Goal: Information Seeking & Learning: Compare options

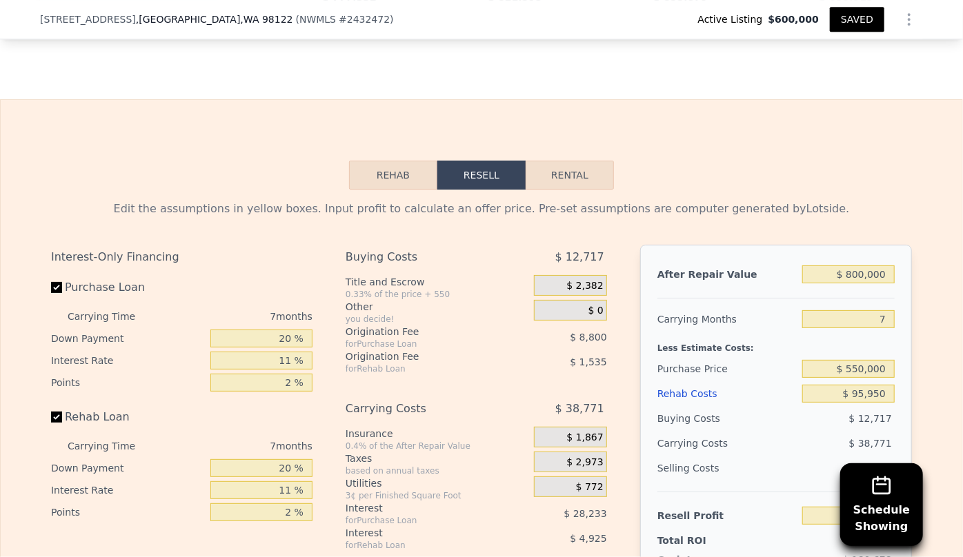
scroll to position [0, 6]
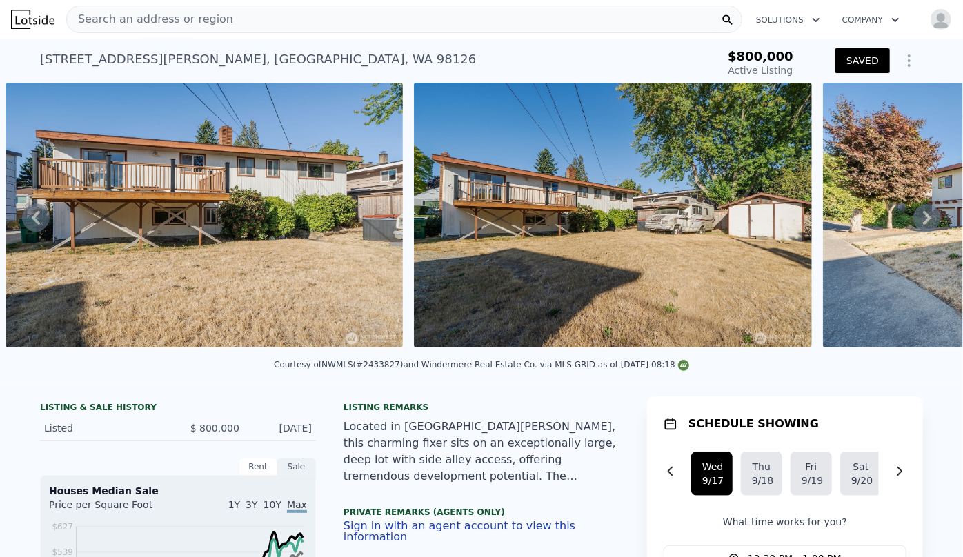
click at [930, 14] on img "button" at bounding box center [941, 19] width 22 height 22
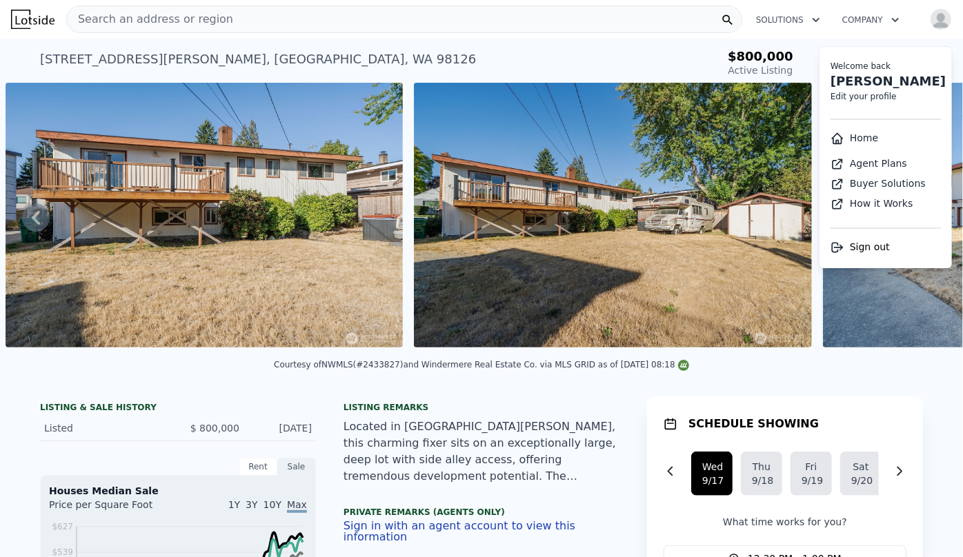
click at [849, 139] on link "Home" at bounding box center [855, 137] width 48 height 11
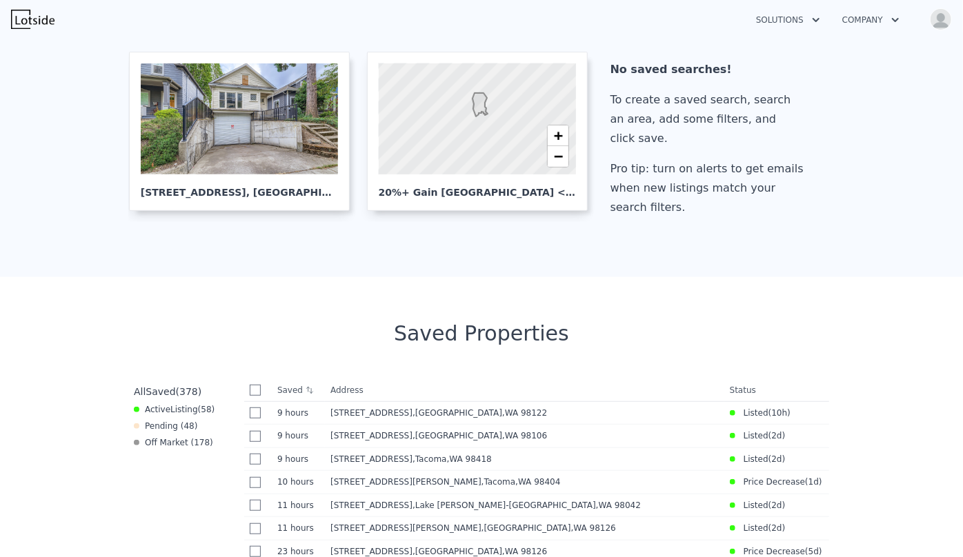
scroll to position [376, 0]
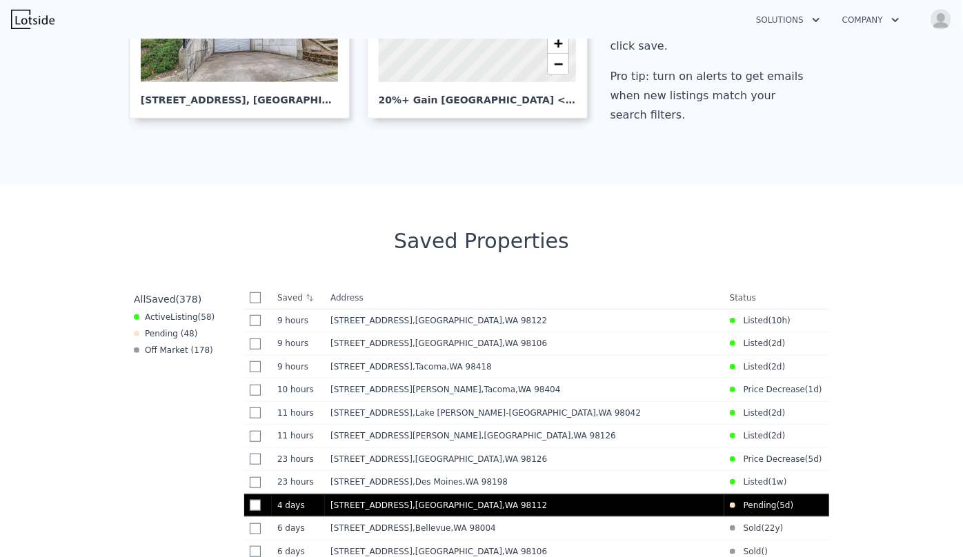
click at [546, 508] on div "401 23rd Ave E , Seattle , WA 98112" at bounding box center [524, 505] width 388 height 11
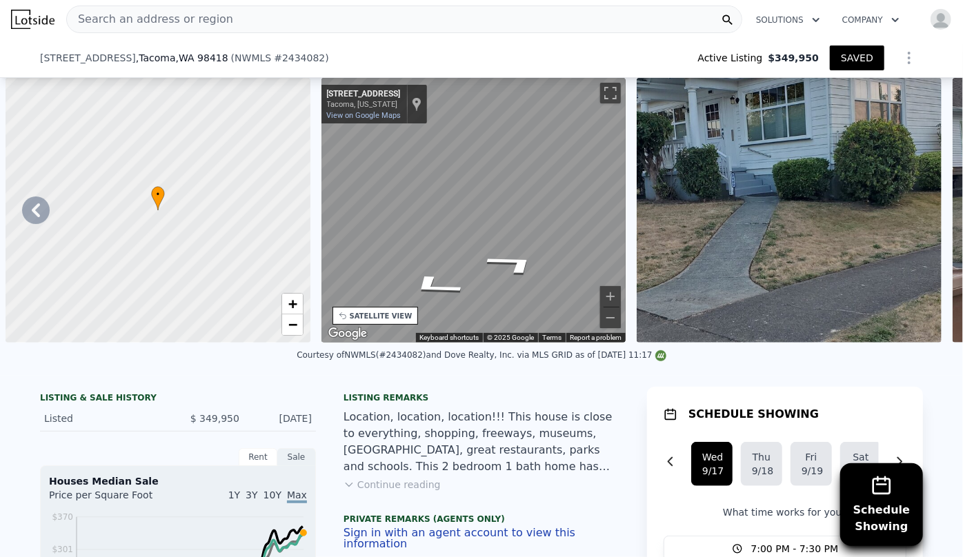
scroll to position [0, 6622]
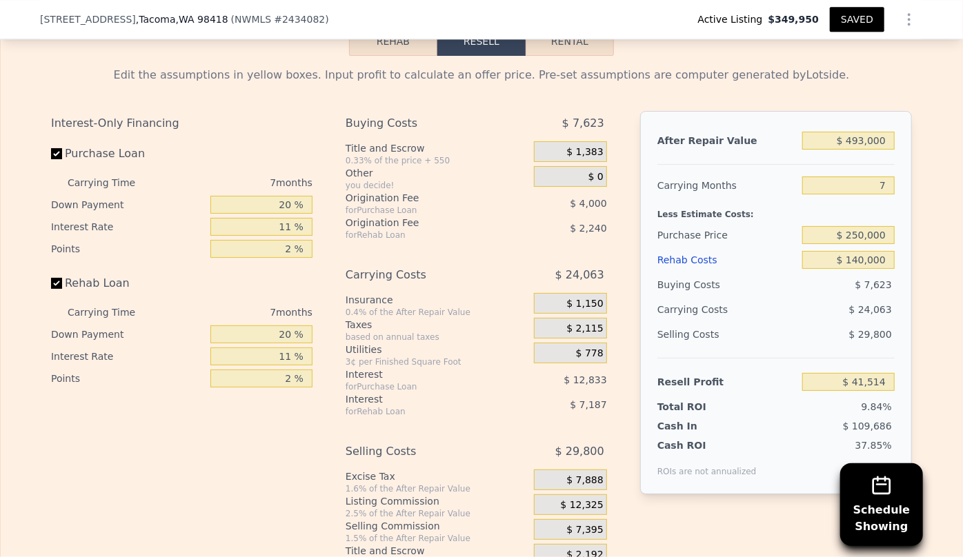
type input "3"
type input "2"
type input "1404"
type input "1580"
type input "4440"
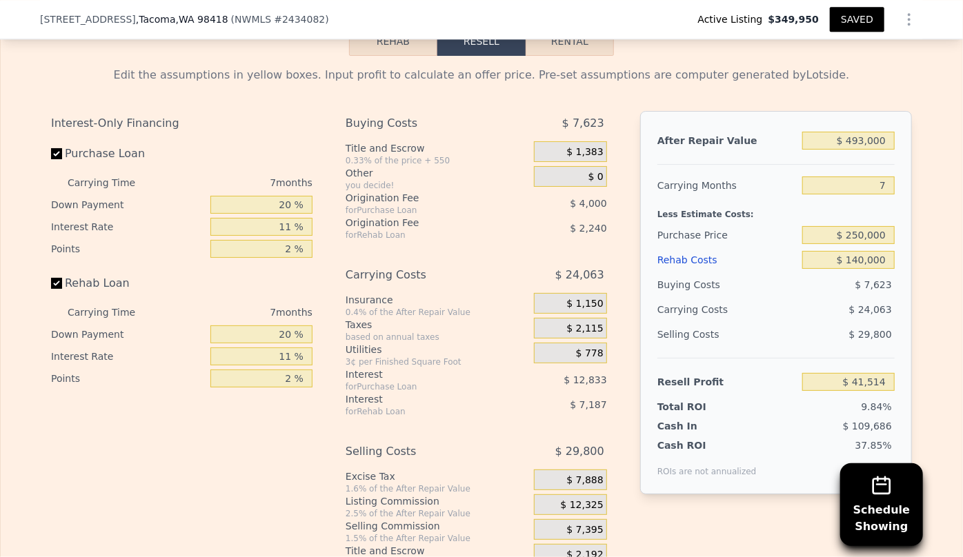
scroll to position [2068, 0]
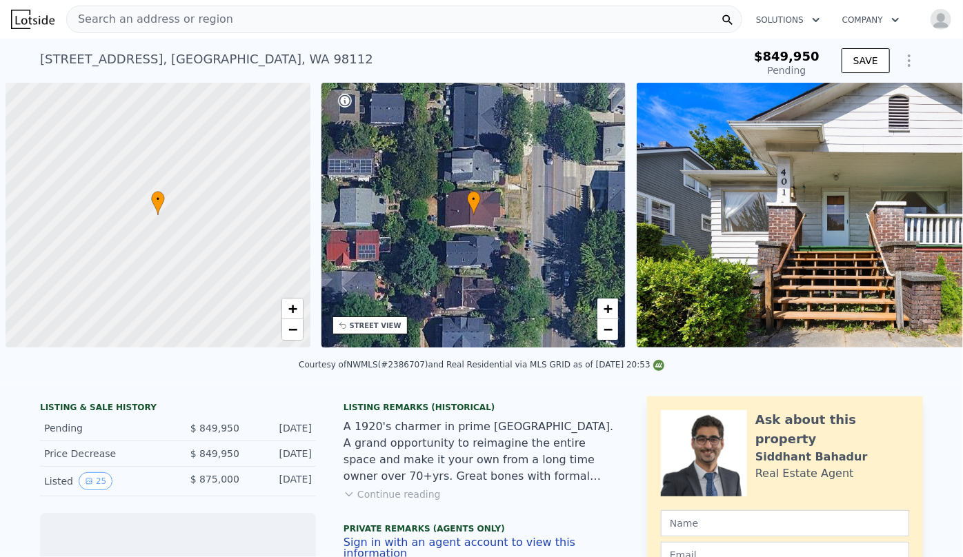
scroll to position [0, 6]
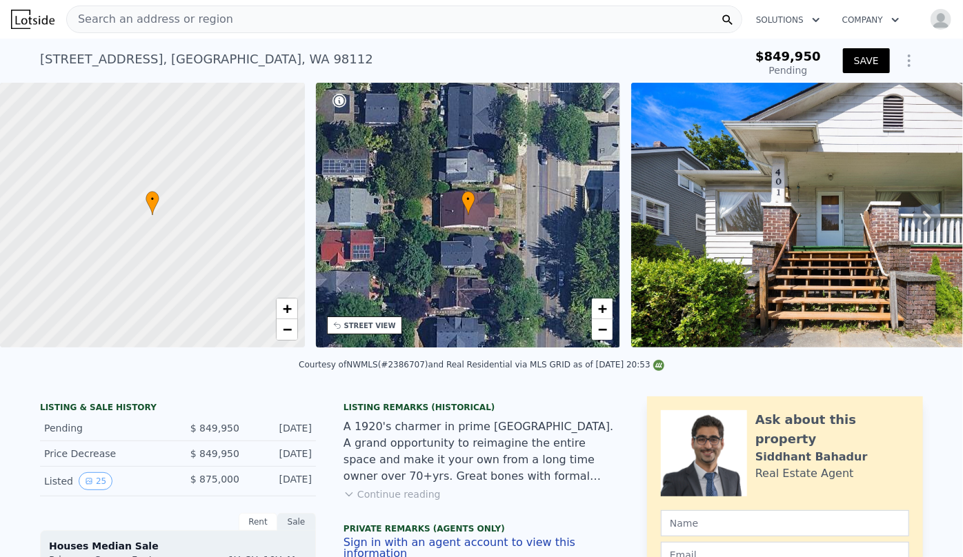
type input "$ 1,450,000"
type input "$ 112,918"
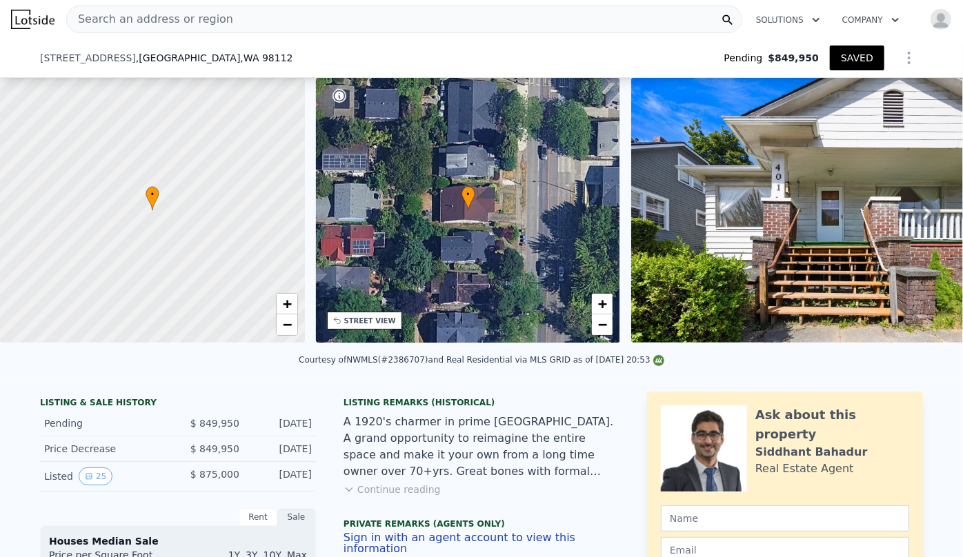
scroll to position [371, 0]
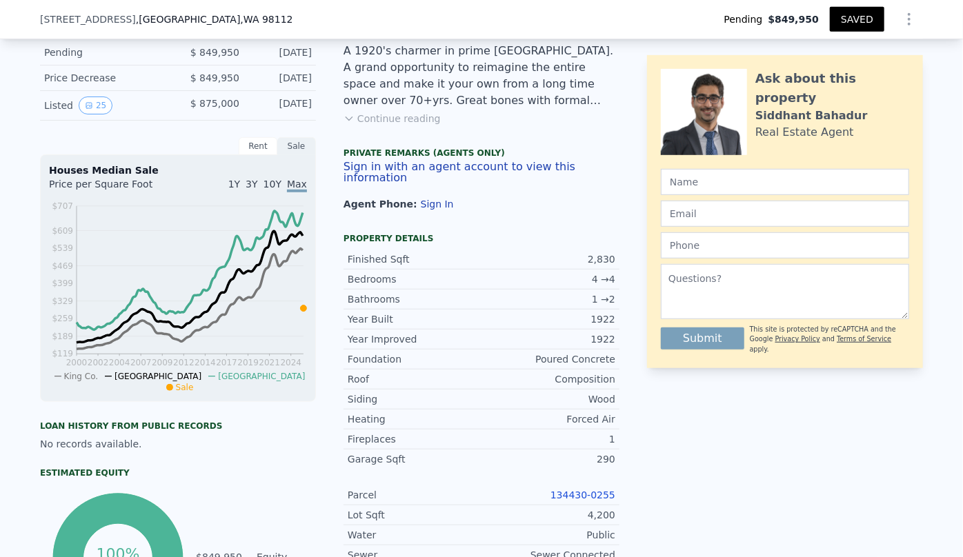
click at [911, 7] on button "Show Options" at bounding box center [909, 20] width 28 height 28
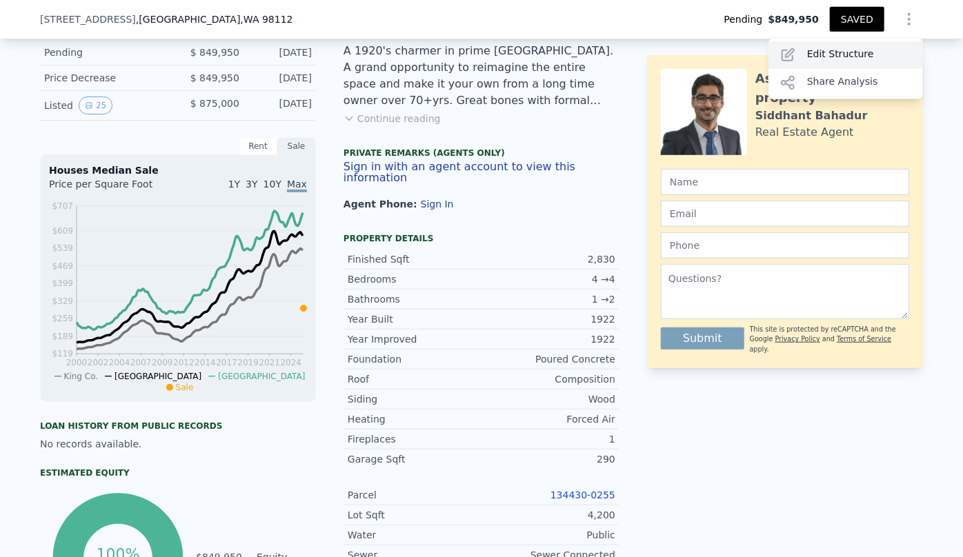
click at [865, 58] on div "Edit Structure" at bounding box center [846, 55] width 155 height 28
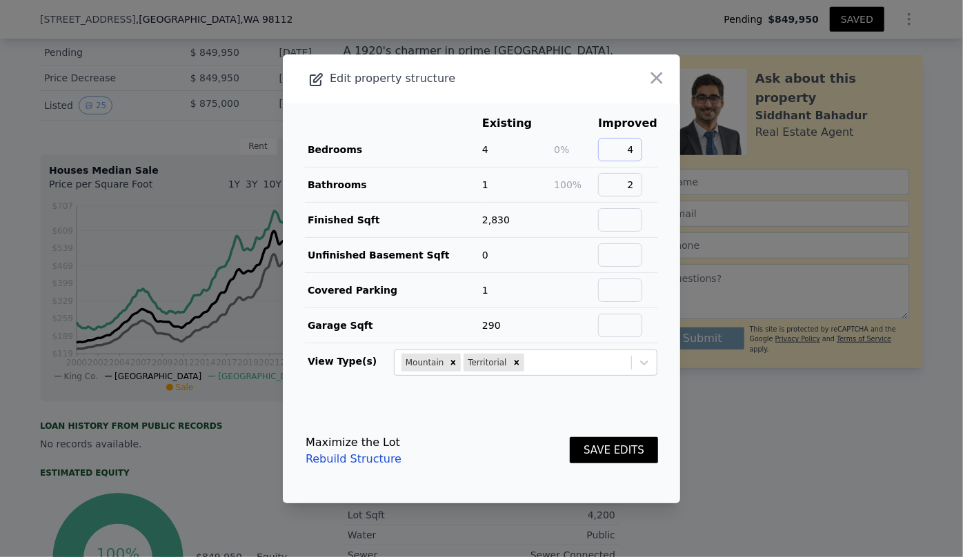
click at [638, 148] on input "4" at bounding box center [620, 149] width 44 height 23
click at [633, 182] on input "2" at bounding box center [620, 184] width 44 height 23
type input "3"
click at [620, 465] on div "SAVE EDITS" at bounding box center [614, 451] width 88 height 61
click at [620, 457] on button "SAVE EDITS" at bounding box center [614, 450] width 88 height 27
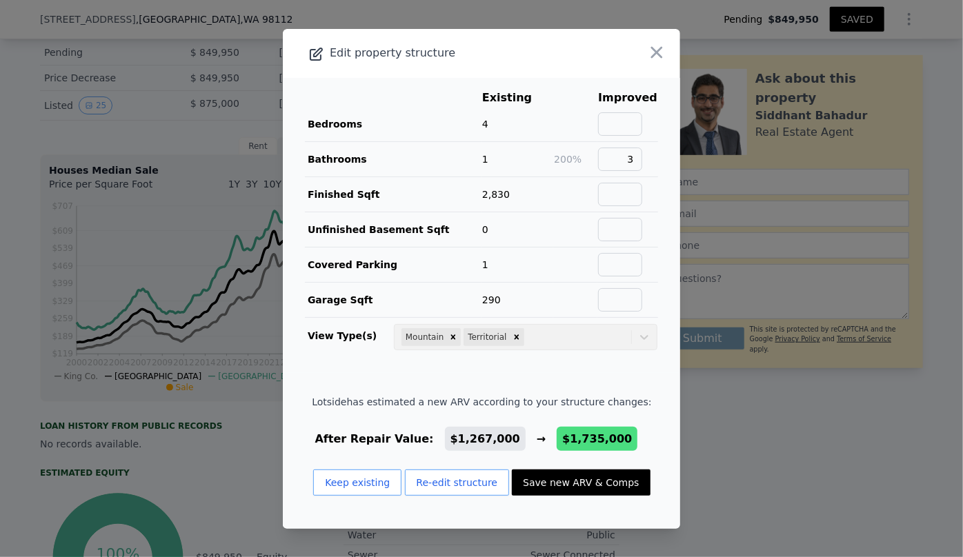
click at [631, 483] on footer "Lotside has estimated a new ARV according to your structure changes: After Repa…" at bounding box center [481, 451] width 397 height 156
click at [628, 483] on button "Save new ARV & Comps" at bounding box center [581, 483] width 138 height 26
type input "6"
type input "3.75"
type input "2260"
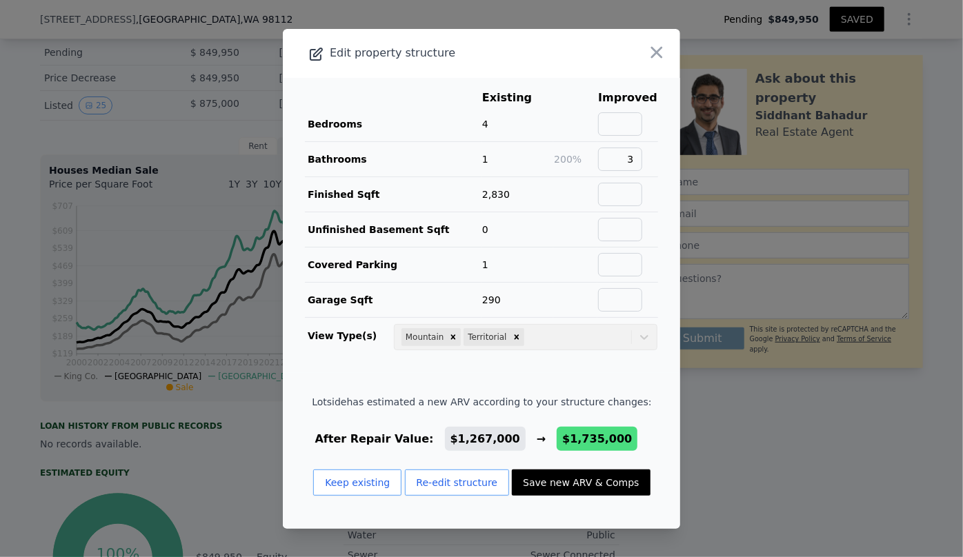
type input "3740"
type input "3201"
type input "5300"
type input "$ 1,735,000"
type input "$ 379,546"
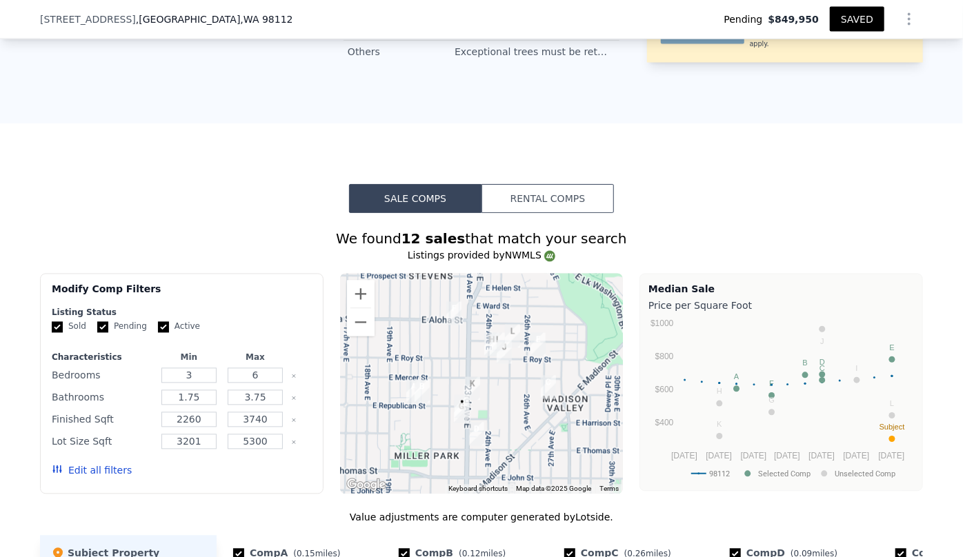
scroll to position [1249, 0]
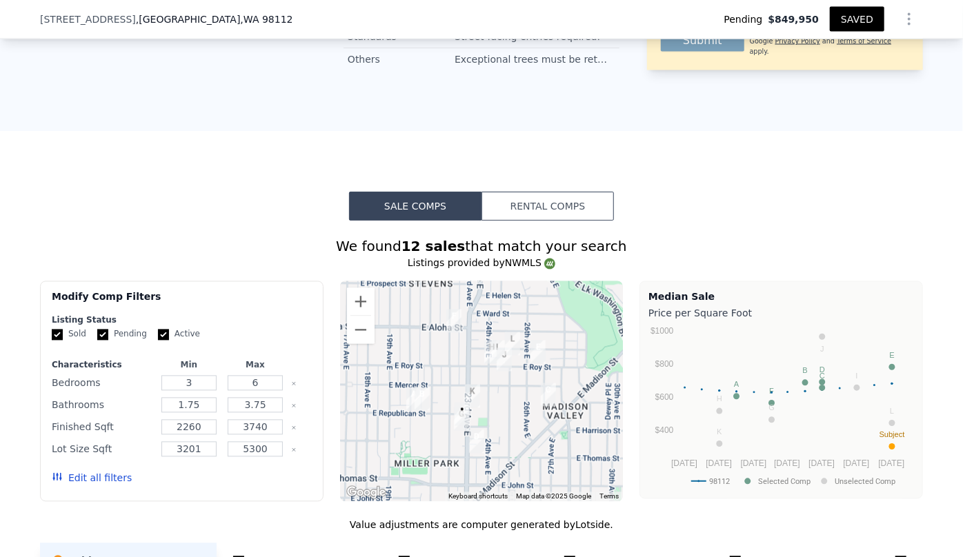
click at [110, 477] on button "Edit all filters" at bounding box center [92, 479] width 80 height 14
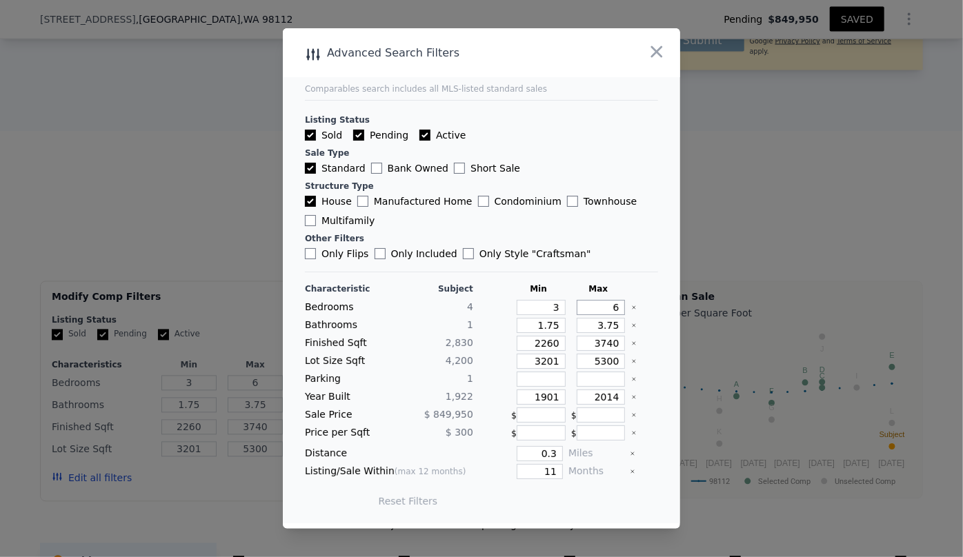
drag, startPoint x: 613, startPoint y: 308, endPoint x: 593, endPoint y: 307, distance: 20.0
click at [593, 307] on input "6" at bounding box center [601, 307] width 49 height 15
type input "4"
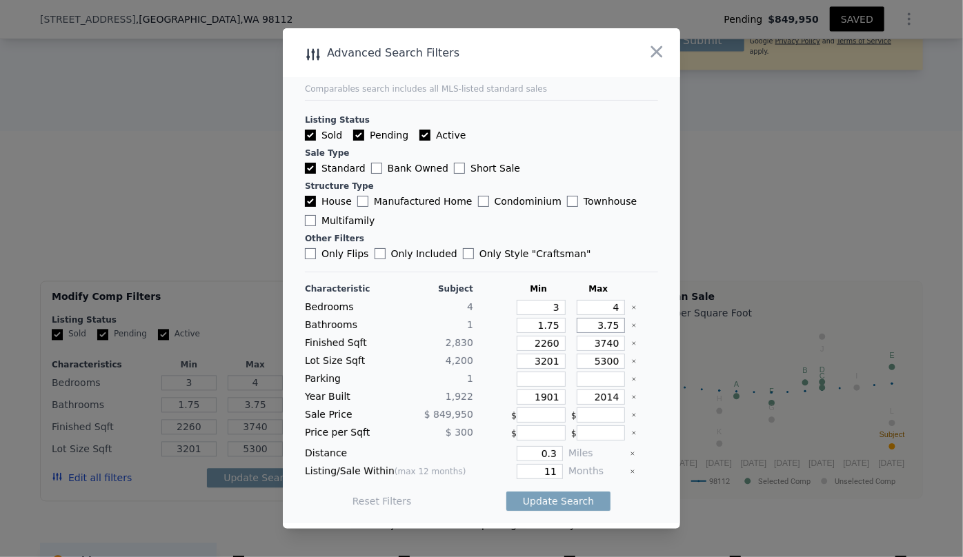
drag, startPoint x: 610, startPoint y: 323, endPoint x: 545, endPoint y: 318, distance: 65.0
click at [545, 318] on div "Bathrooms 1 1.75 3.75" at bounding box center [481, 325] width 353 height 15
drag, startPoint x: 555, startPoint y: 326, endPoint x: 518, endPoint y: 327, distance: 36.6
click at [518, 327] on input "1.75" at bounding box center [541, 325] width 49 height 15
type input "1"
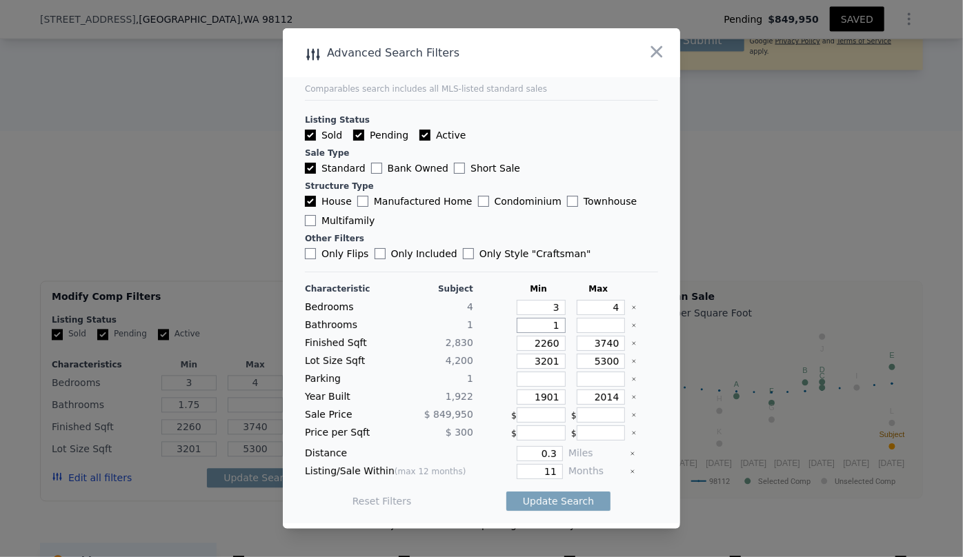
type input "1"
drag, startPoint x: 555, startPoint y: 344, endPoint x: 499, endPoint y: 346, distance: 56.6
click at [499, 346] on div "Finished Sqft 2,830 2260 3740" at bounding box center [481, 343] width 353 height 15
drag, startPoint x: 609, startPoint y: 345, endPoint x: 569, endPoint y: 346, distance: 40.0
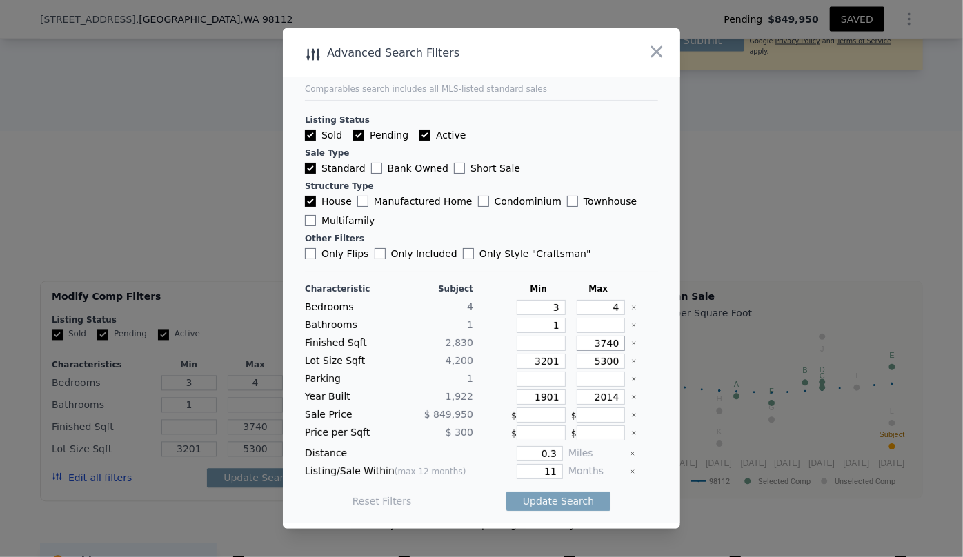
click at [577, 346] on input "3740" at bounding box center [601, 343] width 49 height 15
click at [547, 344] on input "number" at bounding box center [541, 343] width 49 height 15
type input "2"
type input "25"
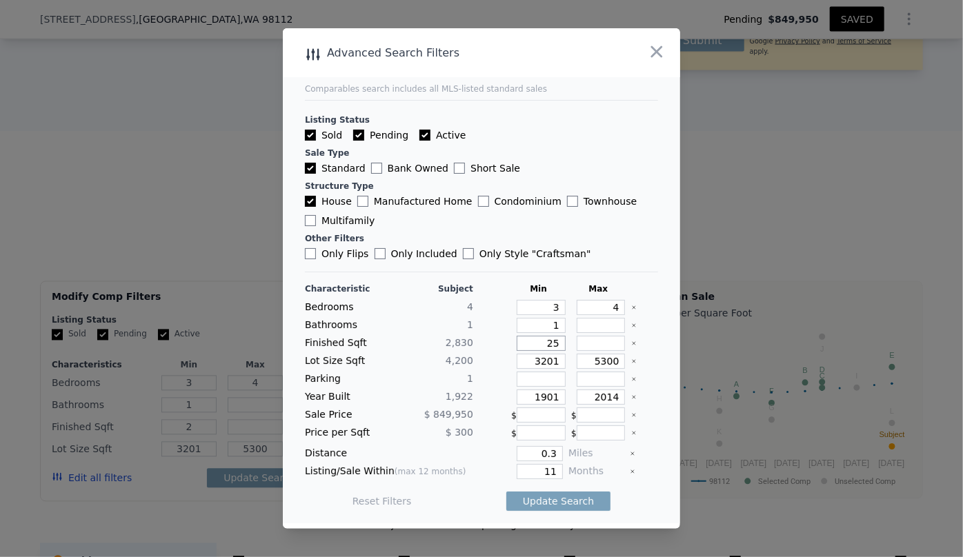
type input "25"
type input "250"
type input "2500"
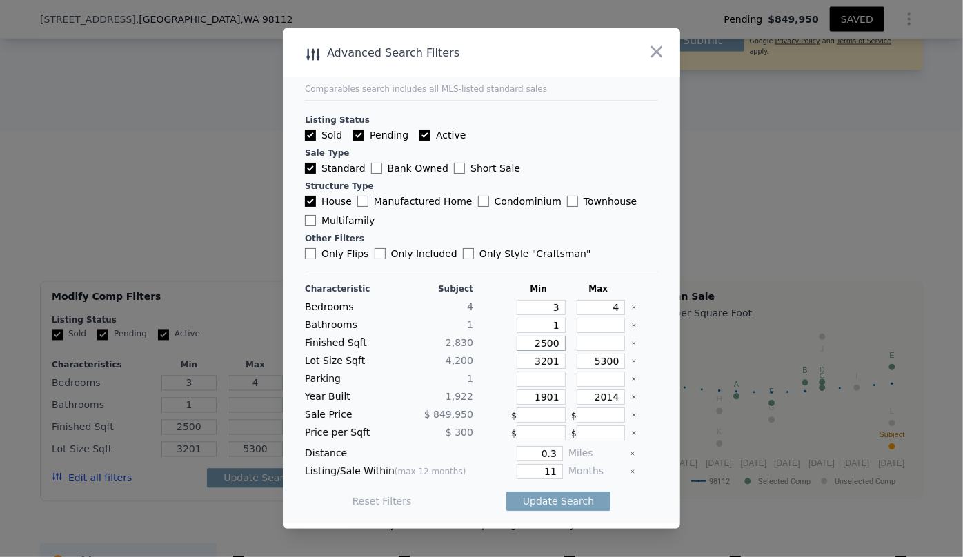
type input "2500"
click at [577, 341] on input "number" at bounding box center [601, 343] width 49 height 15
type input "3"
type input "30"
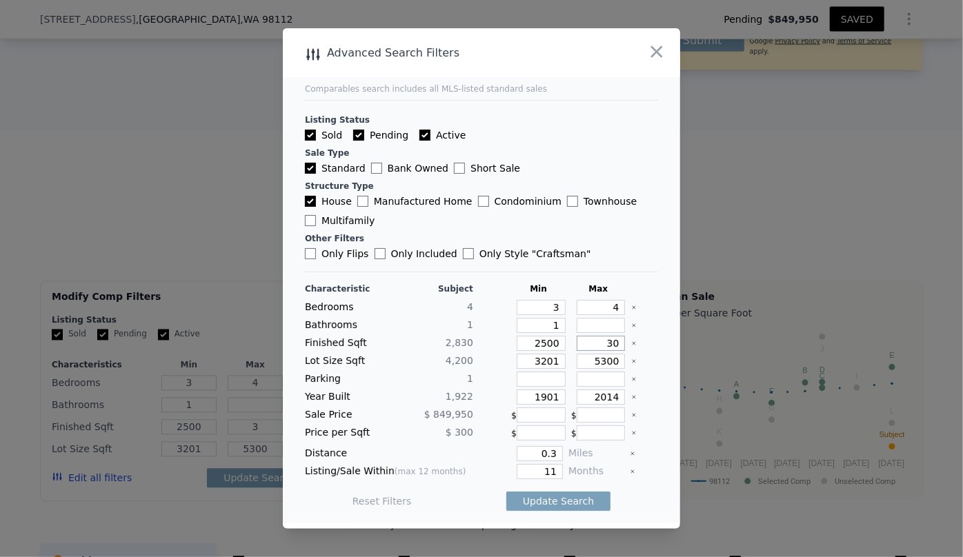
type input "30"
type input "300"
type input "3000"
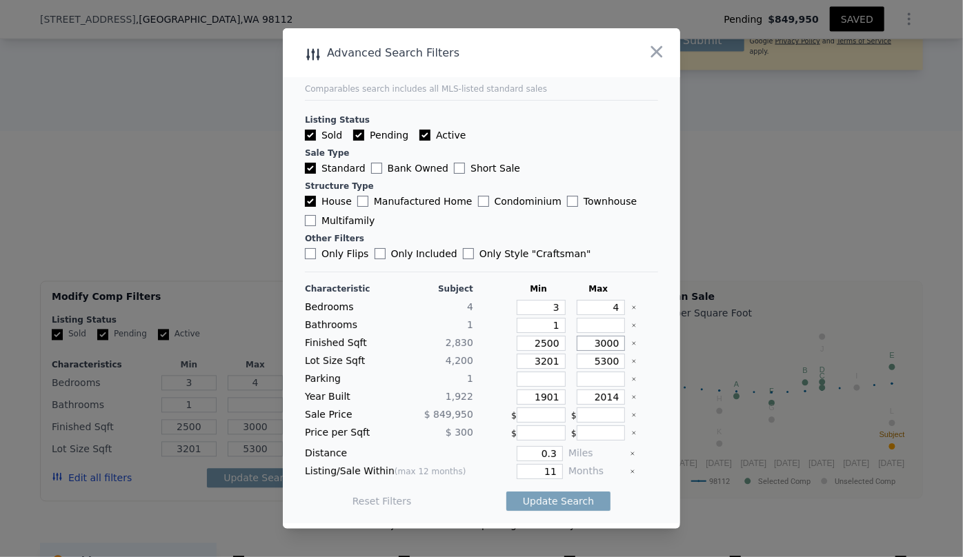
type input "3000"
drag, startPoint x: 555, startPoint y: 361, endPoint x: 508, endPoint y: 359, distance: 47.6
click at [511, 359] on div "3201" at bounding box center [538, 361] width 55 height 15
drag, startPoint x: 553, startPoint y: 399, endPoint x: 500, endPoint y: 394, distance: 53.4
click at [500, 394] on div "Year Built 1,922 1901 2014" at bounding box center [481, 397] width 353 height 15
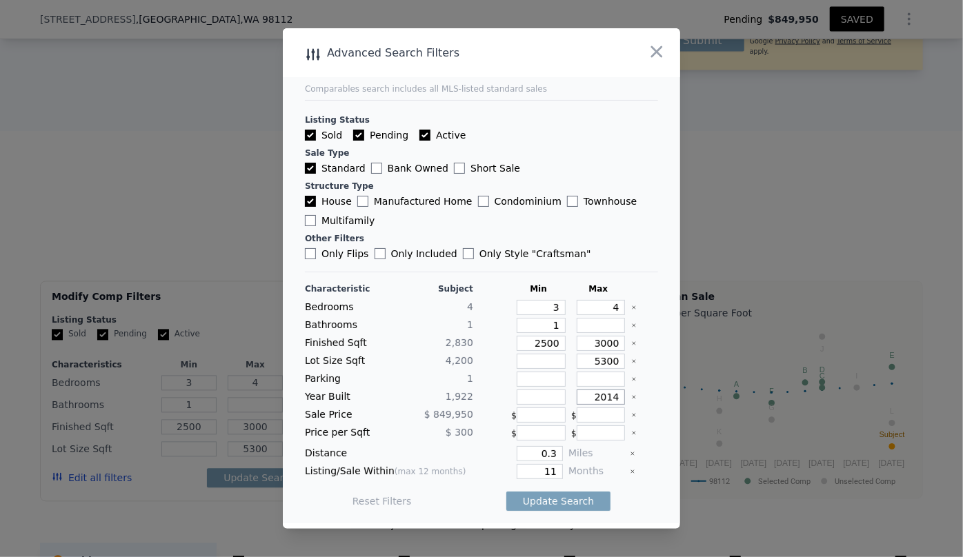
drag, startPoint x: 609, startPoint y: 398, endPoint x: 553, endPoint y: 396, distance: 55.9
click at [553, 396] on div "Year Built 1,922 2014" at bounding box center [481, 397] width 353 height 15
type input "1970"
drag, startPoint x: 552, startPoint y: 450, endPoint x: 484, endPoint y: 447, distance: 67.7
click at [484, 447] on div "0.3" at bounding box center [521, 453] width 84 height 15
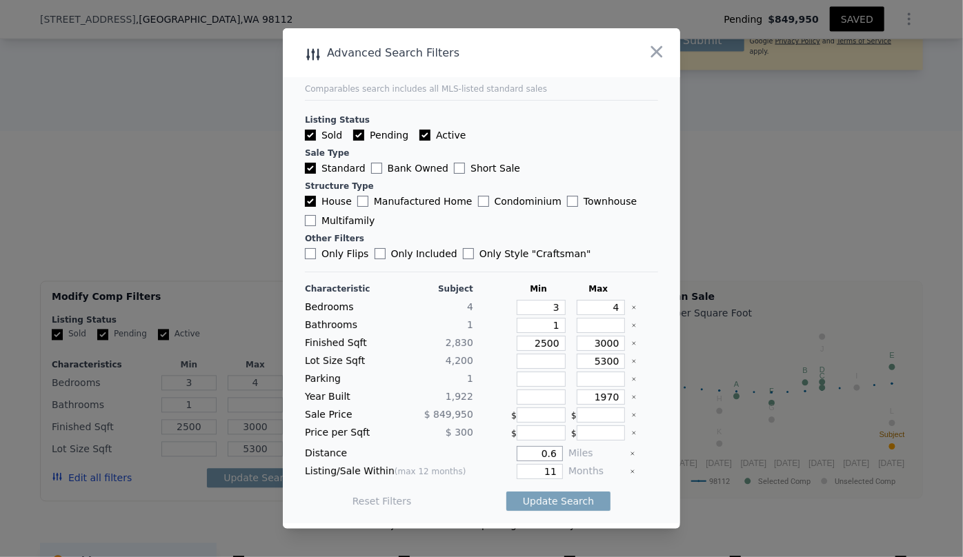
type input "0"
type input "1"
drag, startPoint x: 551, startPoint y: 468, endPoint x: 537, endPoint y: 472, distance: 14.2
click at [537, 472] on input "11" at bounding box center [540, 471] width 46 height 15
type input "6"
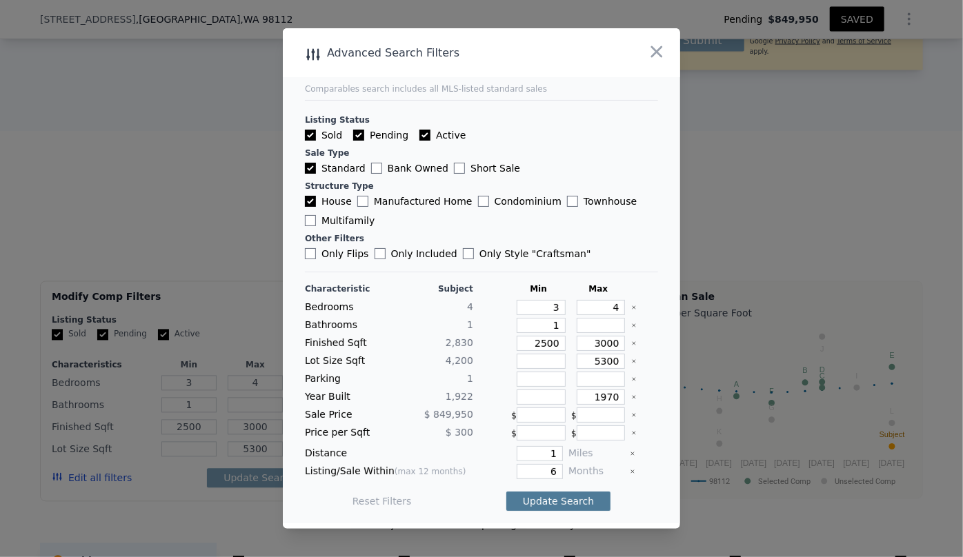
click at [562, 492] on button "Update Search" at bounding box center [558, 501] width 104 height 19
click at [567, 515] on div "11 matching comps" at bounding box center [557, 501] width 107 height 39
click at [568, 506] on span "11 matching comps" at bounding box center [552, 502] width 96 height 14
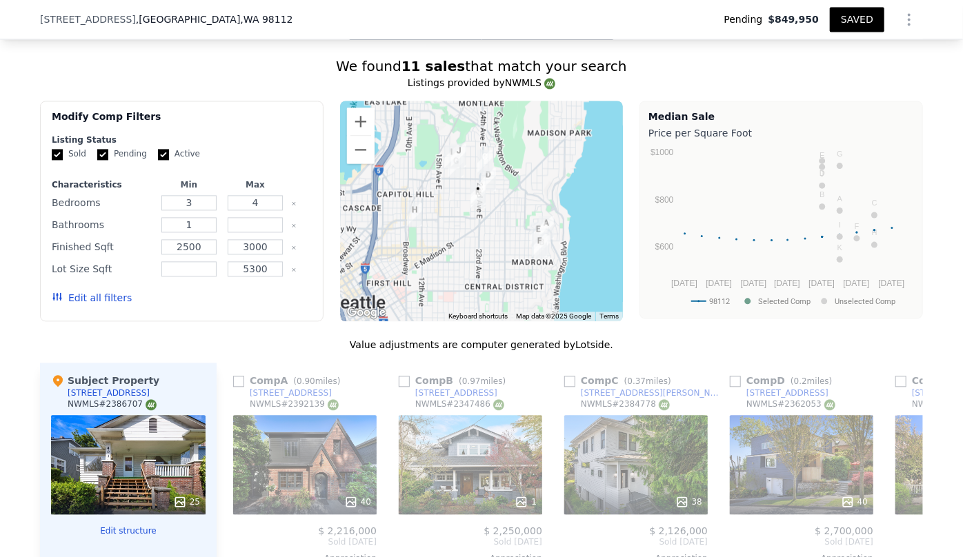
scroll to position [1563, 0]
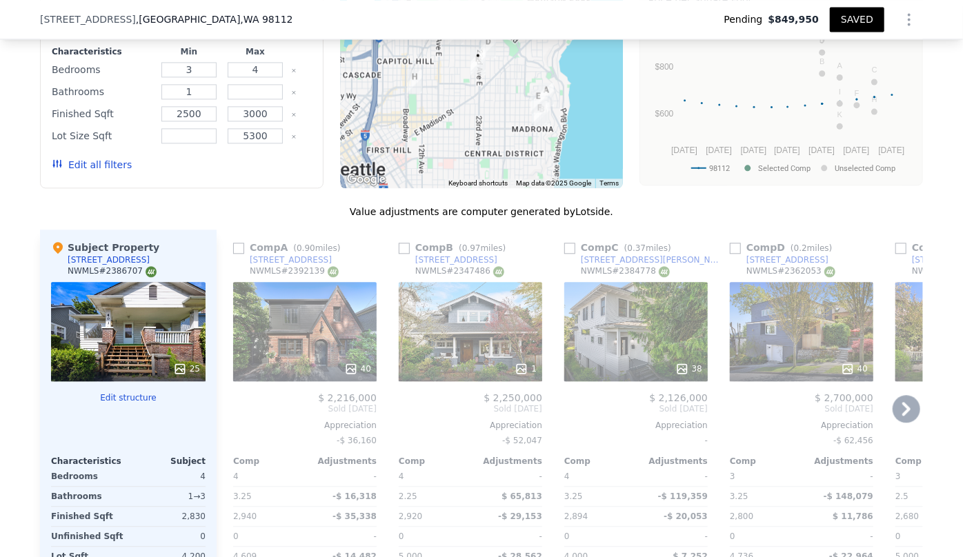
click at [897, 404] on icon at bounding box center [907, 409] width 28 height 28
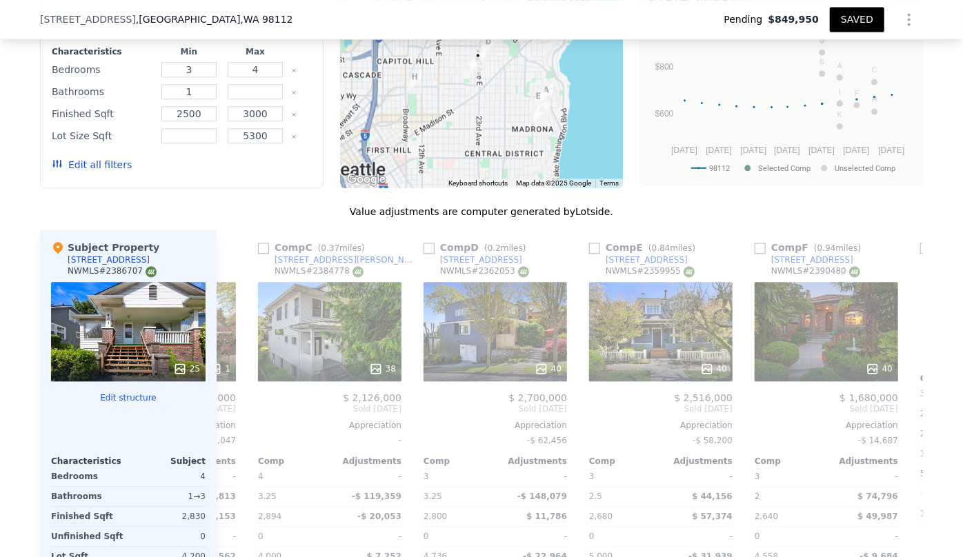
scroll to position [0, 331]
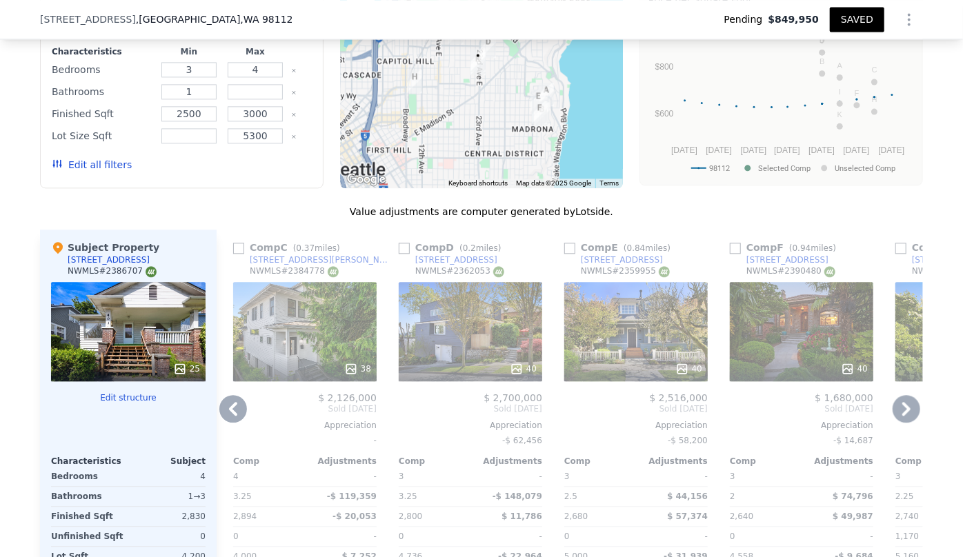
click at [897, 404] on icon at bounding box center [907, 409] width 28 height 28
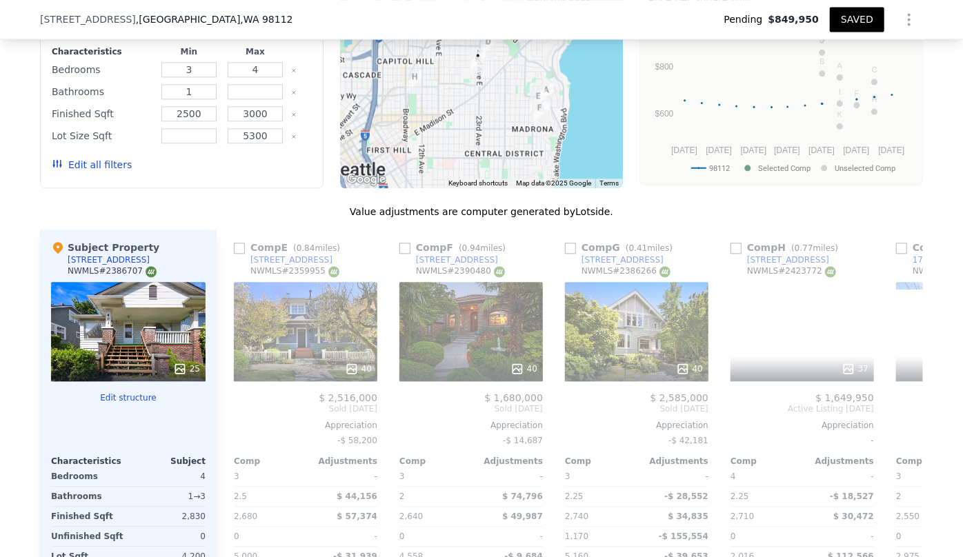
scroll to position [0, 662]
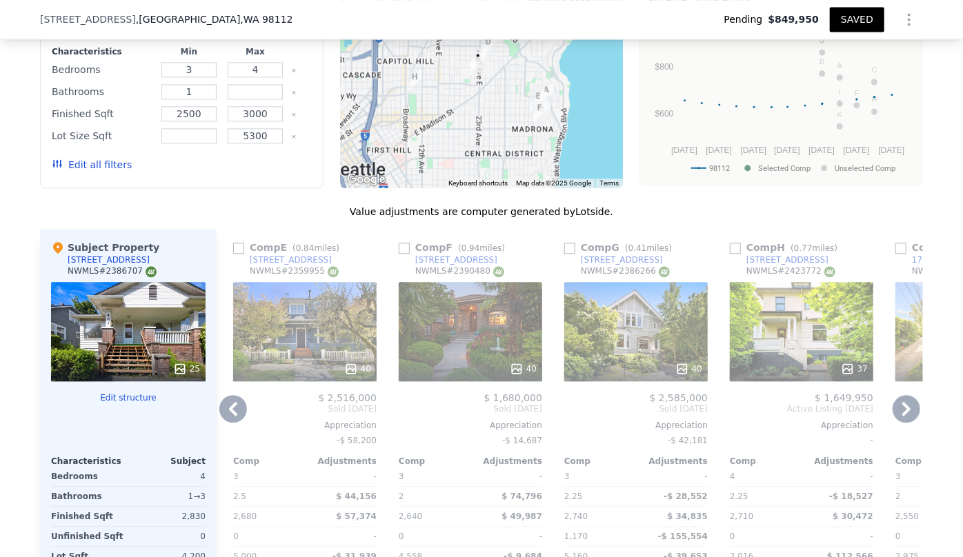
click at [897, 404] on icon at bounding box center [907, 409] width 28 height 28
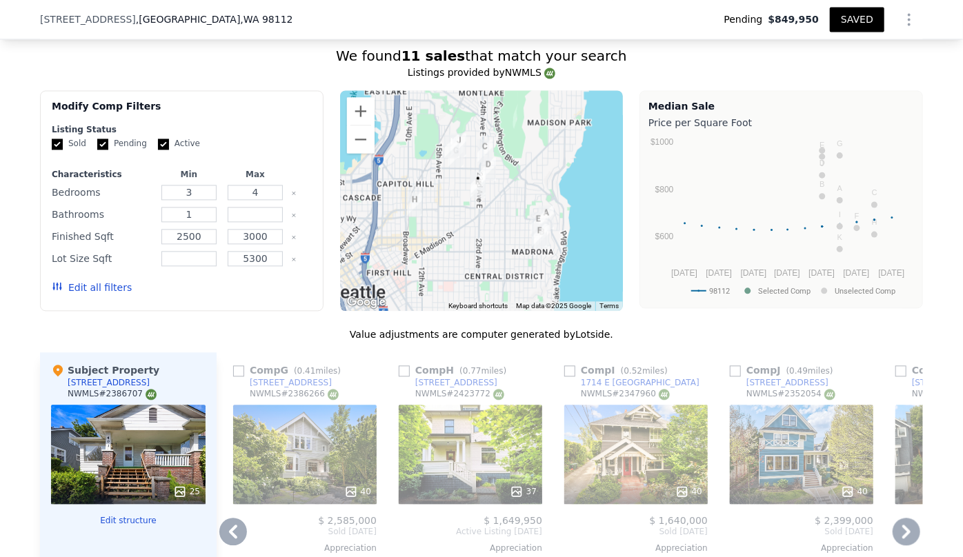
scroll to position [1437, 0]
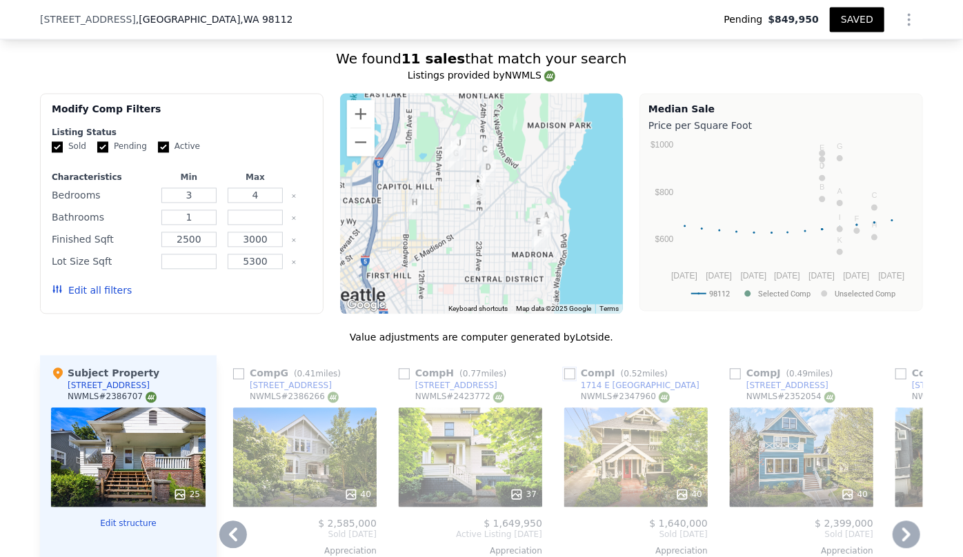
click at [566, 371] on input "checkbox" at bounding box center [569, 373] width 11 height 11
checkbox input "true"
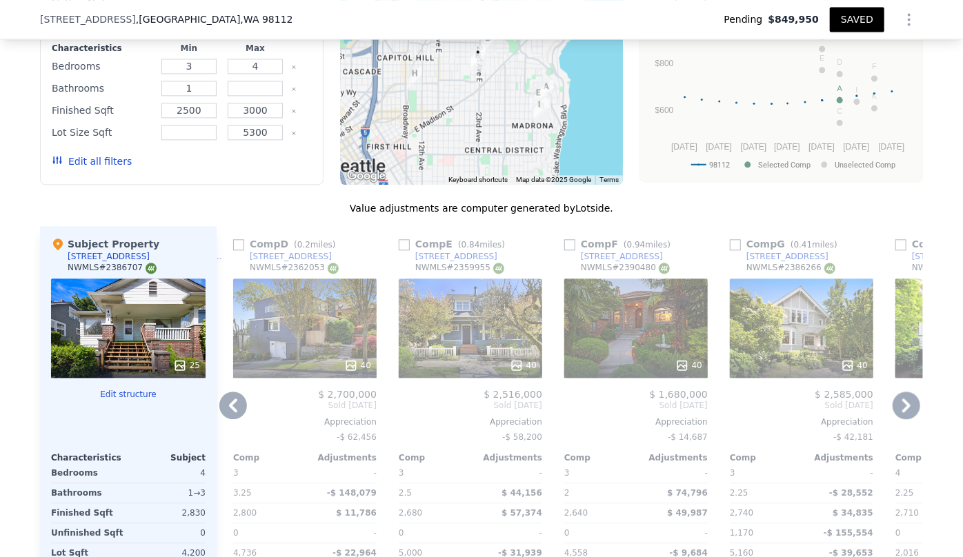
scroll to position [1625, 0]
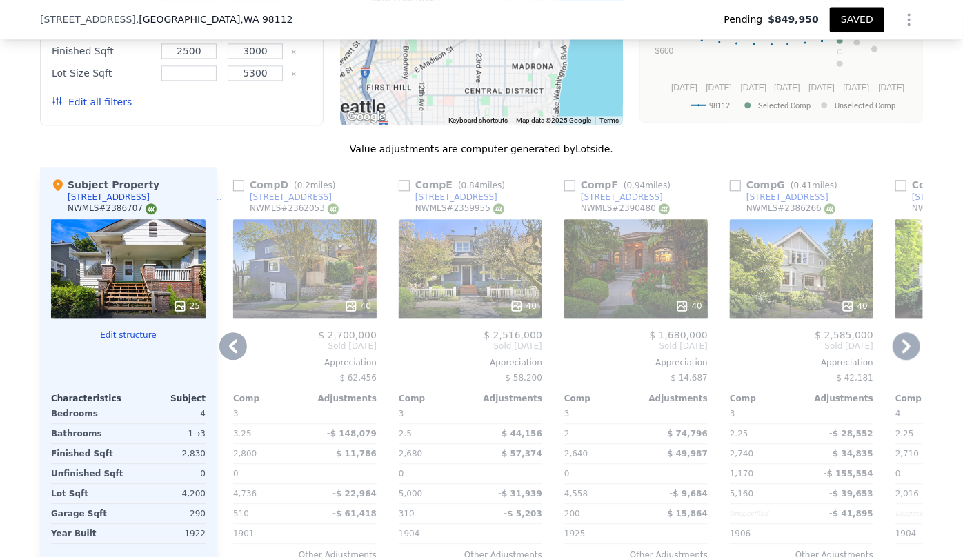
click at [909, 344] on icon at bounding box center [907, 347] width 28 height 28
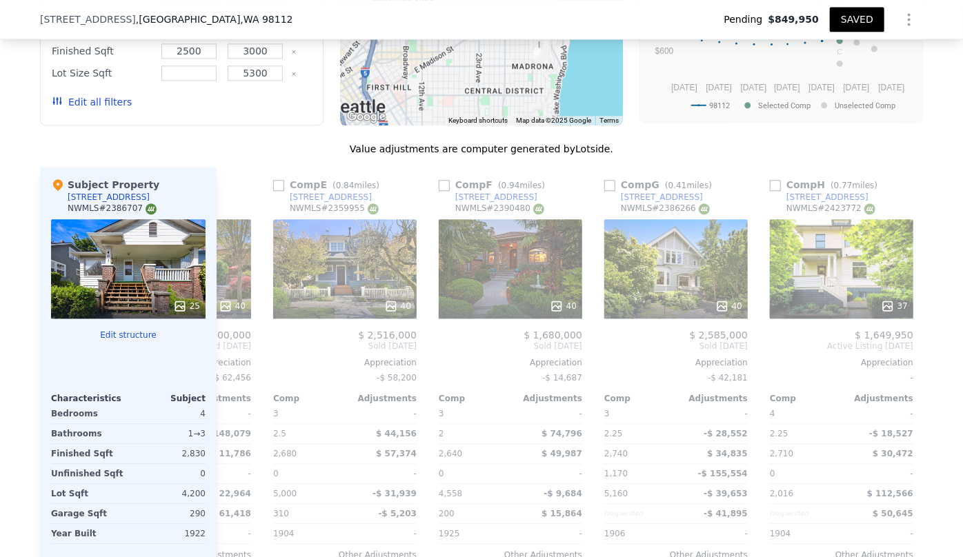
scroll to position [0, 1147]
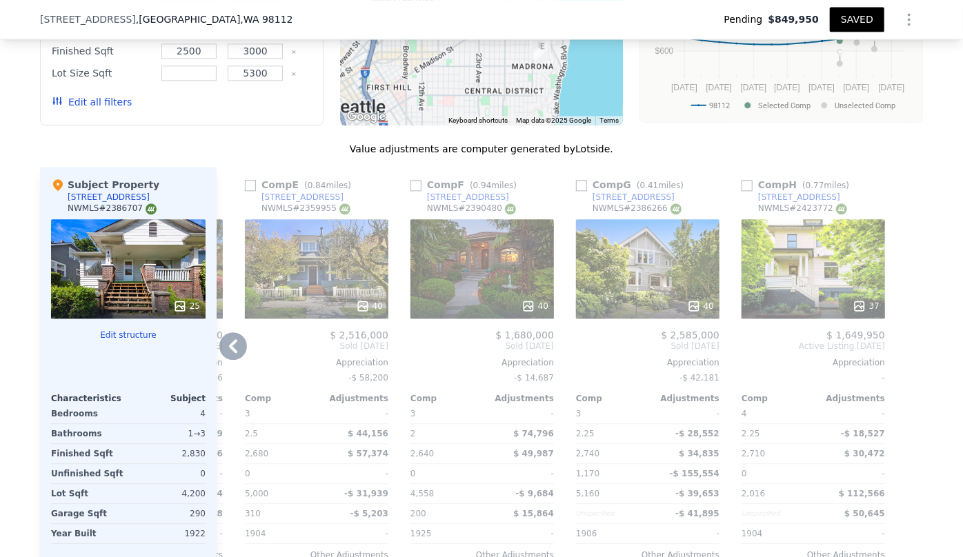
click at [237, 337] on icon at bounding box center [233, 347] width 28 height 28
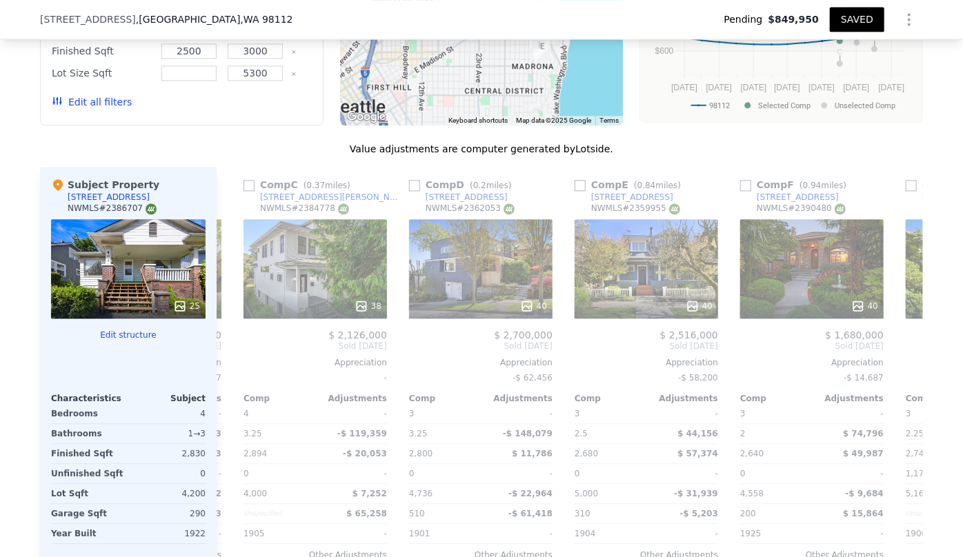
scroll to position [0, 816]
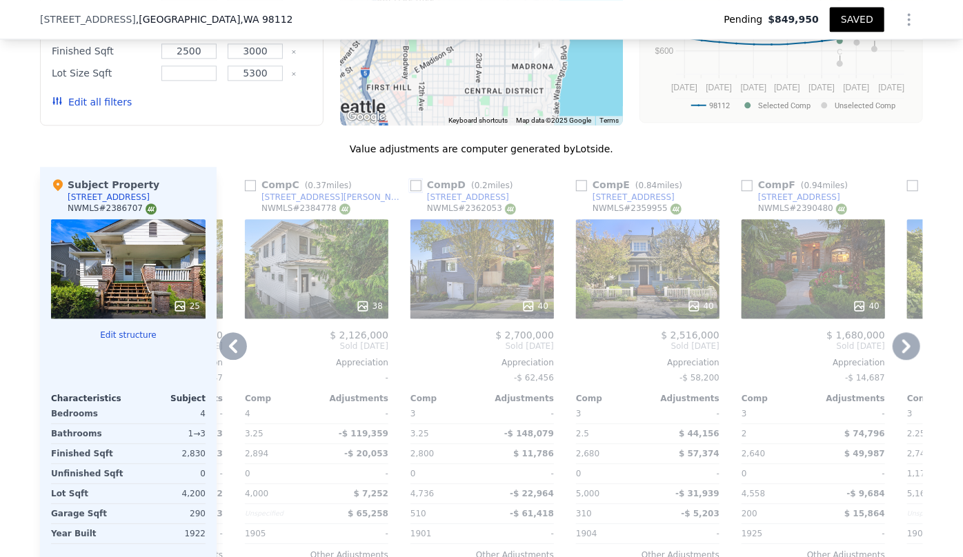
click at [410, 183] on input "checkbox" at bounding box center [415, 185] width 11 height 11
checkbox input "true"
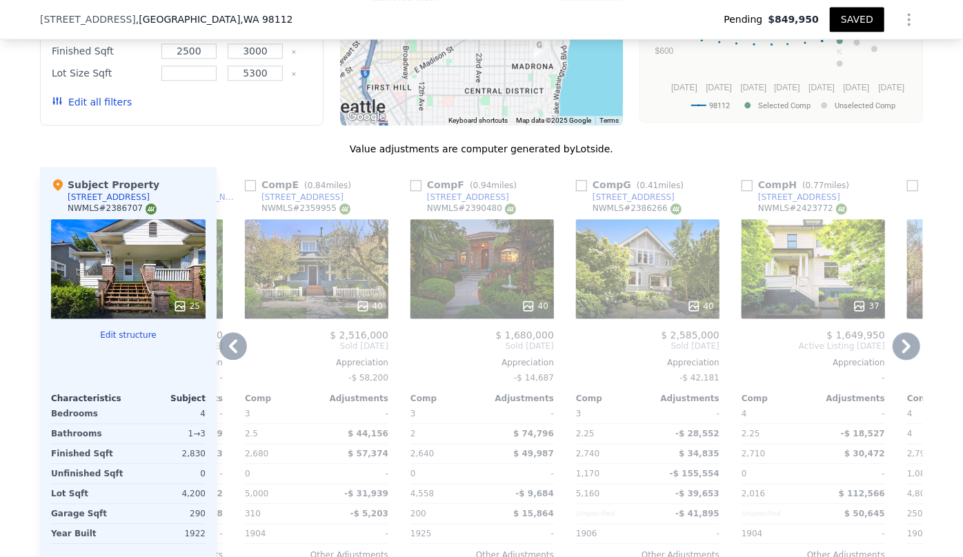
click at [224, 343] on icon at bounding box center [233, 347] width 28 height 28
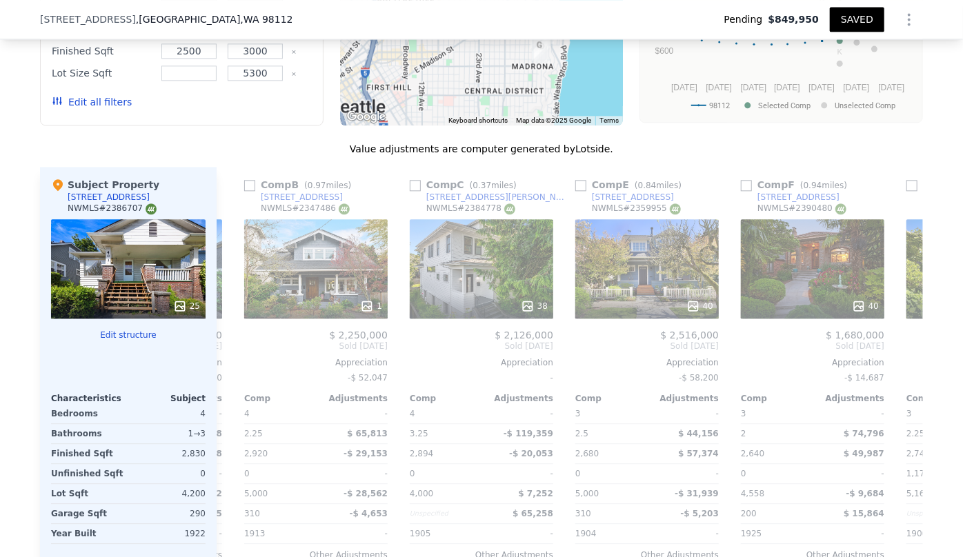
scroll to position [0, 485]
click at [224, 343] on icon at bounding box center [233, 347] width 28 height 28
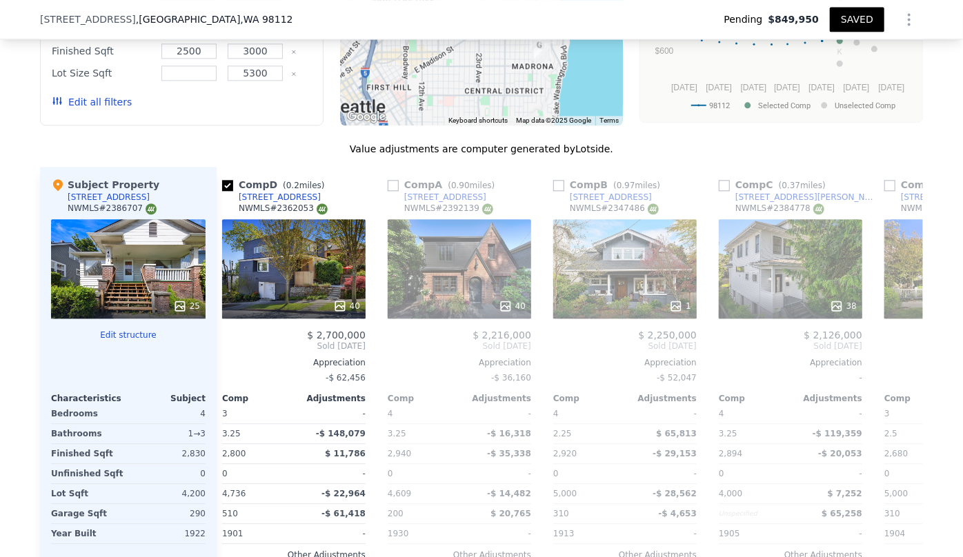
scroll to position [0, 154]
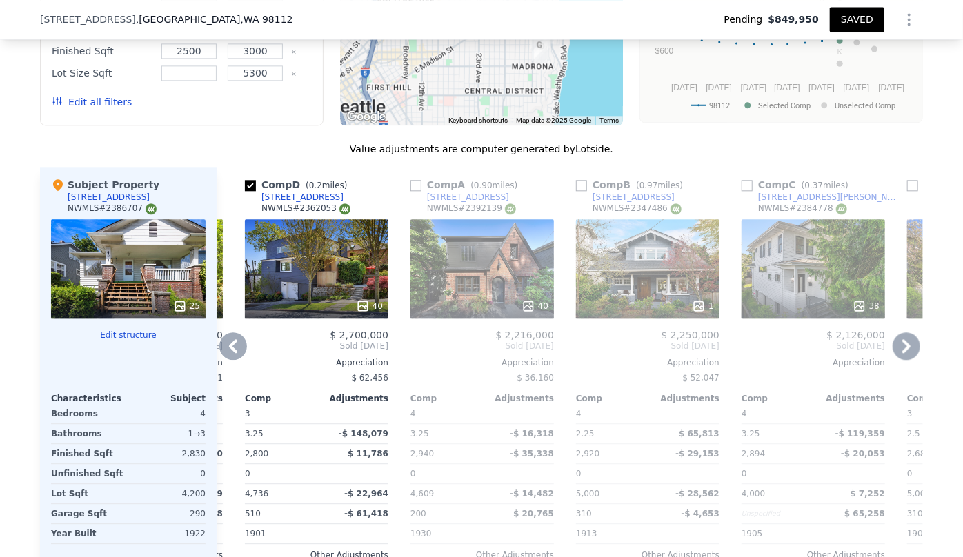
click at [224, 343] on icon at bounding box center [233, 347] width 28 height 28
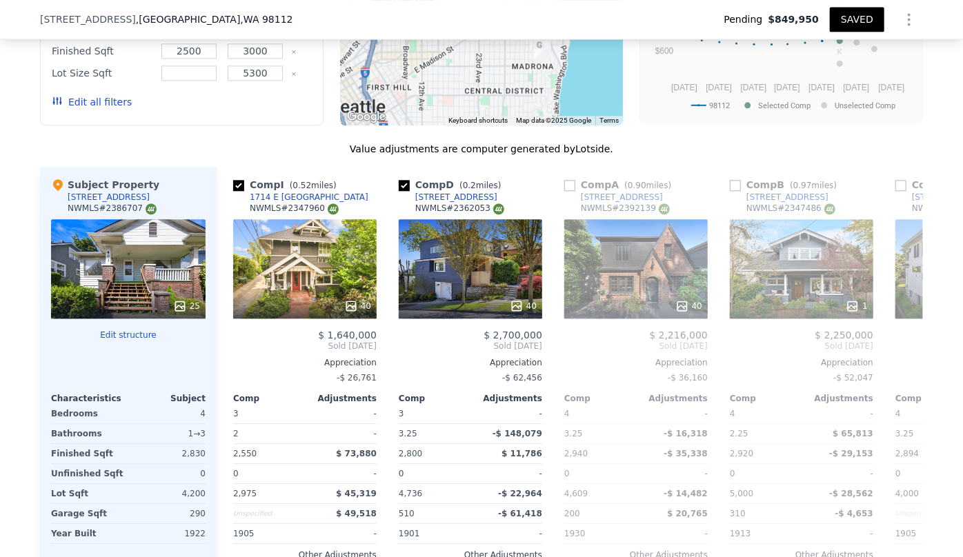
scroll to position [0, 0]
click at [75, 107] on div "Edit all filters" at bounding box center [92, 102] width 80 height 39
click at [81, 102] on button "Edit all filters" at bounding box center [92, 102] width 80 height 14
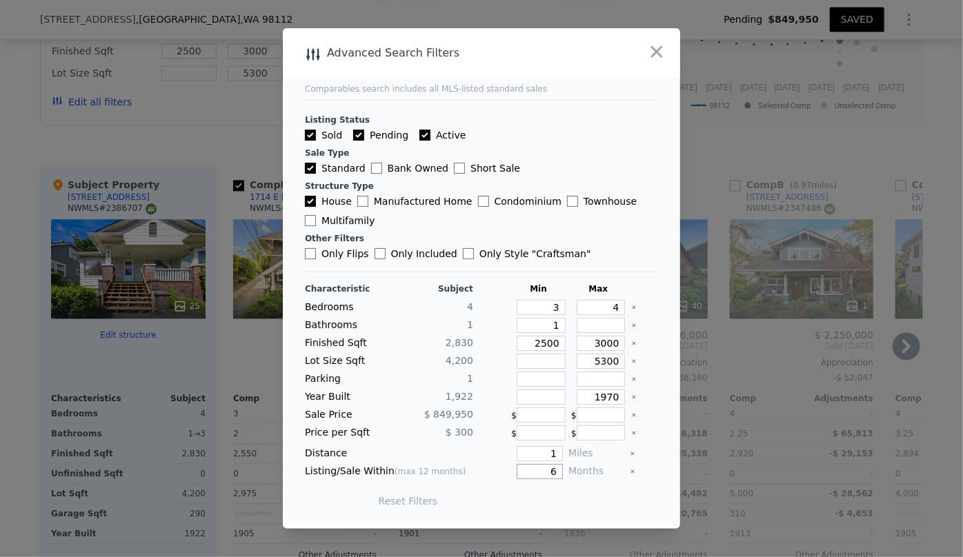
drag, startPoint x: 552, startPoint y: 468, endPoint x: 517, endPoint y: 470, distance: 34.5
click at [517, 470] on input "6" at bounding box center [540, 471] width 46 height 15
type input "8"
click at [552, 499] on button "Update Search" at bounding box center [558, 501] width 104 height 19
checkbox input "false"
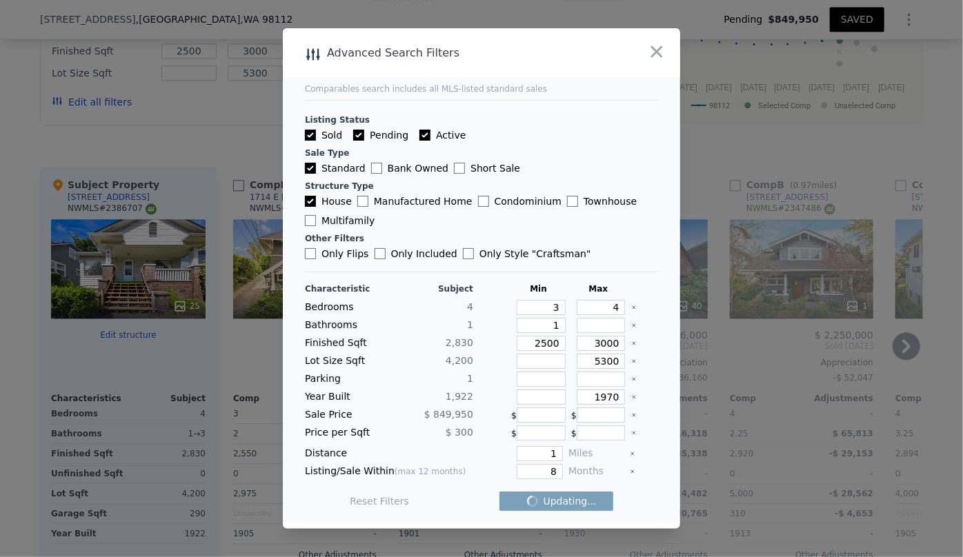
checkbox input "false"
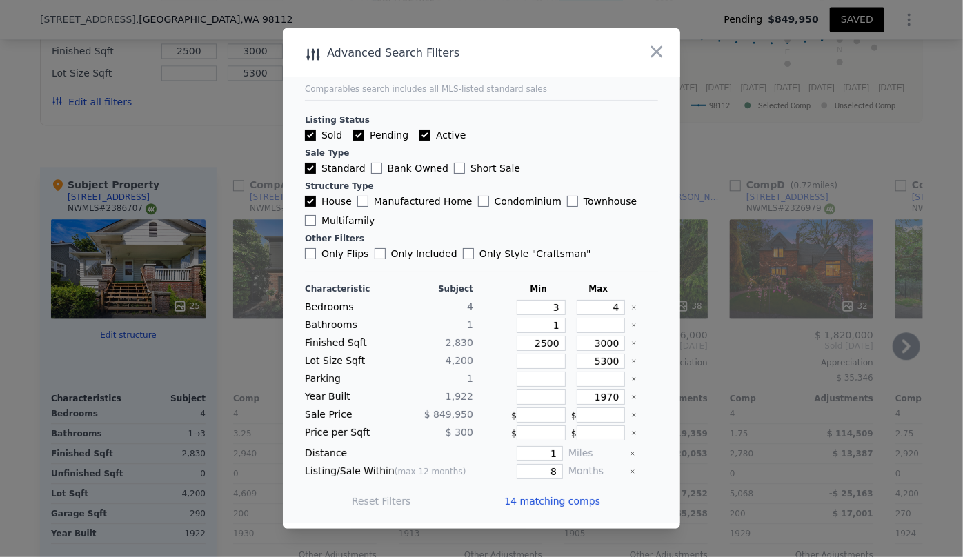
click at [552, 500] on span "14 matching comps" at bounding box center [552, 502] width 96 height 14
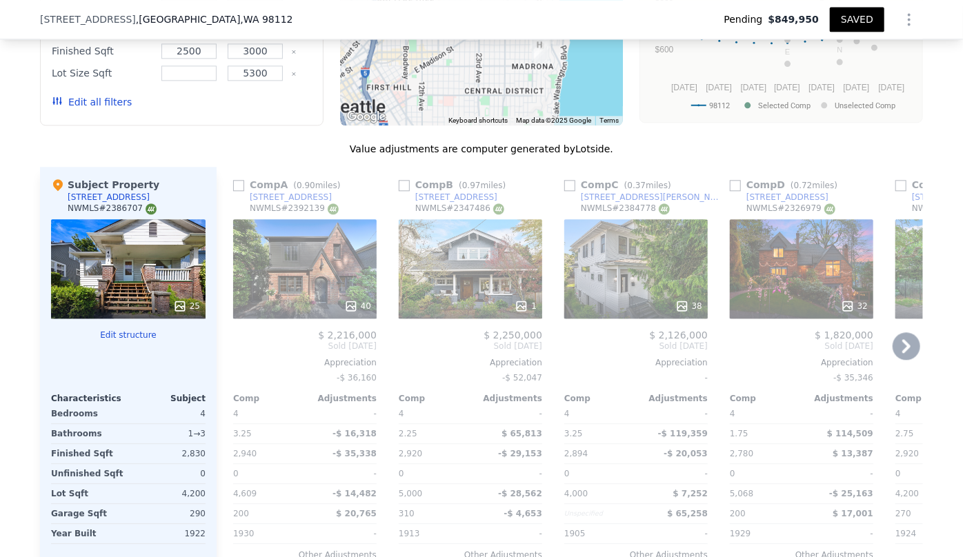
click at [895, 355] on icon at bounding box center [907, 347] width 28 height 28
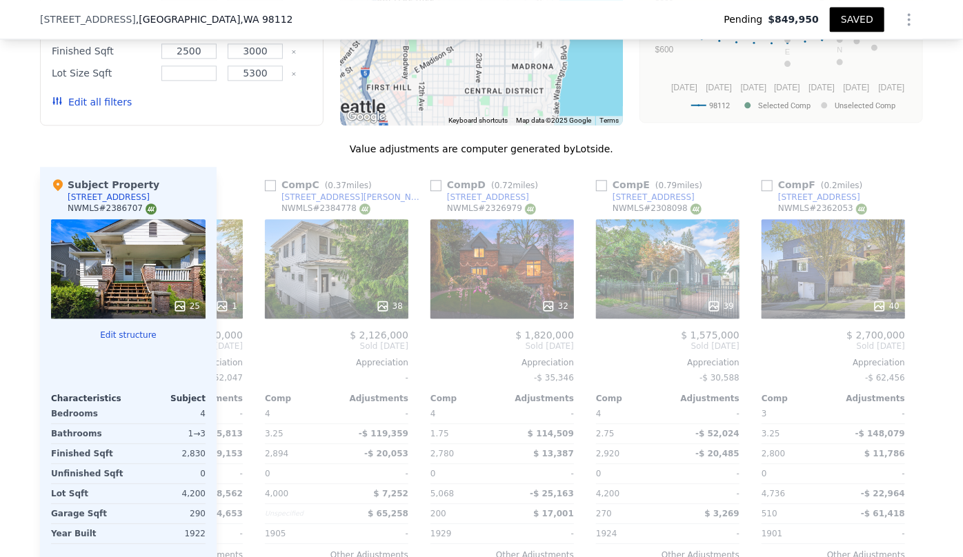
scroll to position [0, 331]
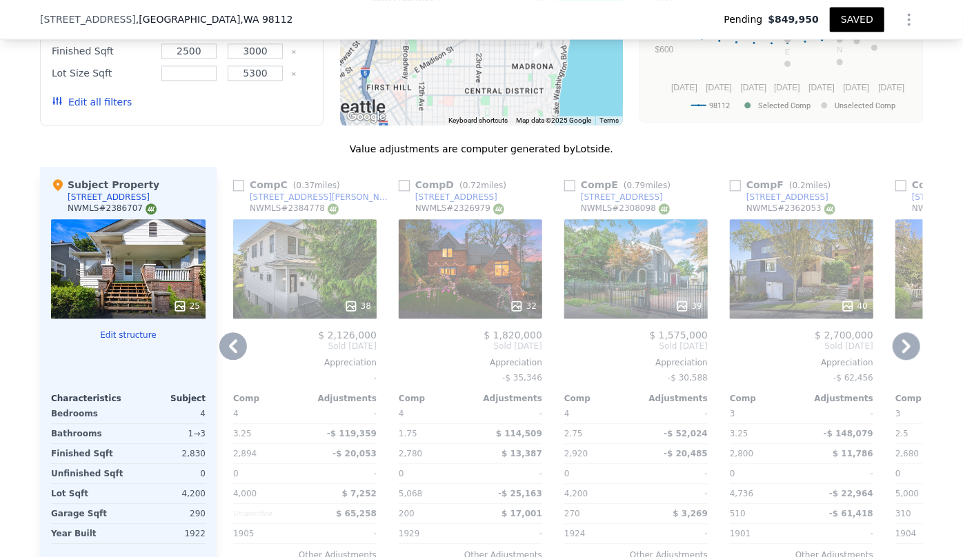
click at [899, 334] on icon at bounding box center [907, 347] width 28 height 28
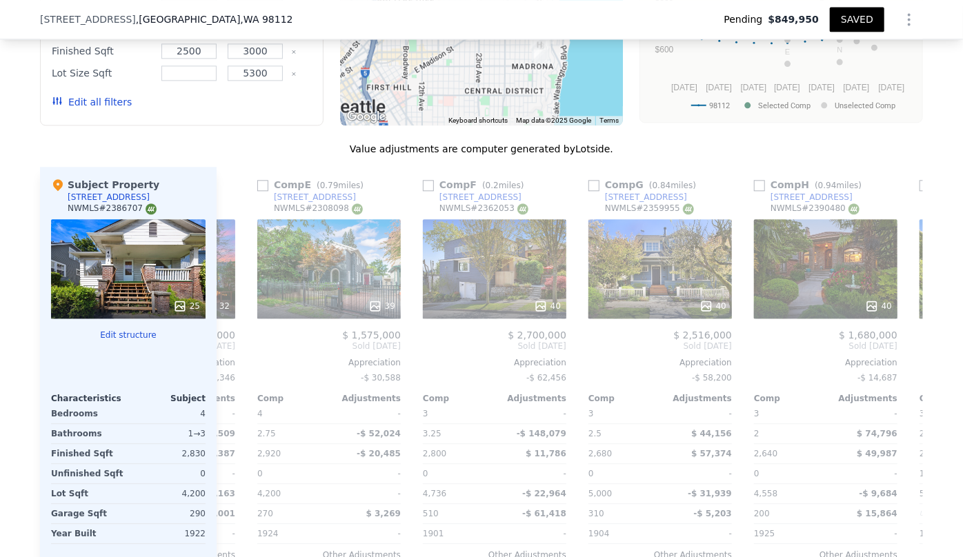
scroll to position [0, 662]
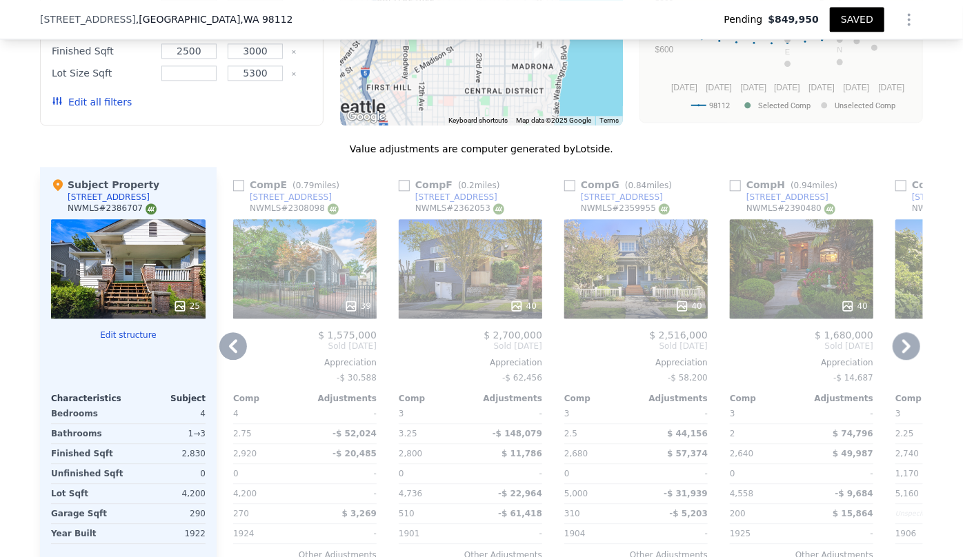
click at [899, 334] on icon at bounding box center [907, 347] width 28 height 28
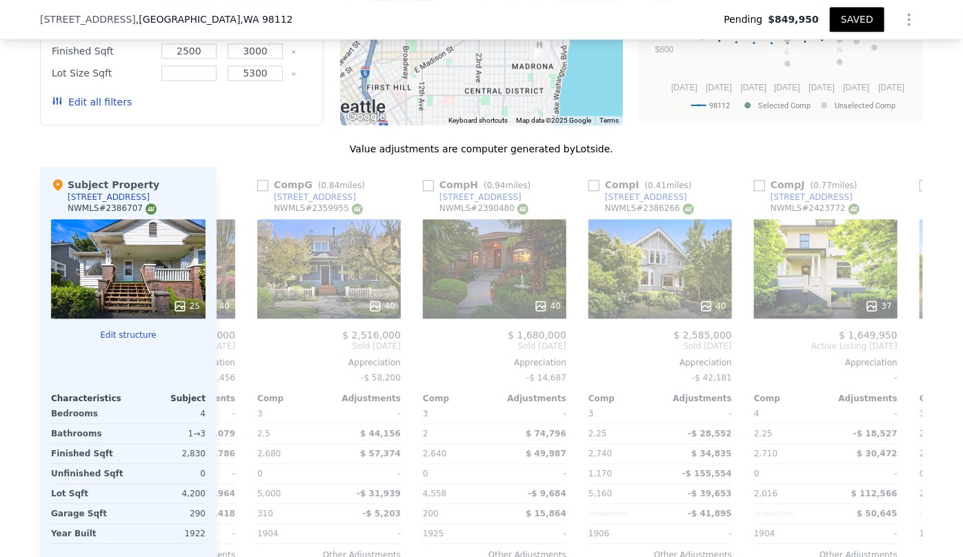
scroll to position [0, 993]
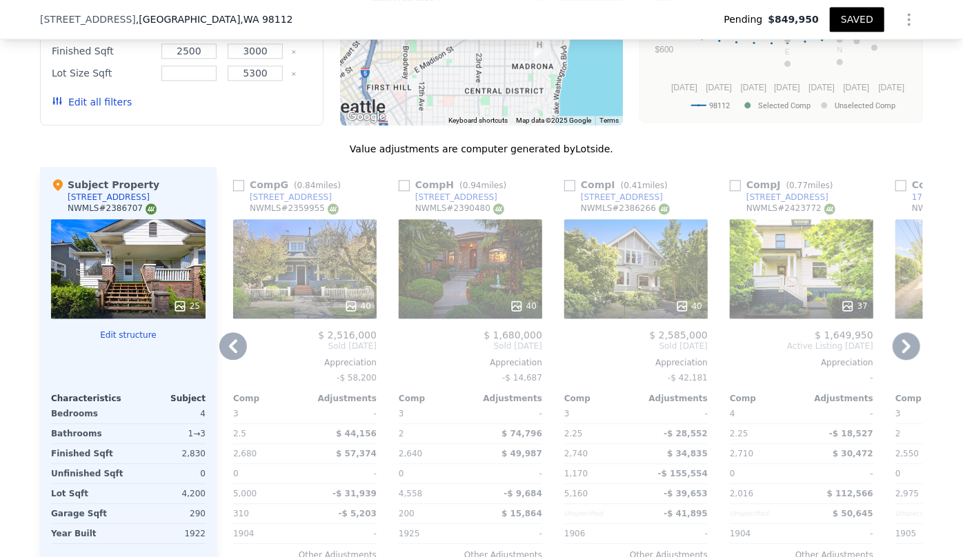
click at [902, 339] on icon at bounding box center [906, 346] width 8 height 14
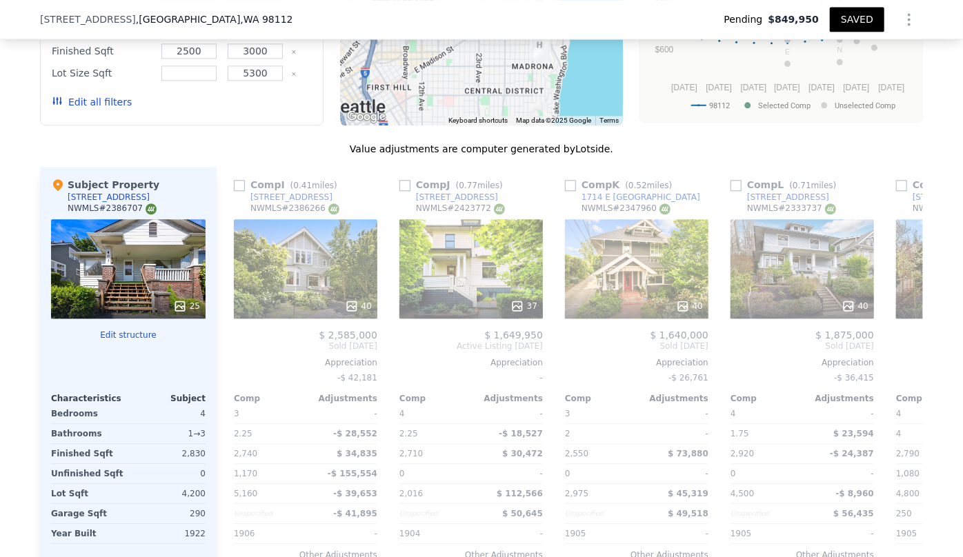
scroll to position [0, 1325]
click at [902, 339] on icon at bounding box center [906, 346] width 8 height 14
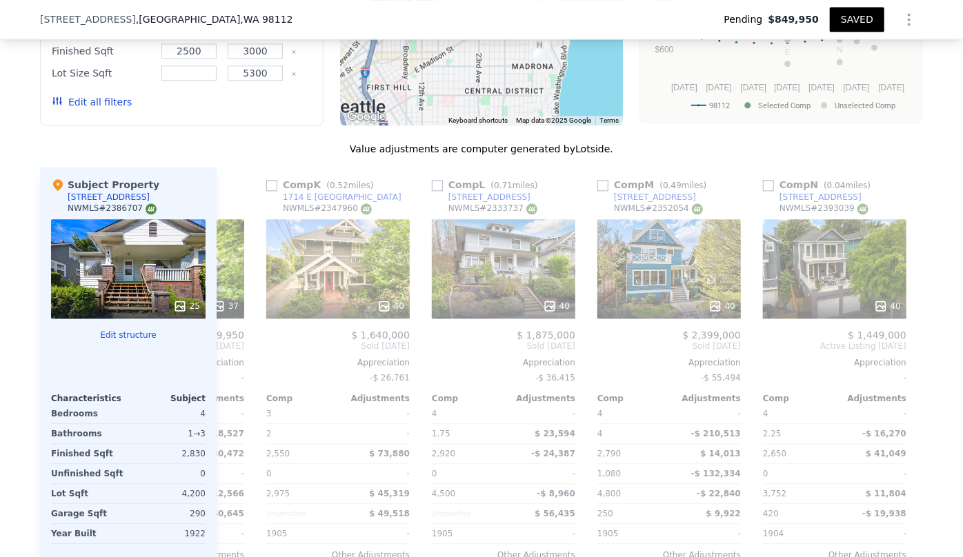
scroll to position [0, 1644]
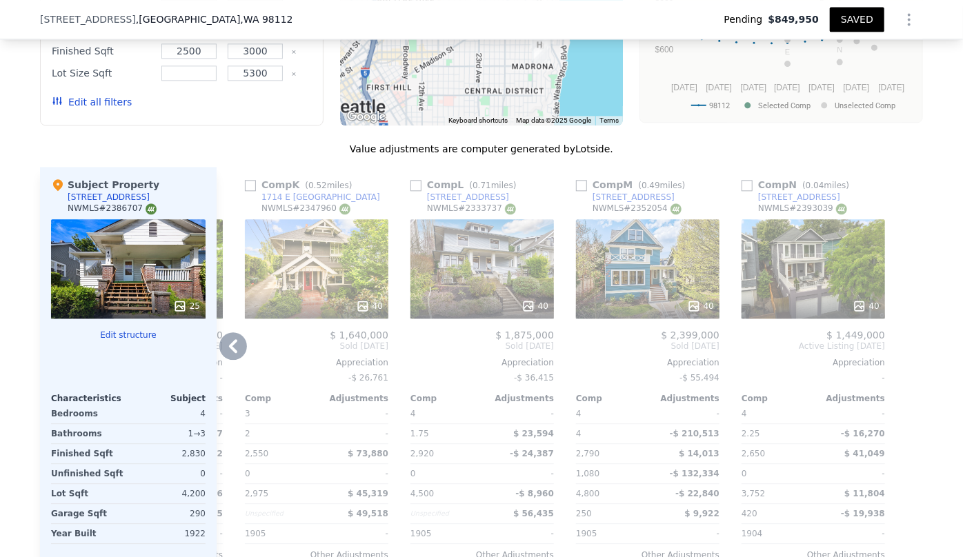
click at [235, 344] on icon at bounding box center [233, 347] width 28 height 28
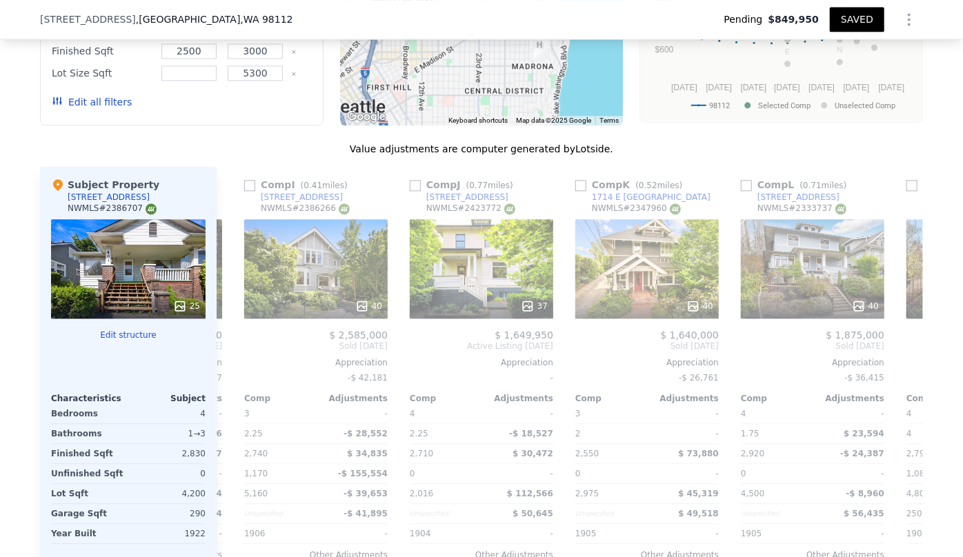
scroll to position [0, 1313]
click at [77, 103] on button "Edit all filters" at bounding box center [92, 102] width 80 height 14
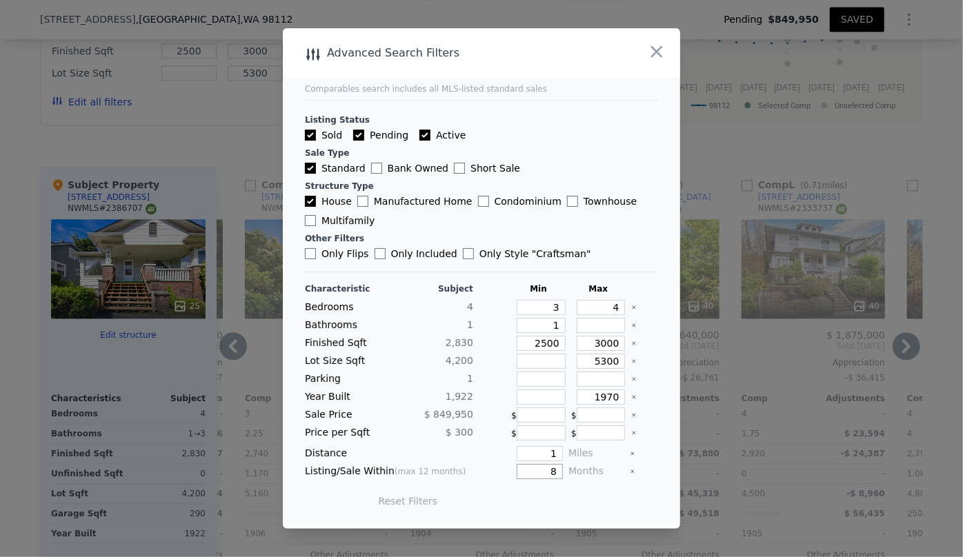
drag, startPoint x: 552, startPoint y: 466, endPoint x: 498, endPoint y: 478, distance: 55.2
click at [498, 478] on div "8" at bounding box center [521, 471] width 84 height 15
type input "10"
click at [532, 495] on button "Update Search" at bounding box center [558, 501] width 104 height 19
click at [552, 454] on input "1" at bounding box center [540, 453] width 46 height 15
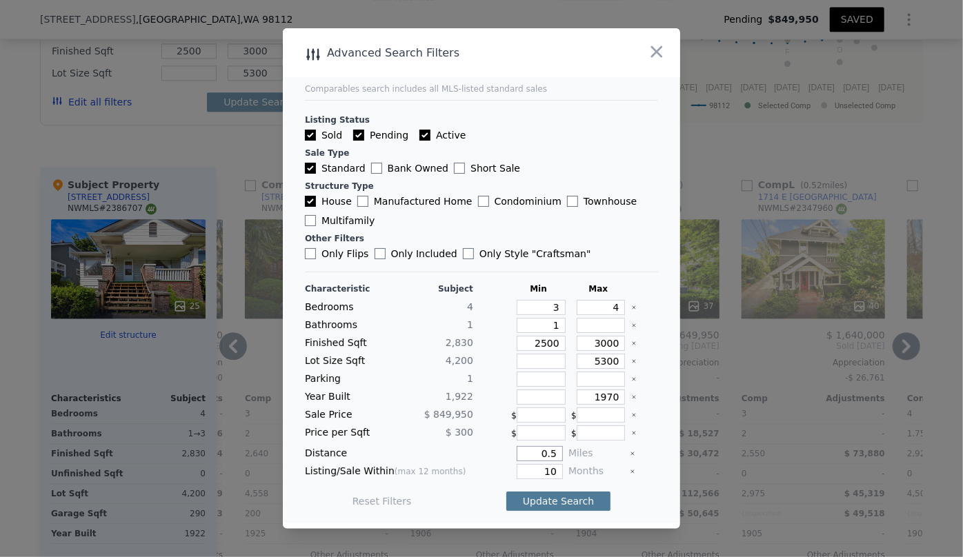
type input "0.5"
click at [566, 500] on button "Update Search" at bounding box center [558, 501] width 104 height 19
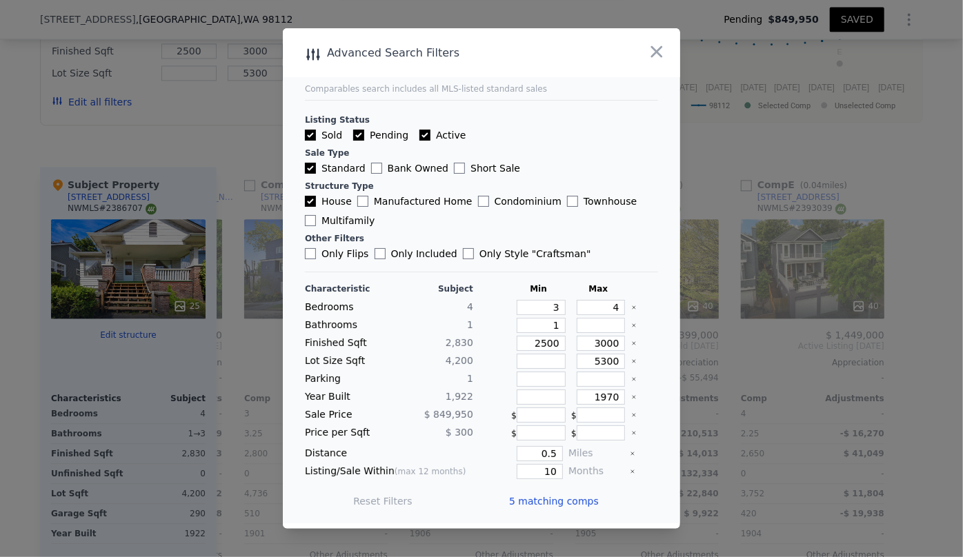
scroll to position [0, 155]
click at [566, 502] on span "5 matching comps" at bounding box center [554, 502] width 90 height 14
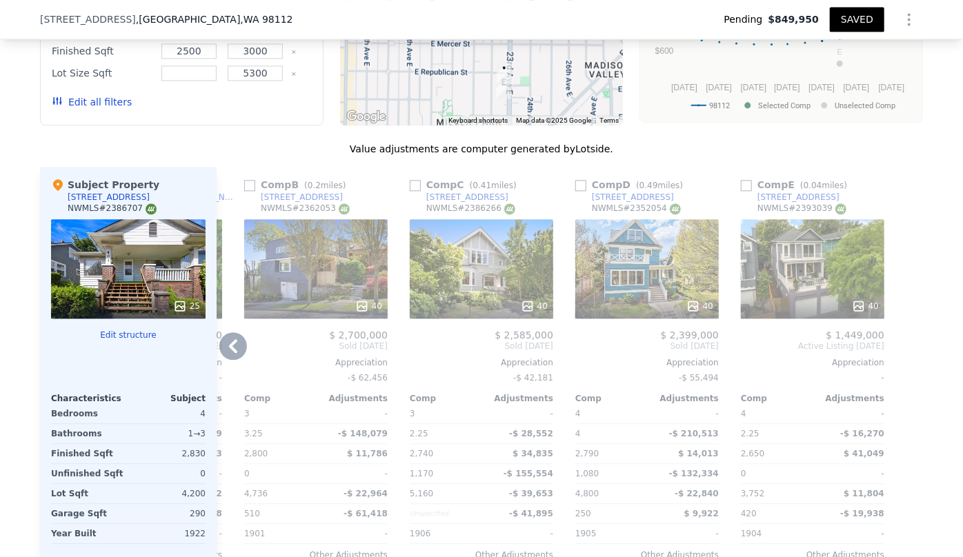
click at [232, 344] on icon at bounding box center [233, 347] width 28 height 28
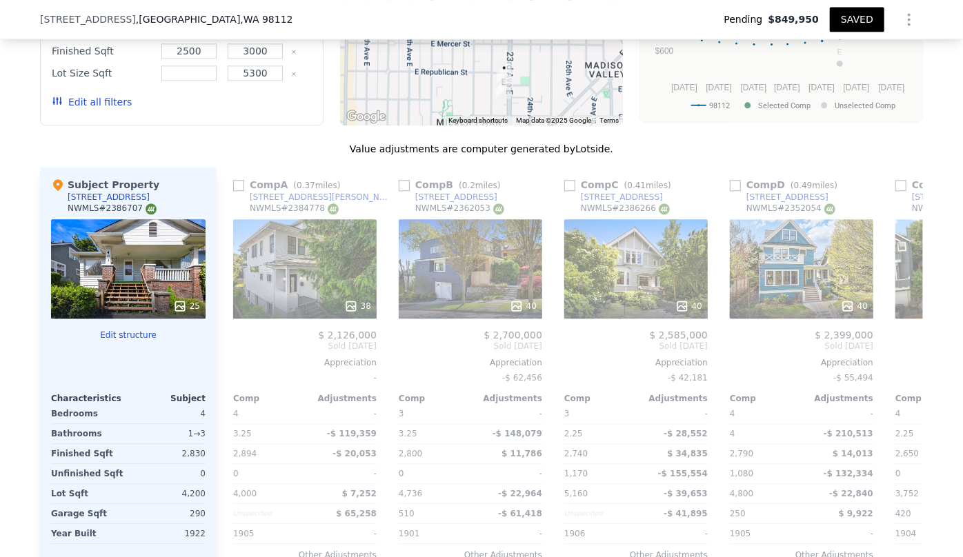
scroll to position [0, 0]
click at [399, 185] on input "checkbox" at bounding box center [404, 185] width 11 height 11
checkbox input "true"
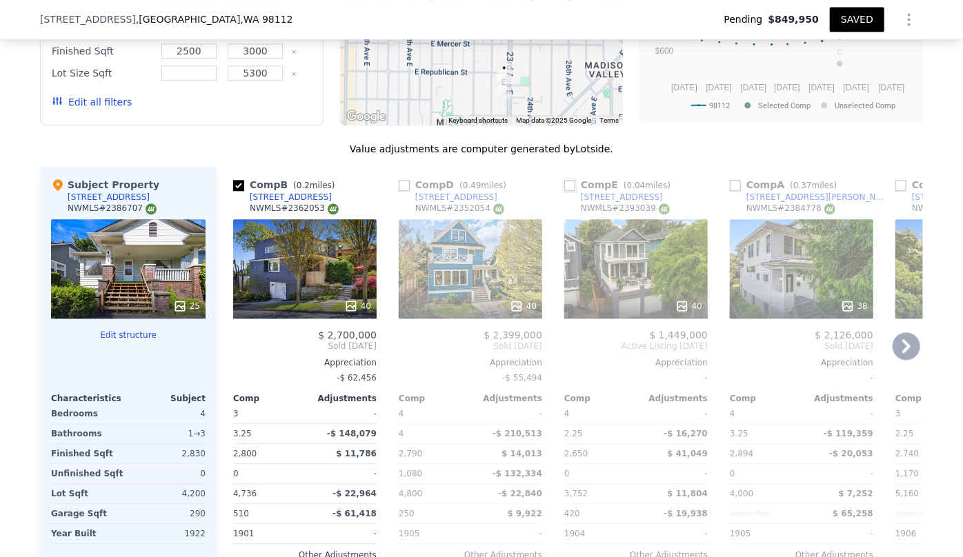
click at [564, 185] on input "checkbox" at bounding box center [569, 185] width 11 height 11
checkbox input "true"
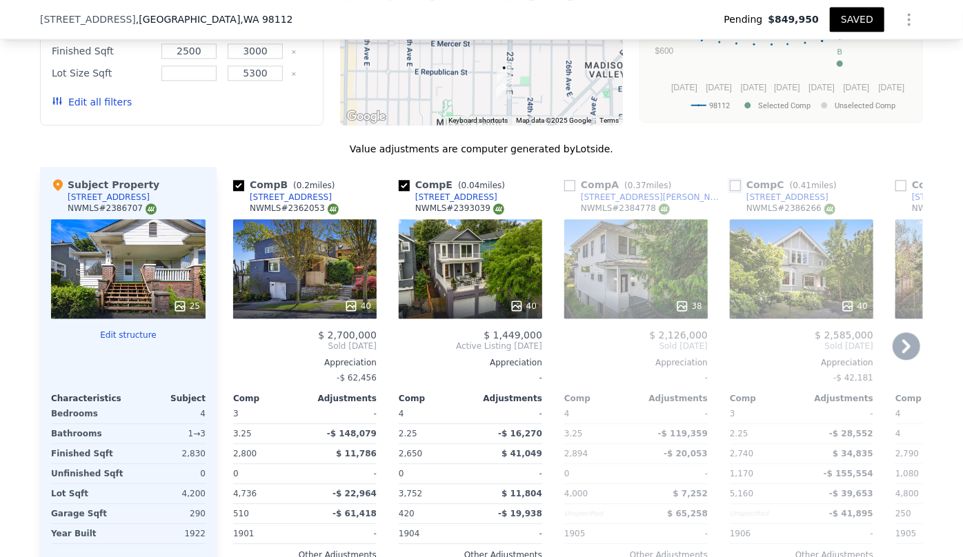
click at [730, 184] on input "checkbox" at bounding box center [735, 185] width 11 height 11
checkbox input "true"
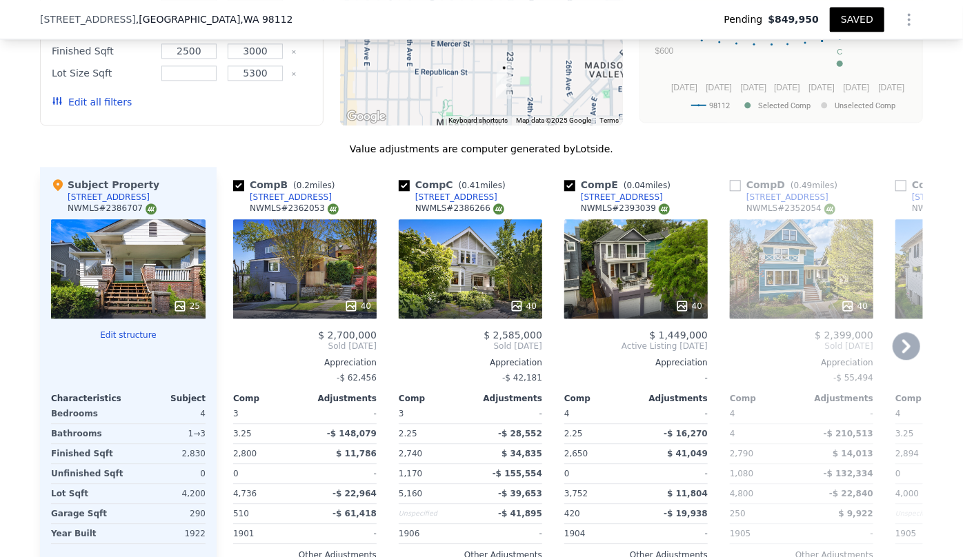
click at [903, 345] on icon at bounding box center [906, 346] width 8 height 14
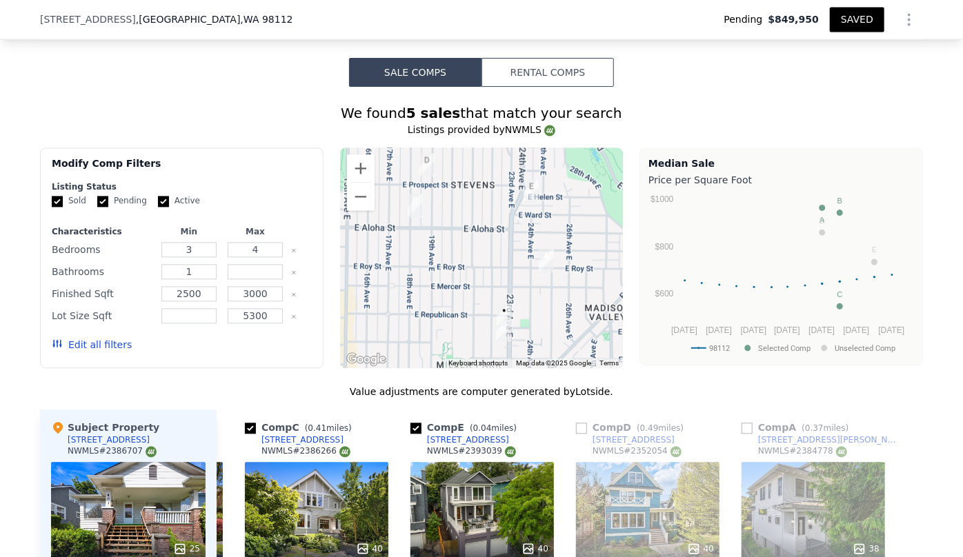
scroll to position [1374, 0]
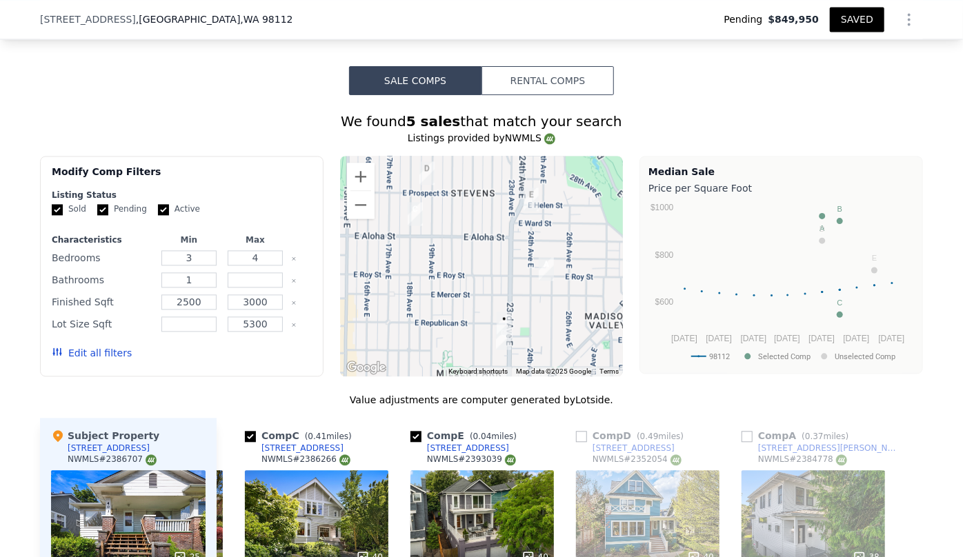
click at [528, 191] on img "2411 E Helen St" at bounding box center [531, 199] width 26 height 34
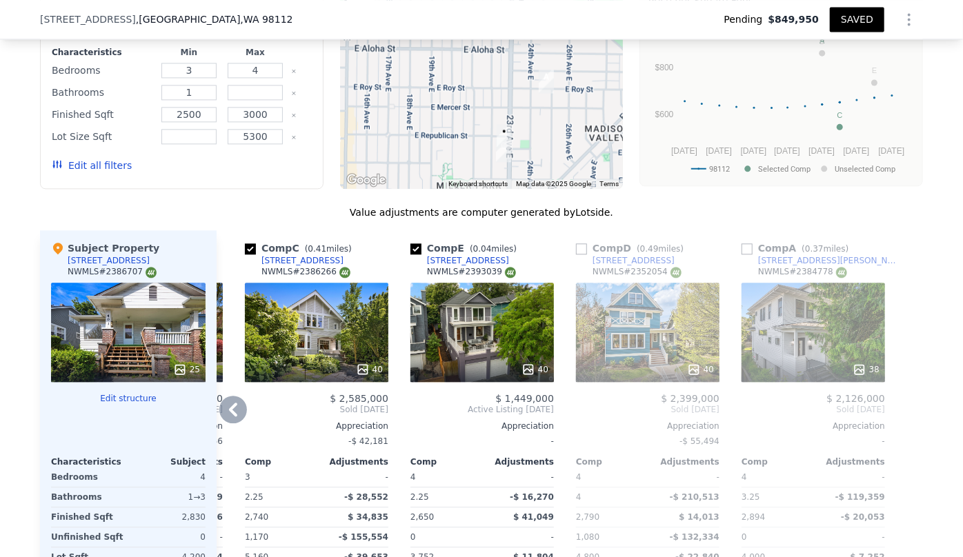
scroll to position [1563, 0]
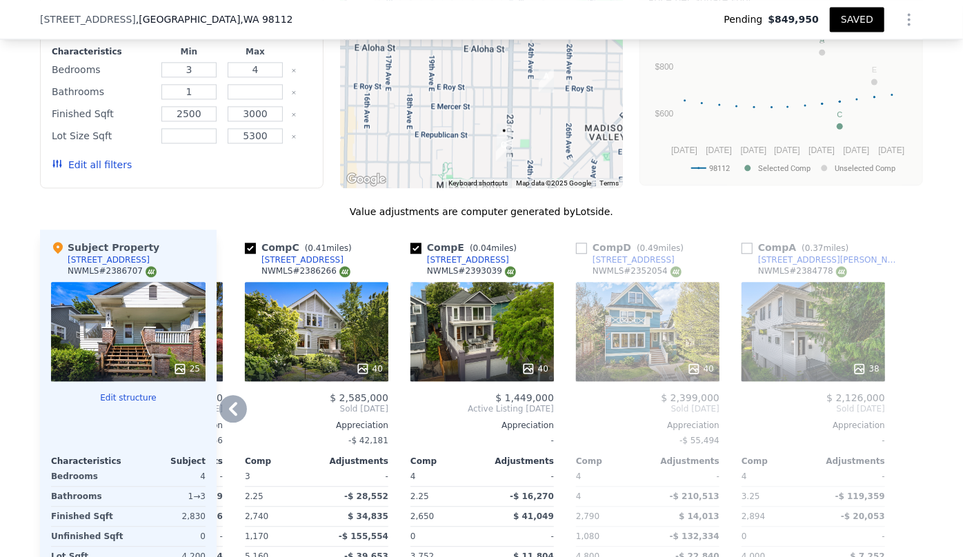
click at [229, 407] on icon at bounding box center [233, 409] width 8 height 14
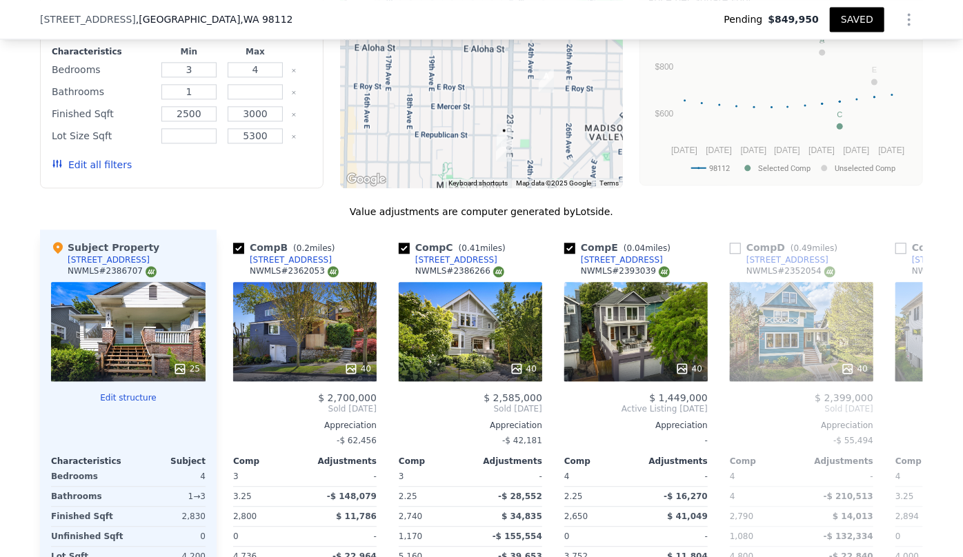
scroll to position [0, 0]
click at [228, 407] on div "Comp B ( 0.2 miles) 621 25th Ave E NWMLS # 2362053 40 $ 2,700,000 Sold May 2025…" at bounding box center [305, 452] width 155 height 444
click at [914, 404] on icon at bounding box center [907, 409] width 28 height 28
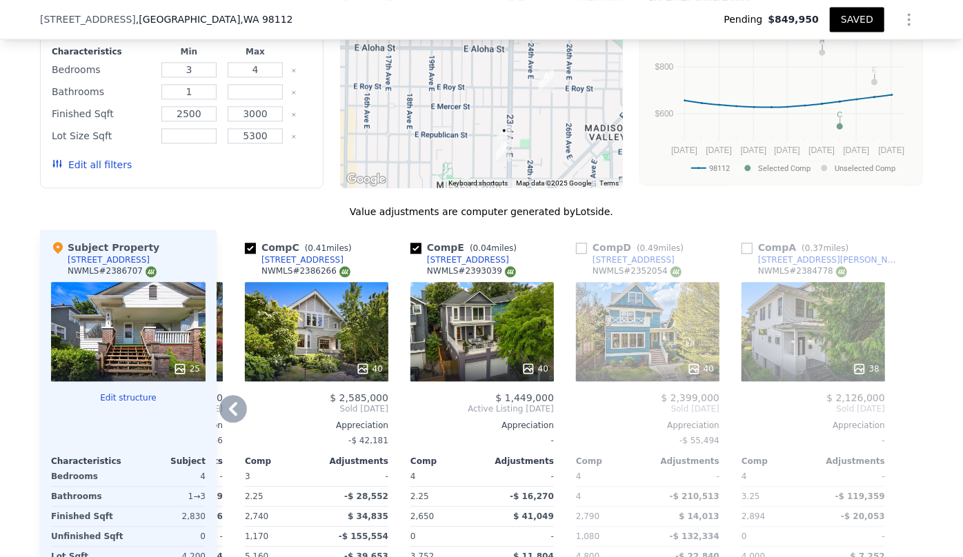
click at [86, 158] on button "Edit all filters" at bounding box center [92, 165] width 80 height 14
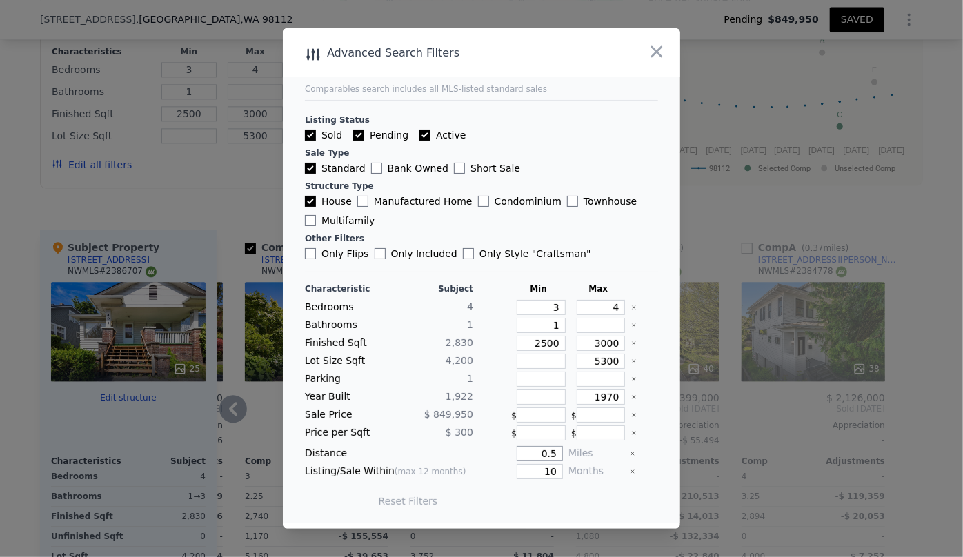
drag, startPoint x: 553, startPoint y: 455, endPoint x: 466, endPoint y: 462, distance: 87.9
click at [466, 462] on div "Characteristic Subject Min Max Bedrooms 4 3 4 Bathrooms 1 1 Finished Sqft 2,830…" at bounding box center [481, 402] width 353 height 237
type input "1"
click at [551, 496] on button "Update Search" at bounding box center [558, 501] width 104 height 19
checkbox input "false"
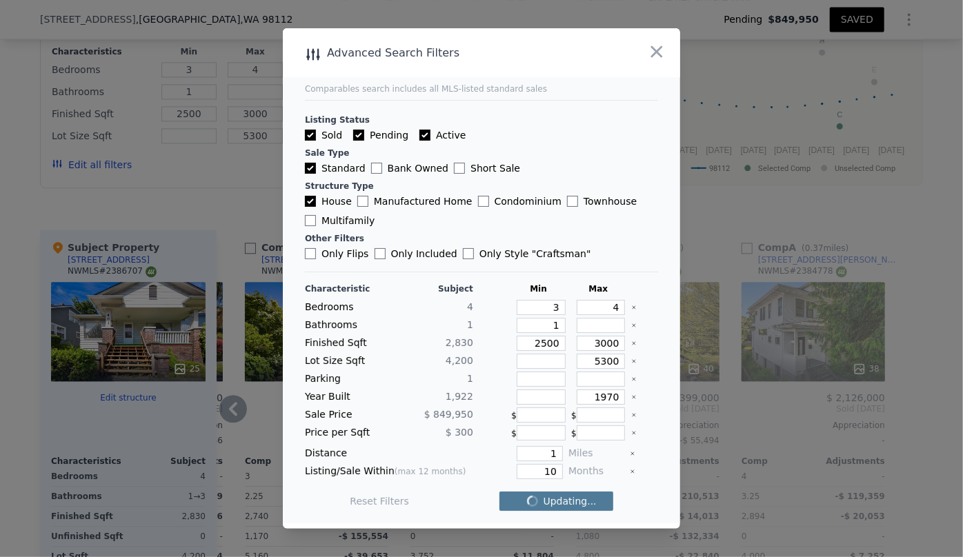
checkbox input "false"
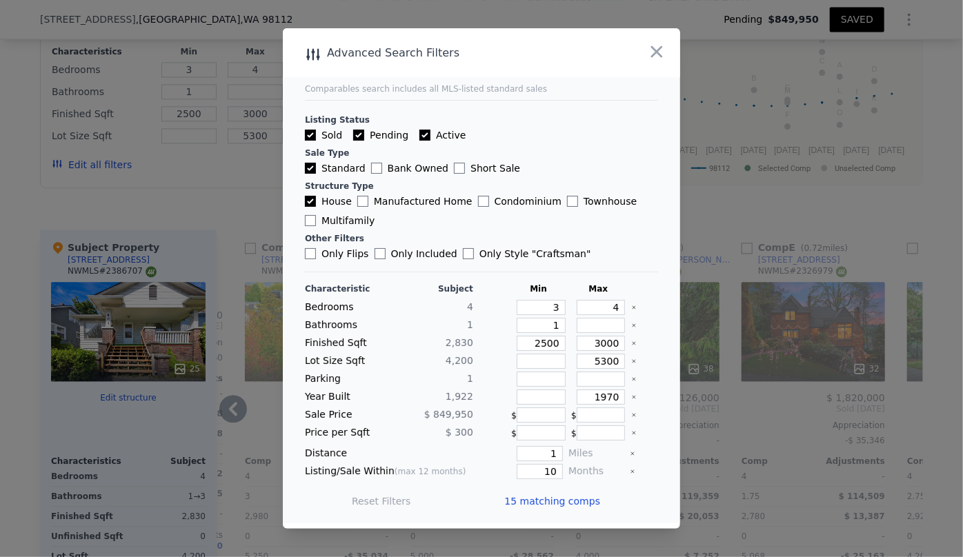
click at [551, 496] on span "15 matching comps" at bounding box center [552, 502] width 96 height 14
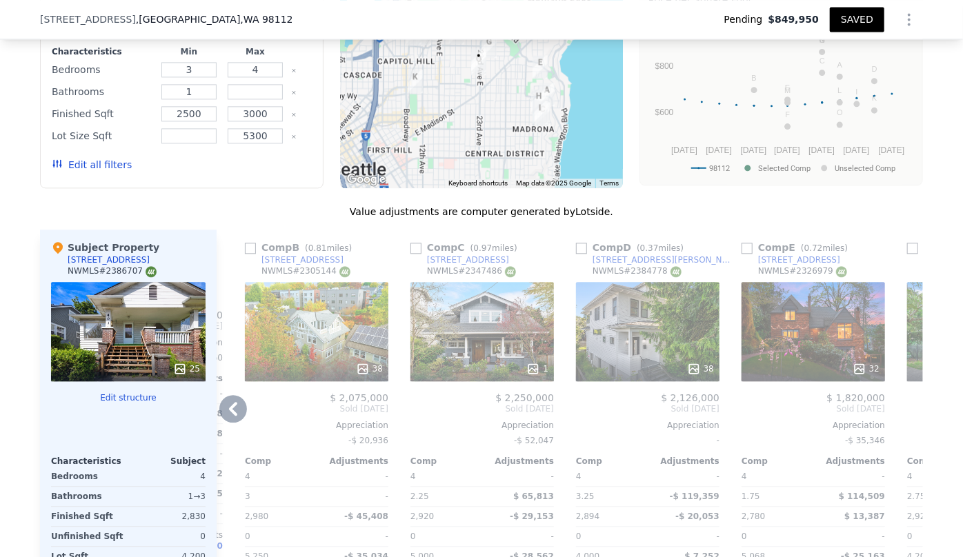
click at [228, 396] on icon at bounding box center [233, 409] width 28 height 28
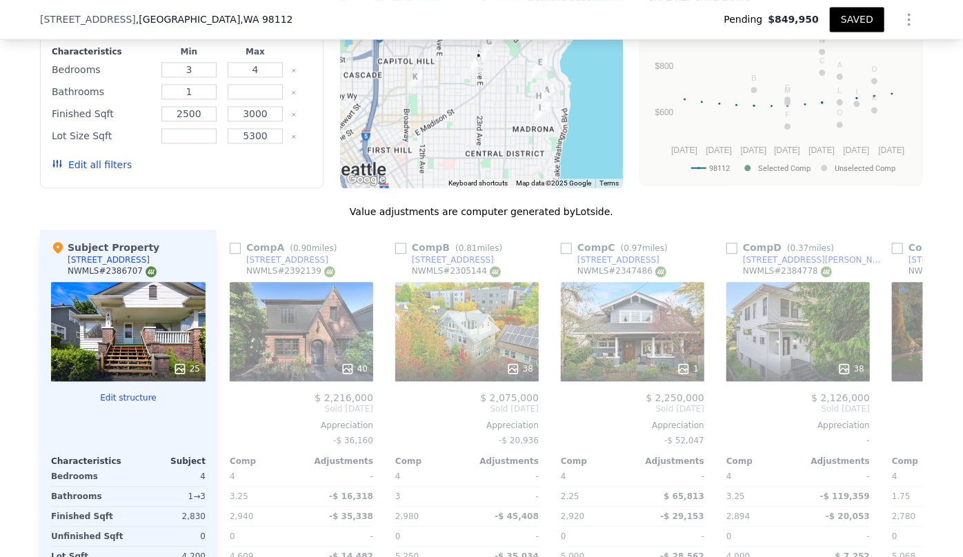
scroll to position [0, 0]
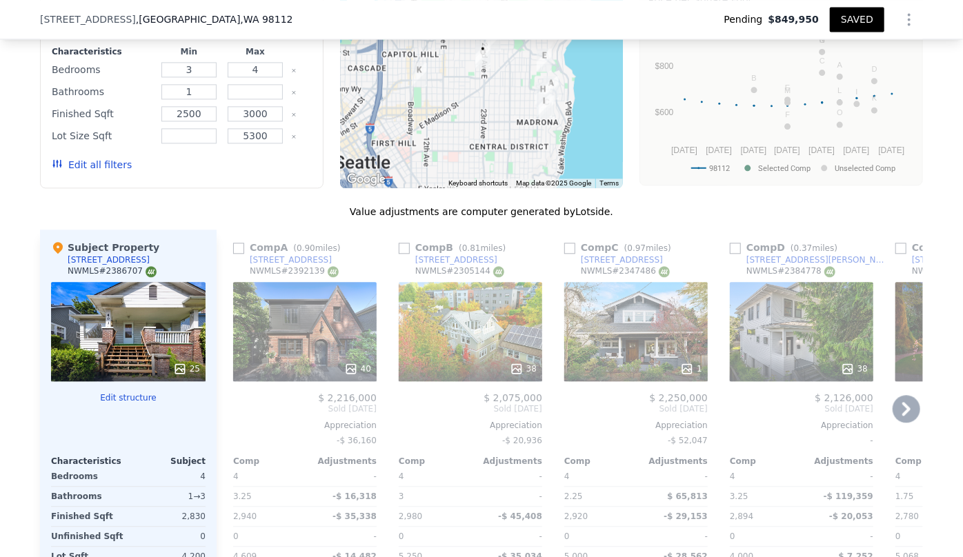
drag, startPoint x: 445, startPoint y: 81, endPoint x: 450, endPoint y: 75, distance: 8.3
click at [450, 75] on div at bounding box center [482, 78] width 284 height 221
click at [907, 402] on icon at bounding box center [907, 409] width 28 height 28
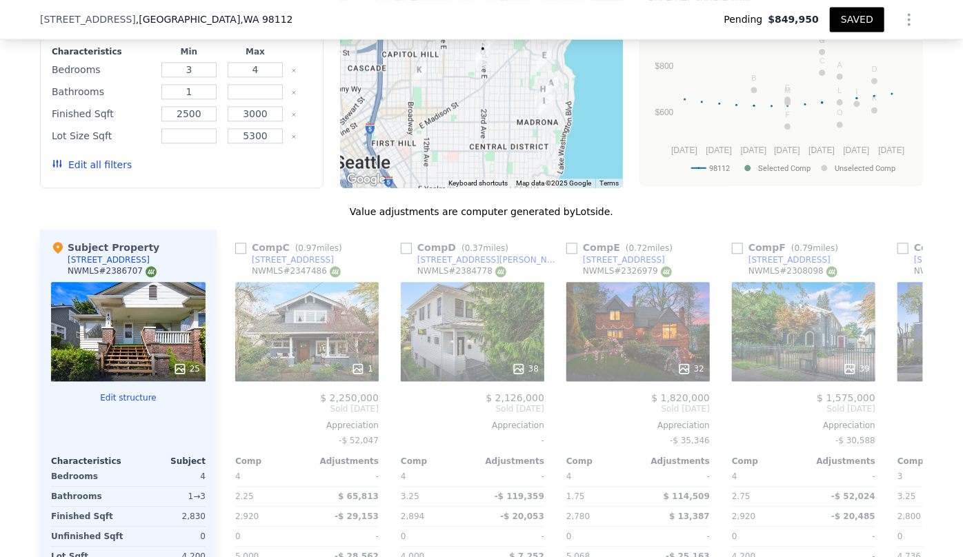
scroll to position [0, 331]
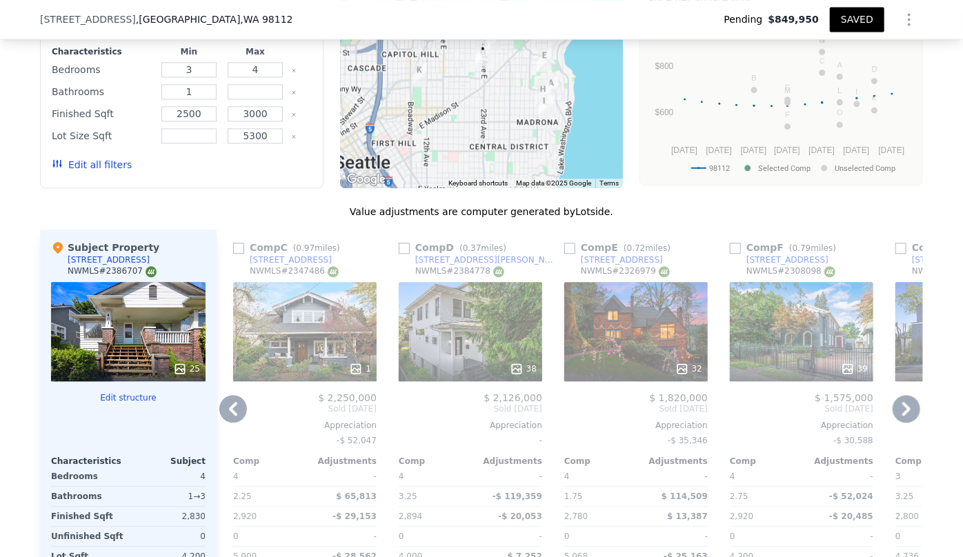
click at [907, 402] on icon at bounding box center [907, 409] width 28 height 28
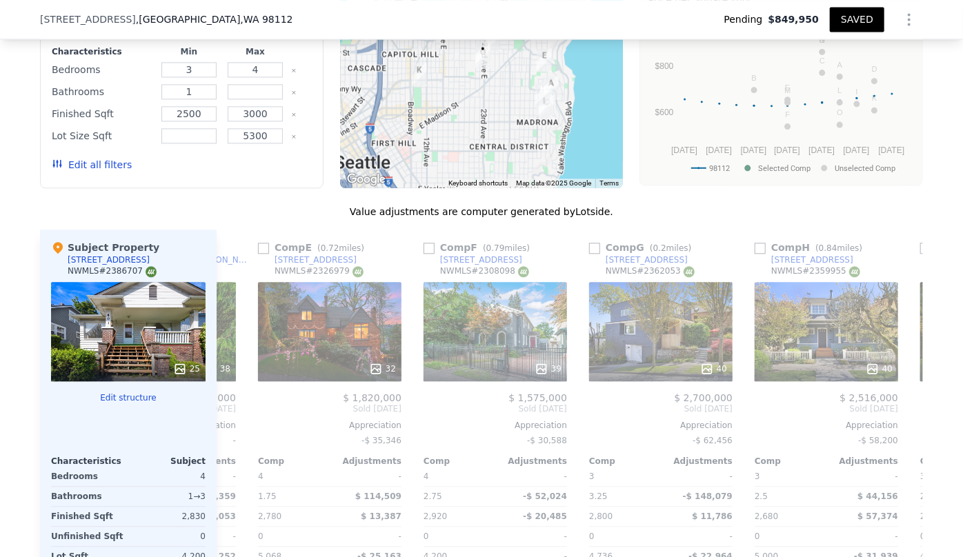
scroll to position [0, 662]
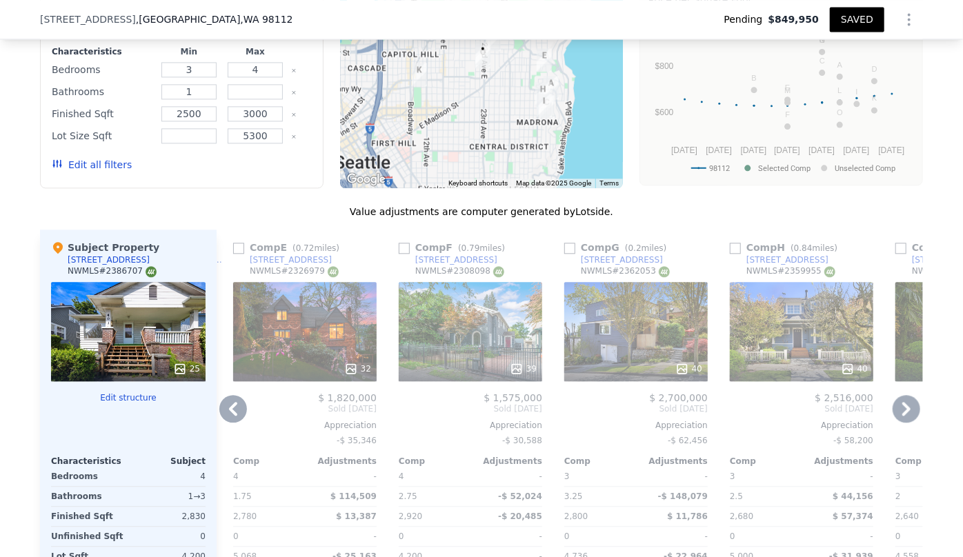
click at [907, 402] on icon at bounding box center [907, 409] width 28 height 28
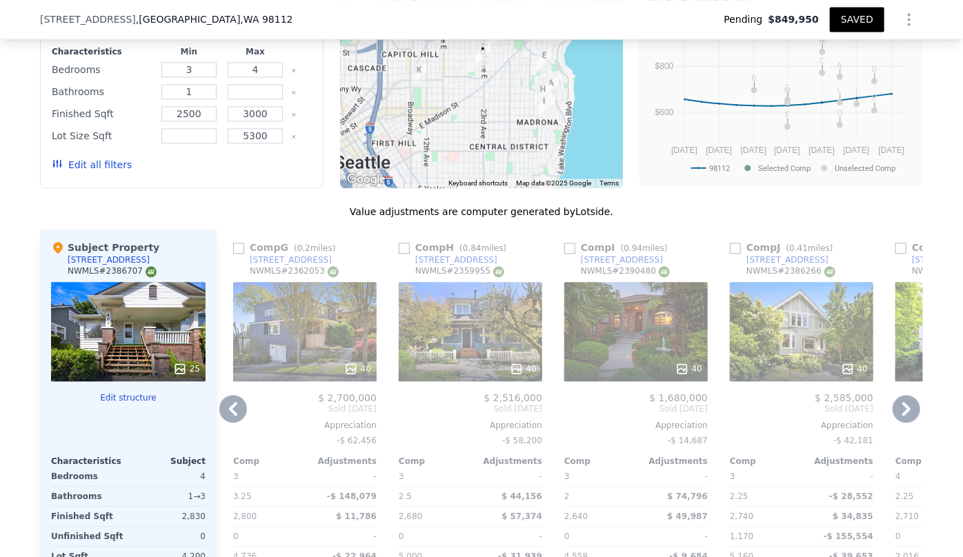
click at [907, 402] on icon at bounding box center [907, 409] width 28 height 28
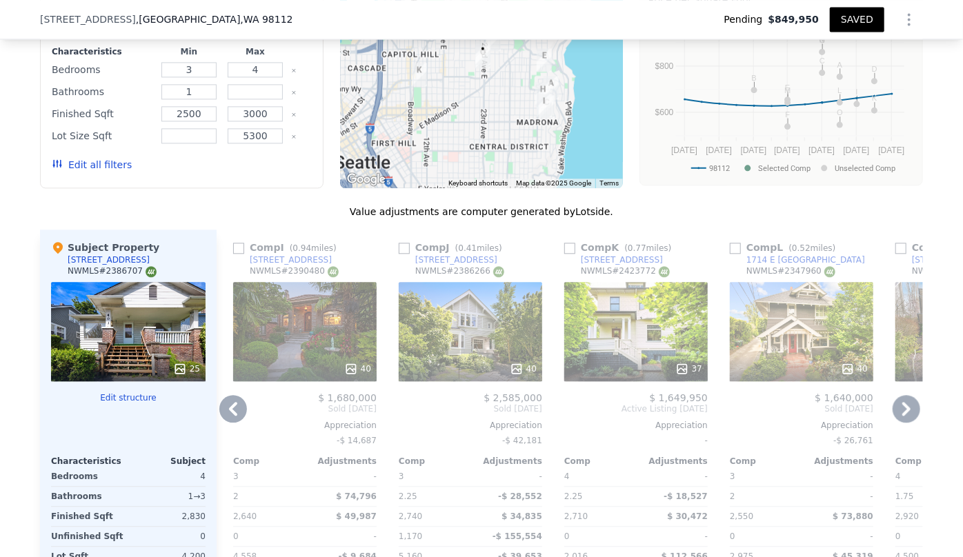
click at [907, 402] on icon at bounding box center [907, 409] width 28 height 28
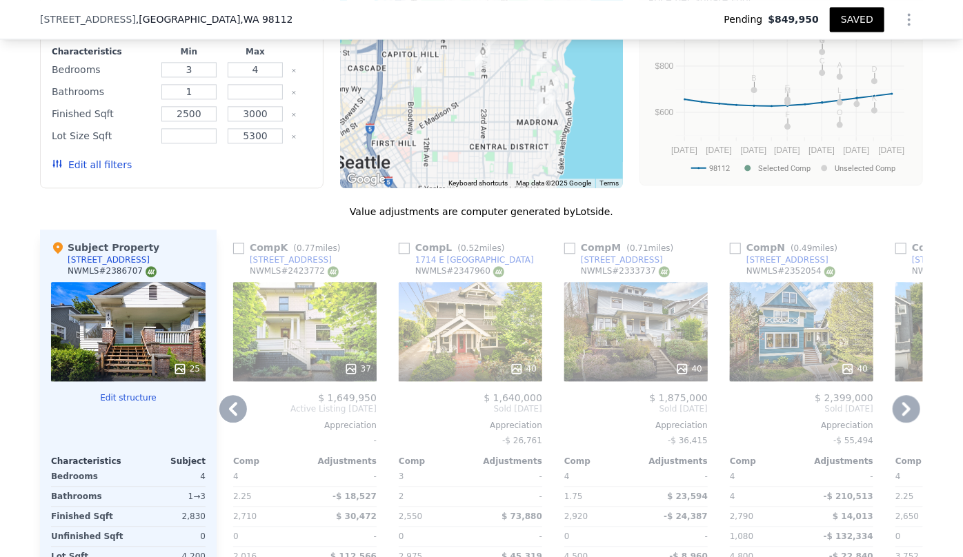
click at [907, 402] on icon at bounding box center [907, 409] width 28 height 28
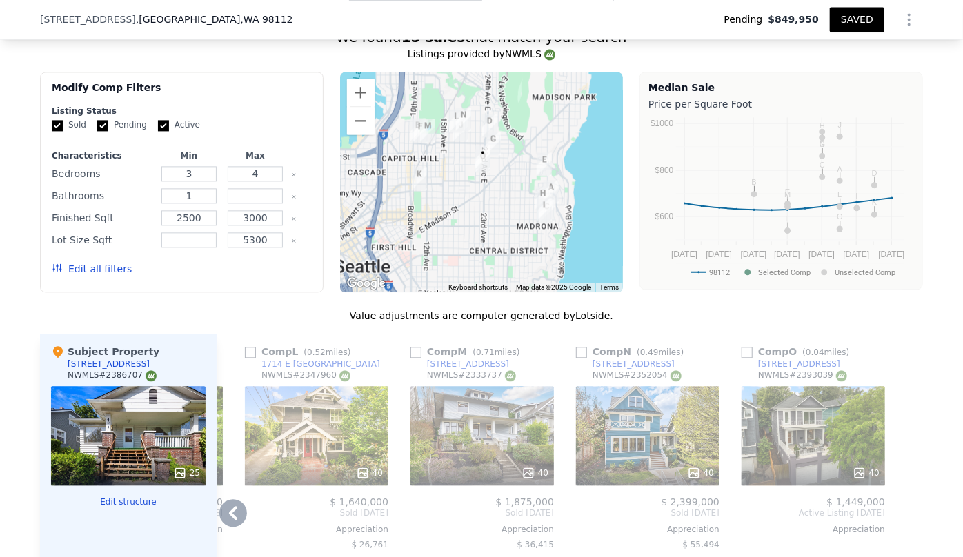
scroll to position [1437, 0]
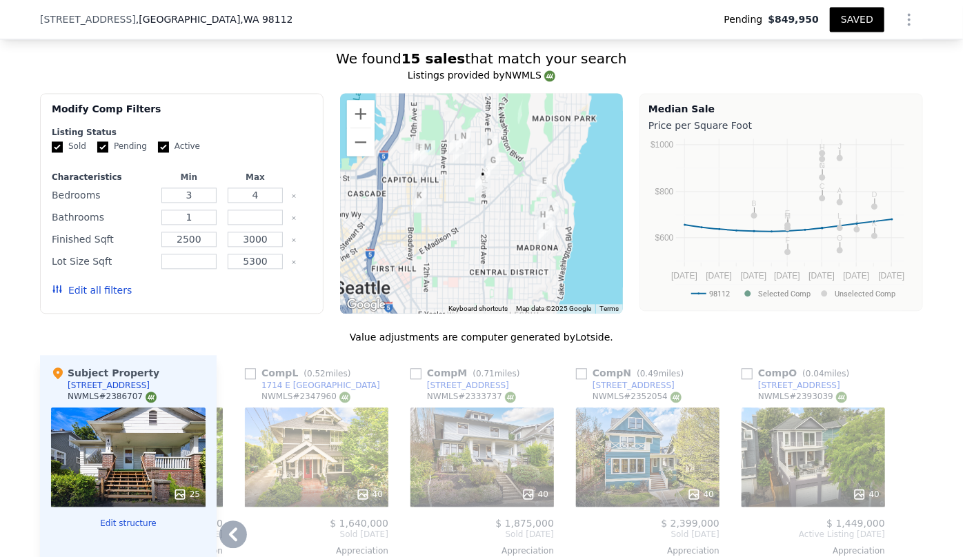
click at [77, 286] on button "Edit all filters" at bounding box center [92, 291] width 80 height 14
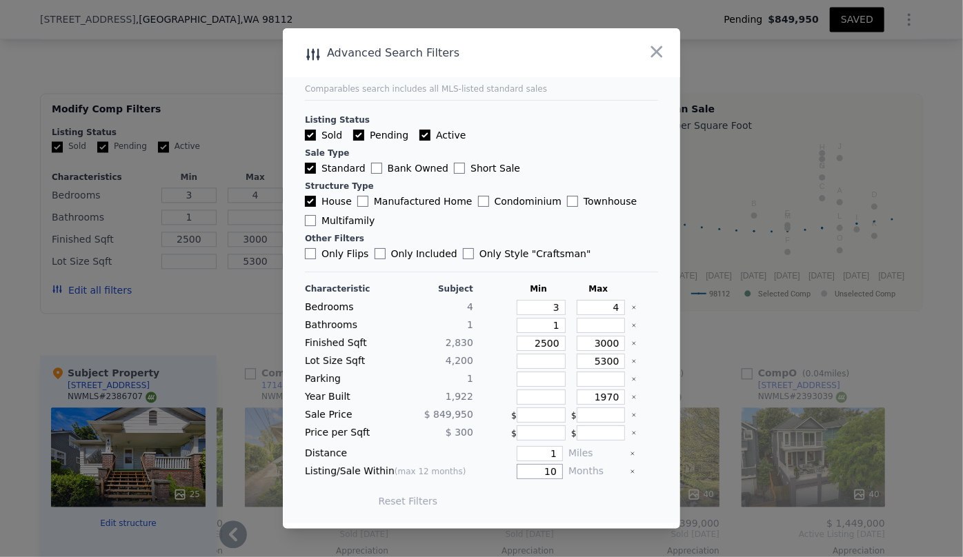
drag, startPoint x: 551, startPoint y: 472, endPoint x: 477, endPoint y: 472, distance: 74.5
click at [479, 472] on div "10" at bounding box center [521, 471] width 84 height 15
click at [506, 492] on button "Update Search" at bounding box center [558, 501] width 104 height 19
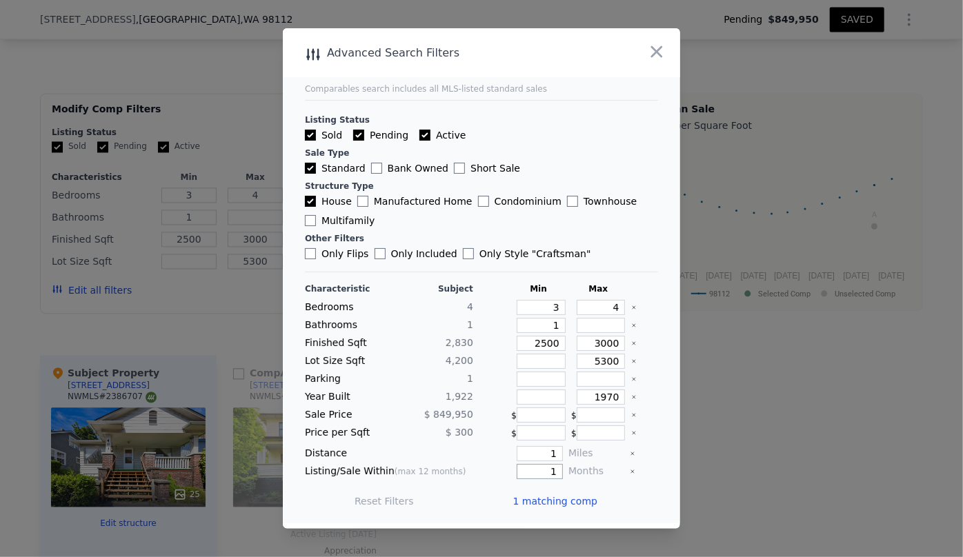
scroll to position [0, 0]
type input "12"
click at [556, 503] on button "Update Search" at bounding box center [558, 501] width 104 height 19
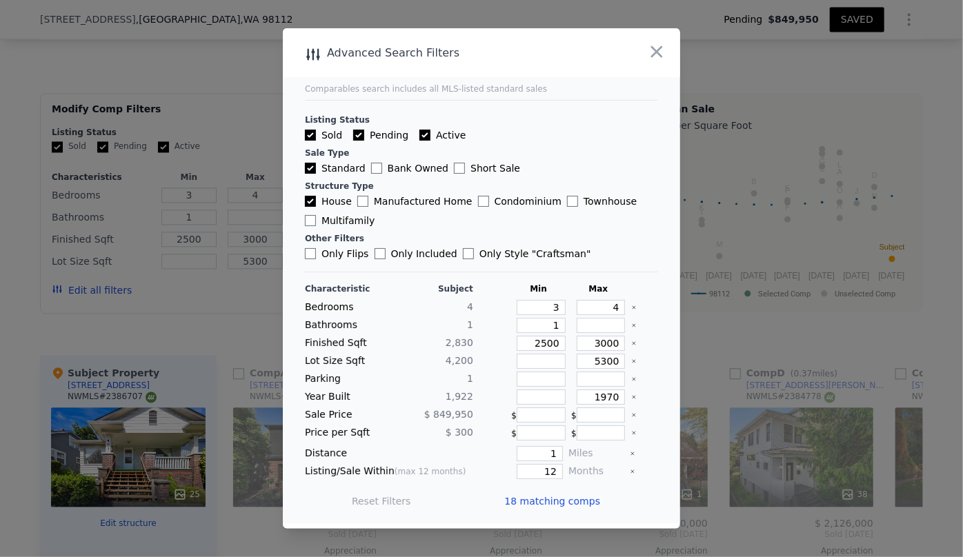
click at [556, 503] on span "18 matching comps" at bounding box center [552, 502] width 96 height 14
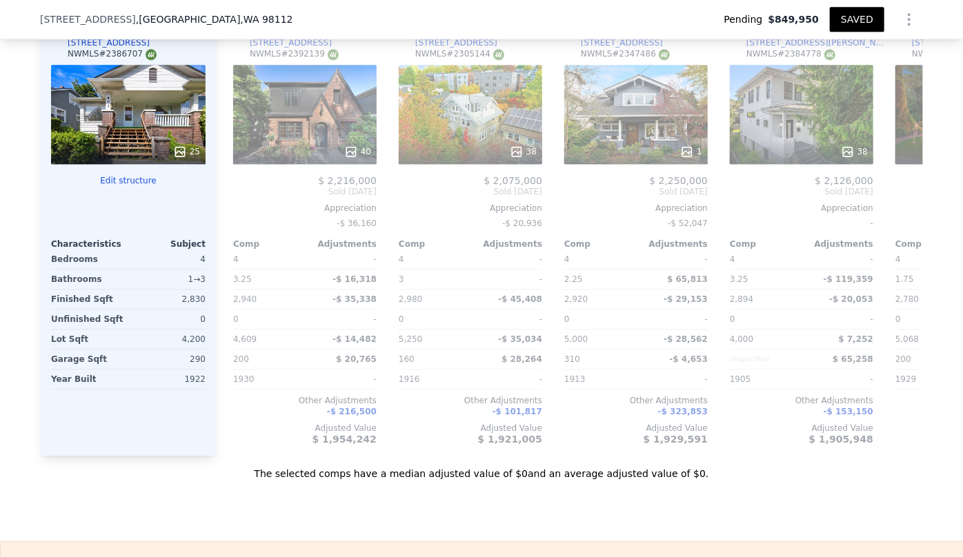
scroll to position [1814, 0]
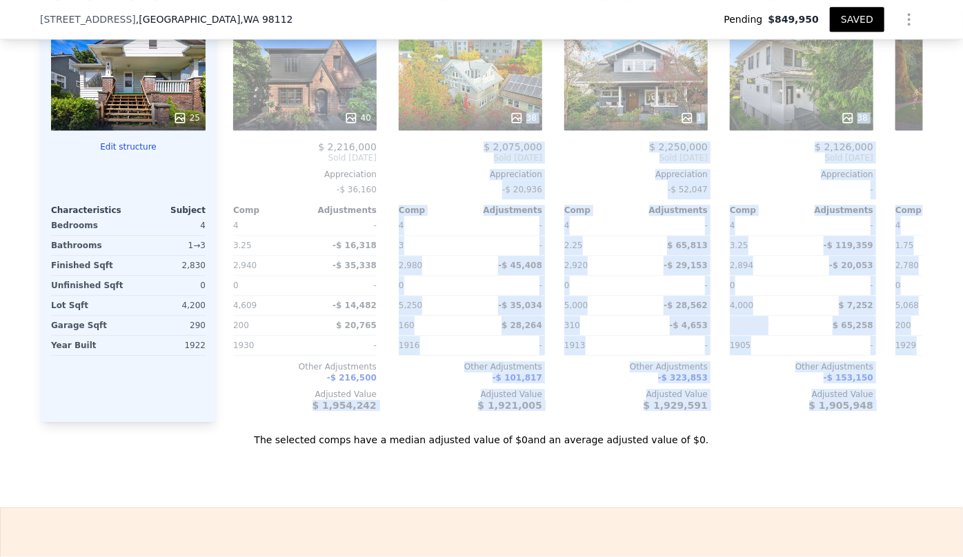
drag, startPoint x: 263, startPoint y: 428, endPoint x: 321, endPoint y: 424, distance: 58.8
click at [321, 424] on div "Value adjustments are computer generated by Lotside . Subject Property 401 23rd…" at bounding box center [481, 200] width 883 height 493
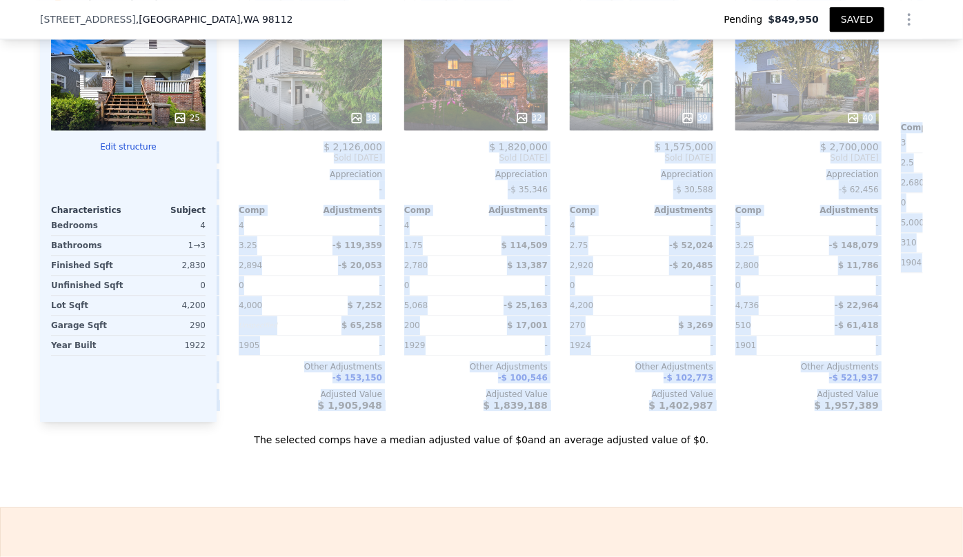
scroll to position [0, 500]
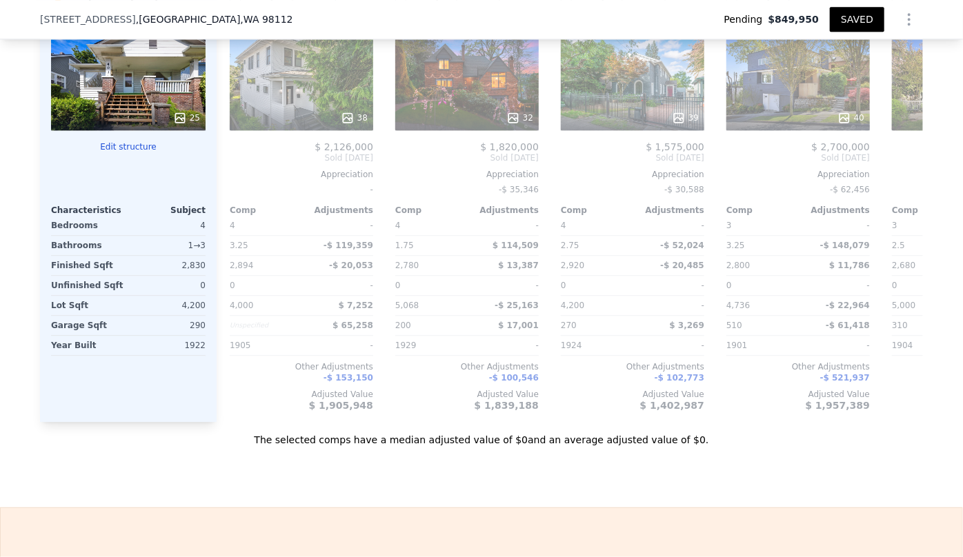
click at [457, 482] on div "Sale Comps Rental Comps We found 18 sales that match your search Listings provi…" at bounding box center [481, 37] width 963 height 942
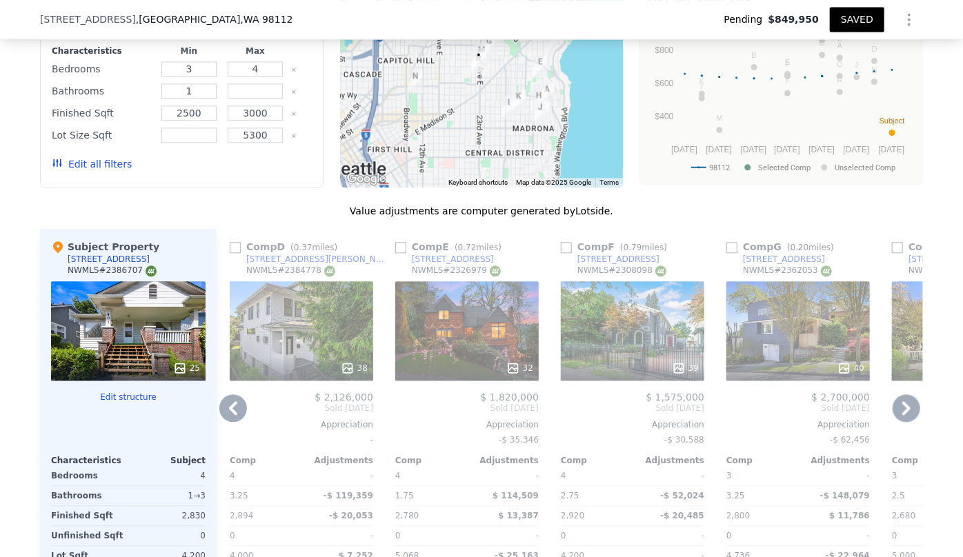
scroll to position [1563, 0]
click at [902, 402] on icon at bounding box center [906, 409] width 8 height 14
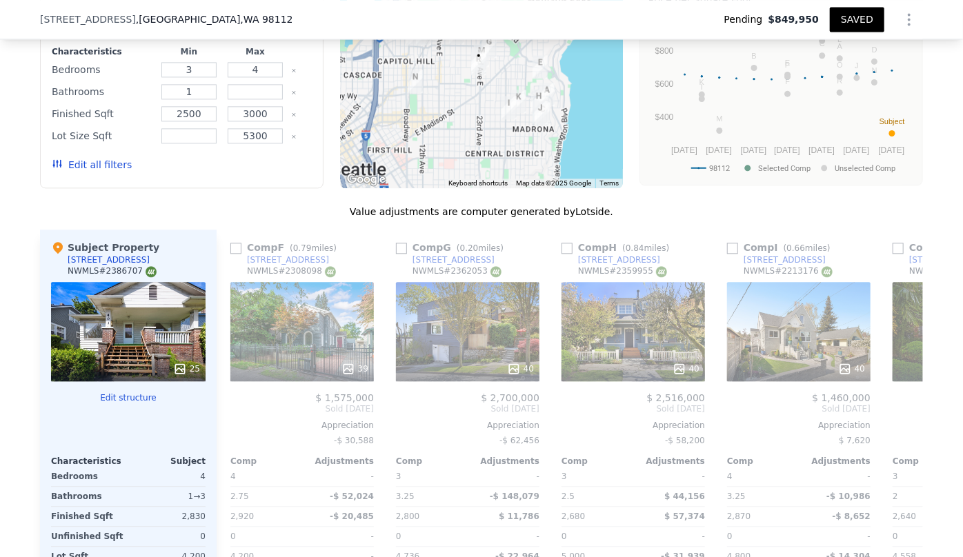
scroll to position [0, 831]
click at [902, 402] on icon at bounding box center [906, 409] width 8 height 14
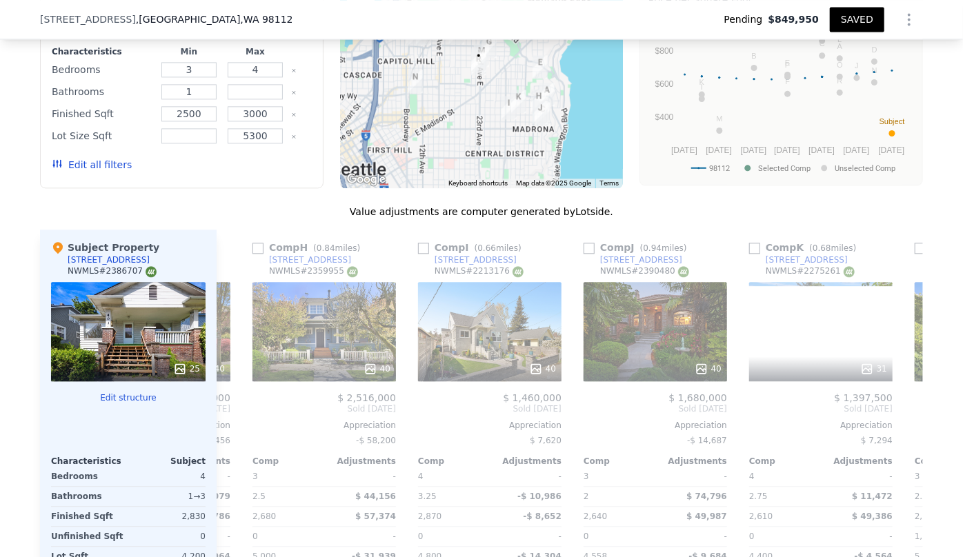
scroll to position [0, 1162]
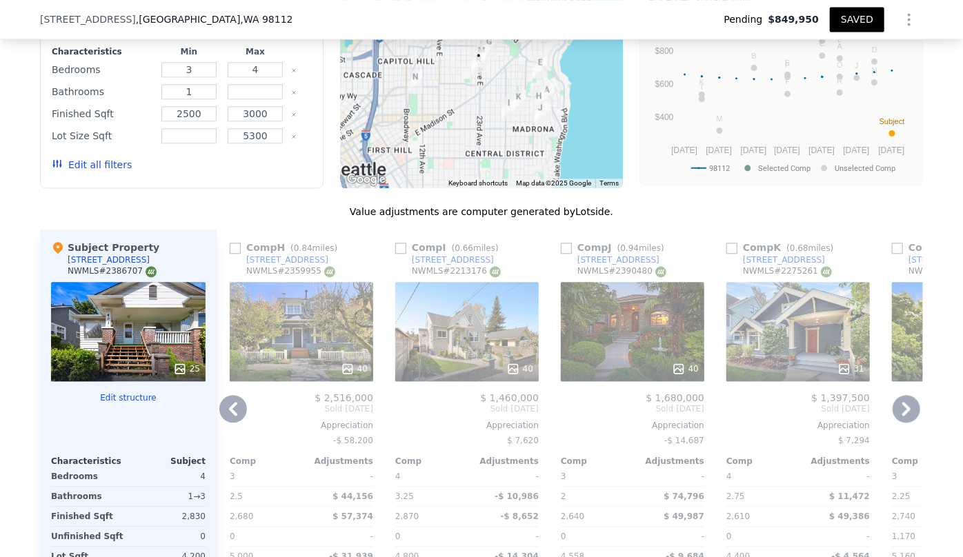
click at [902, 402] on icon at bounding box center [906, 409] width 8 height 14
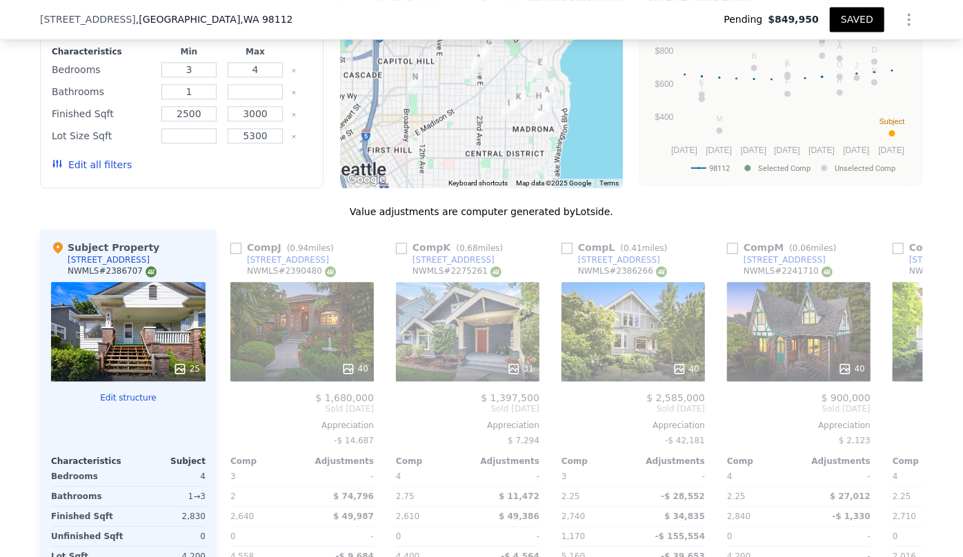
scroll to position [0, 1494]
click at [902, 402] on icon at bounding box center [906, 409] width 8 height 14
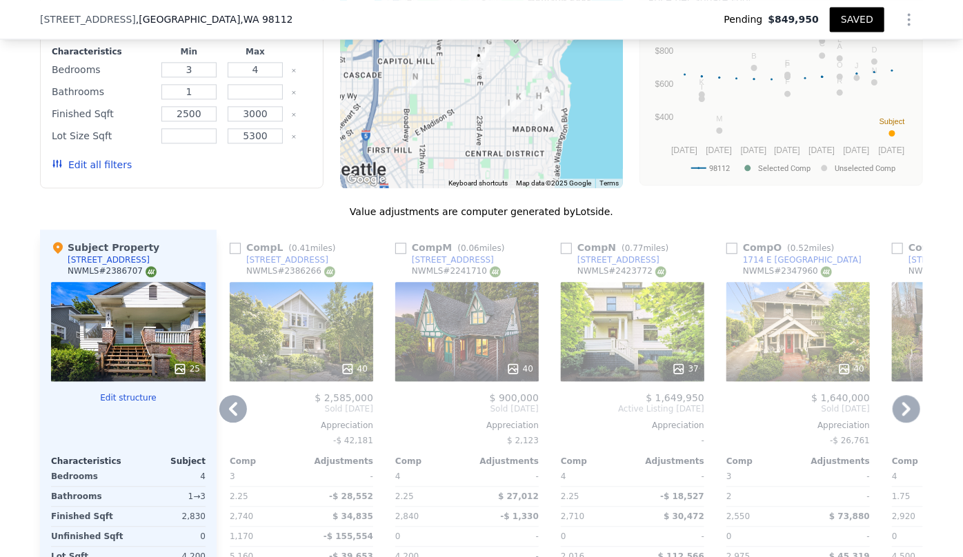
click at [902, 402] on icon at bounding box center [906, 409] width 8 height 14
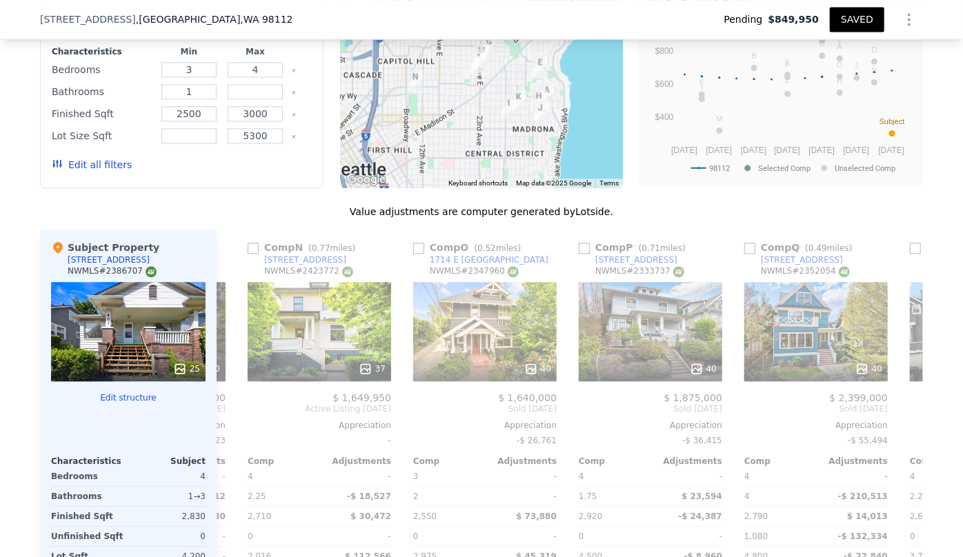
scroll to position [0, 2156]
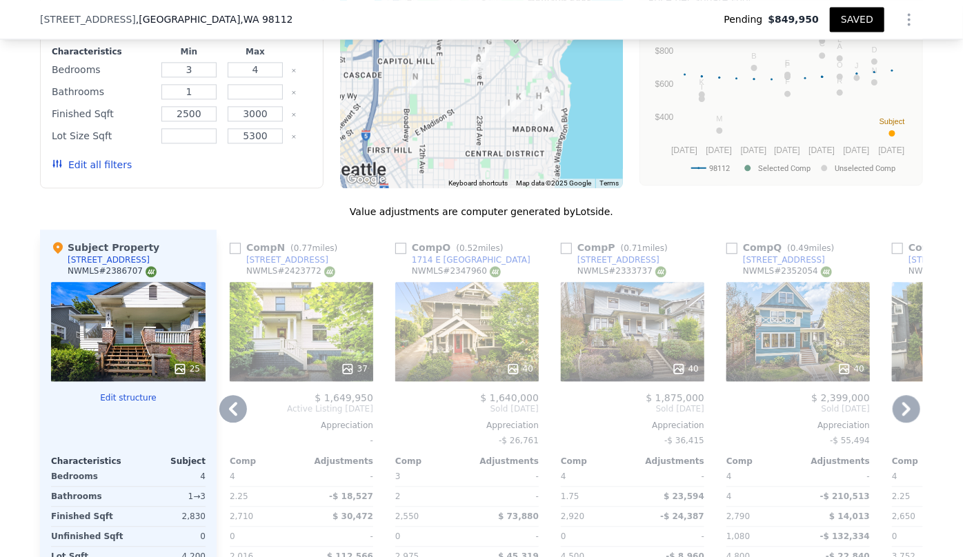
click at [902, 405] on icon at bounding box center [906, 409] width 8 height 14
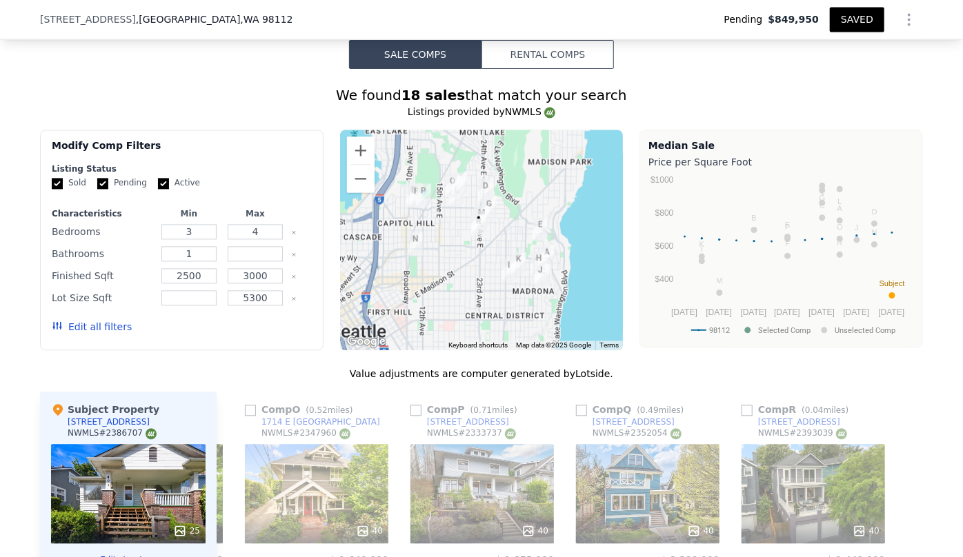
scroll to position [1374, 0]
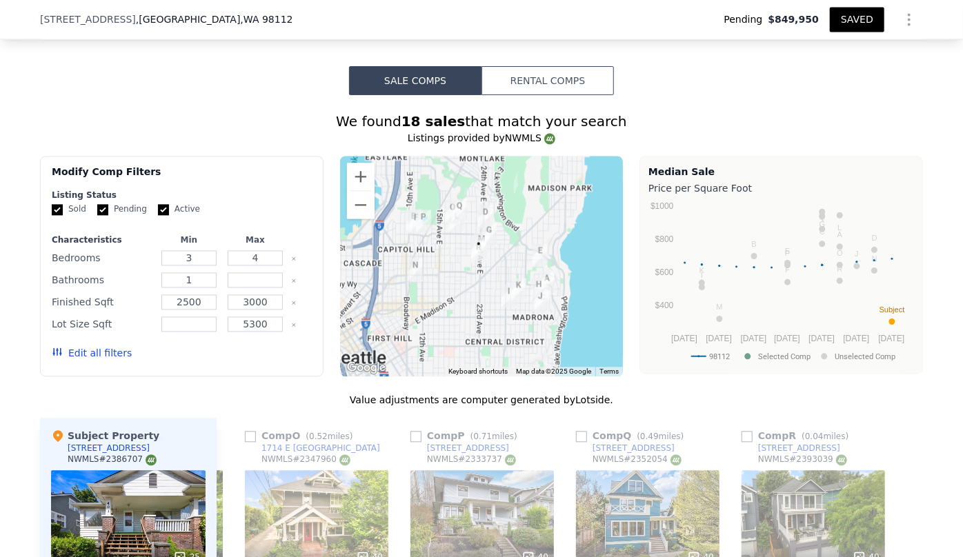
click at [497, 247] on div at bounding box center [482, 266] width 284 height 221
click at [347, 170] on button "Zoom in" at bounding box center [361, 177] width 28 height 28
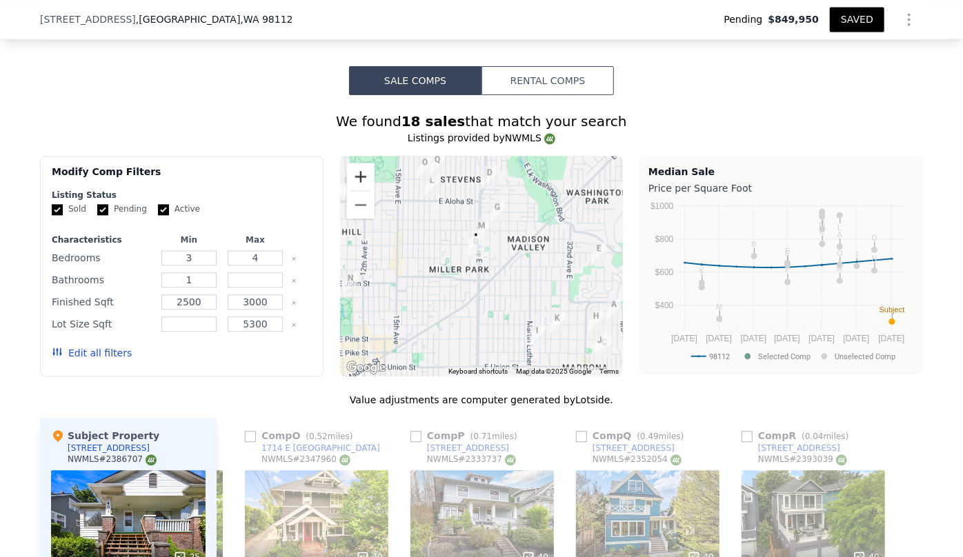
click at [347, 169] on button "Zoom in" at bounding box center [361, 177] width 28 height 28
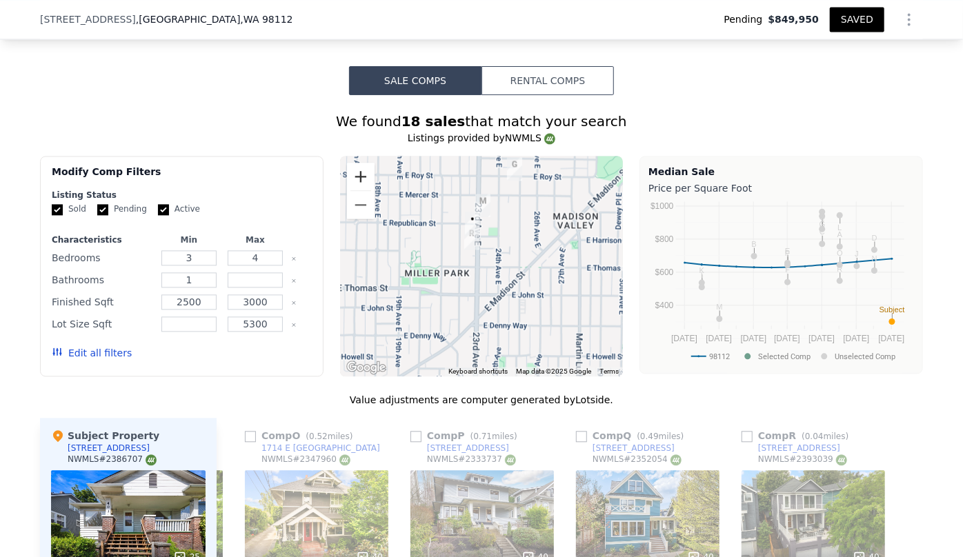
click at [347, 169] on button "Zoom in" at bounding box center [361, 177] width 28 height 28
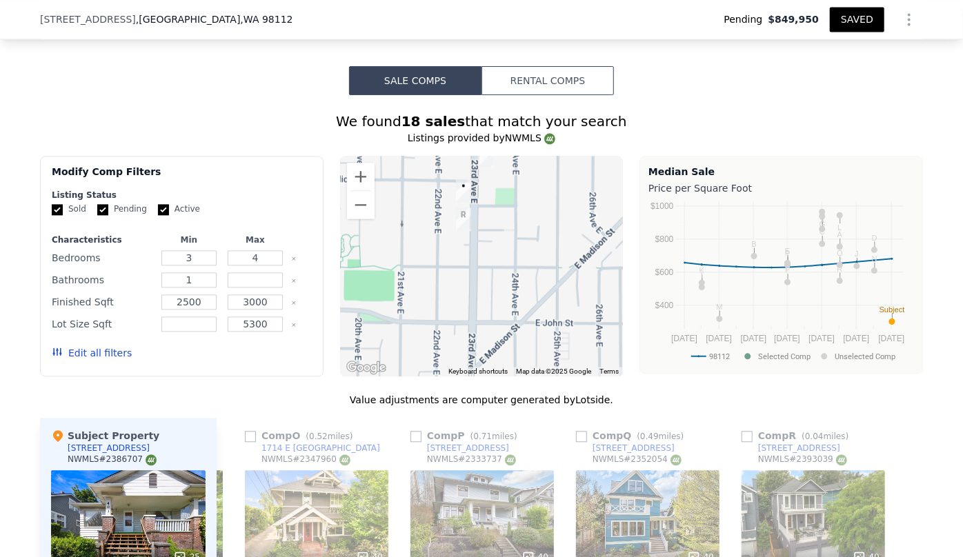
click at [461, 217] on img "325 23rd Ave E" at bounding box center [463, 219] width 26 height 34
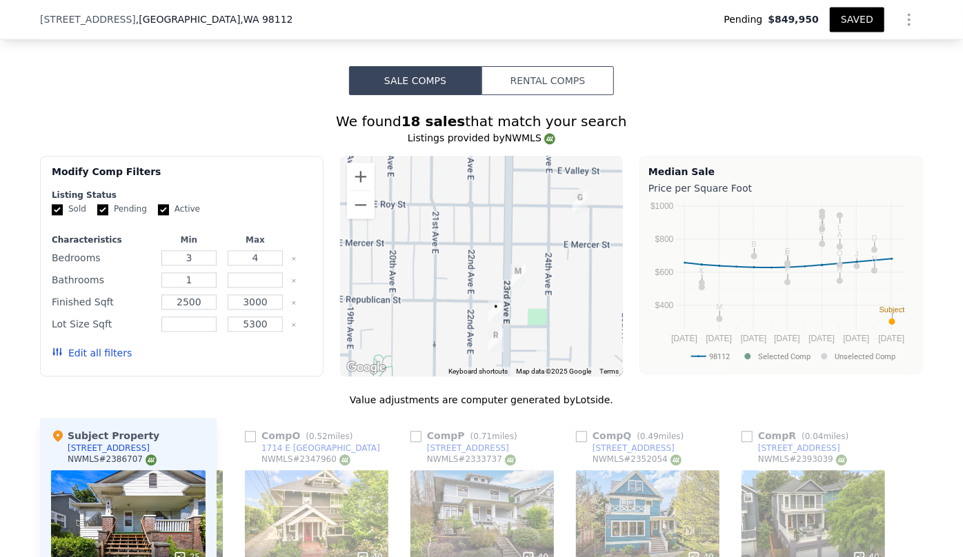
drag, startPoint x: 496, startPoint y: 232, endPoint x: 528, endPoint y: 346, distance: 117.5
click at [528, 346] on div at bounding box center [482, 266] width 284 height 221
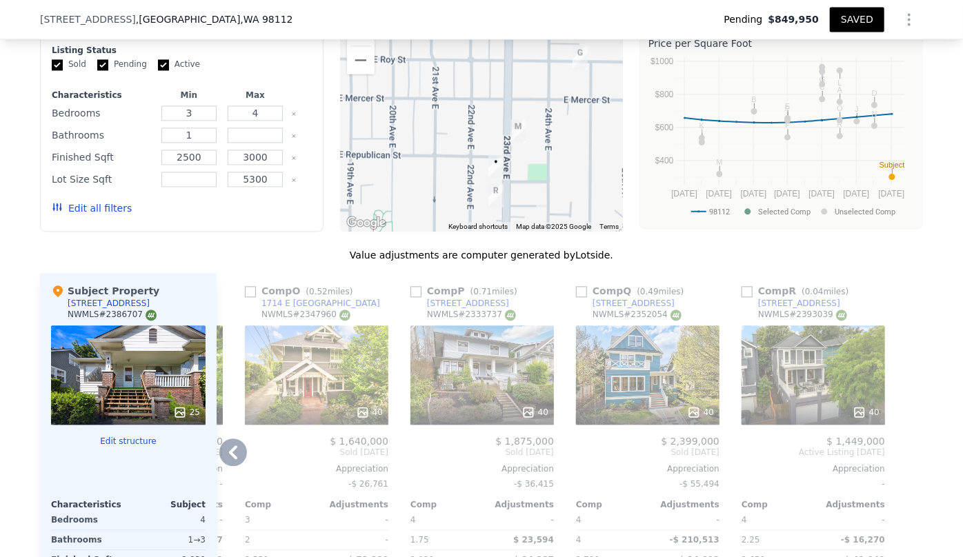
scroll to position [1563, 0]
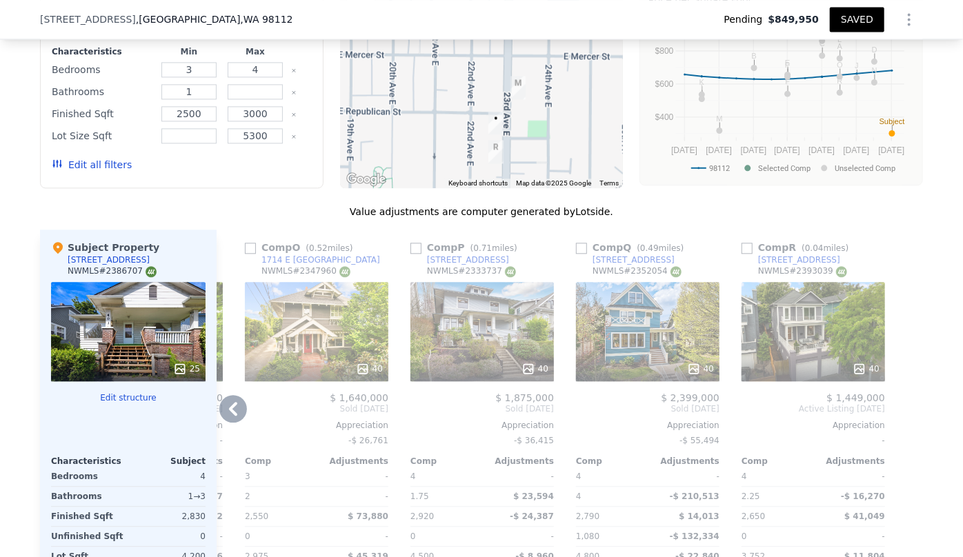
click at [237, 413] on icon at bounding box center [233, 409] width 28 height 28
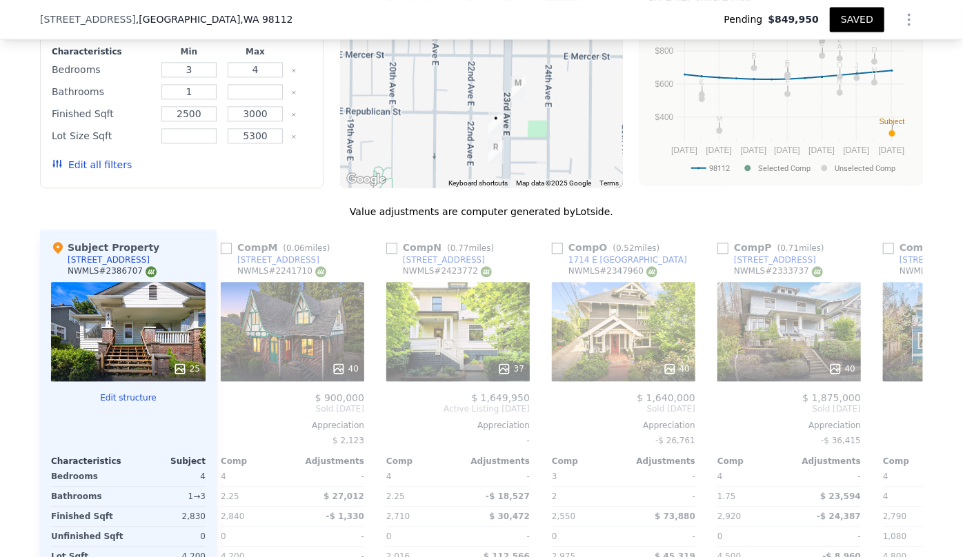
scroll to position [0, 1975]
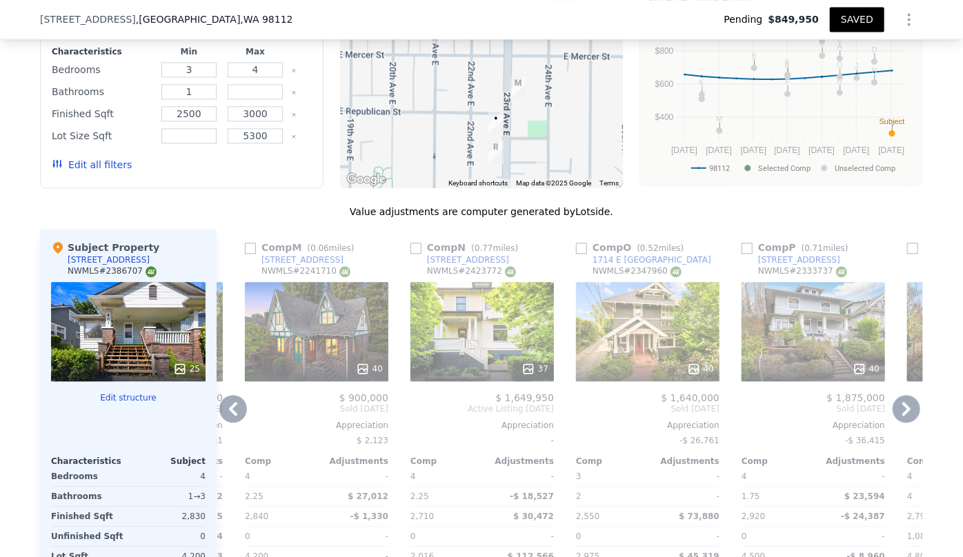
click at [219, 409] on icon at bounding box center [233, 409] width 28 height 28
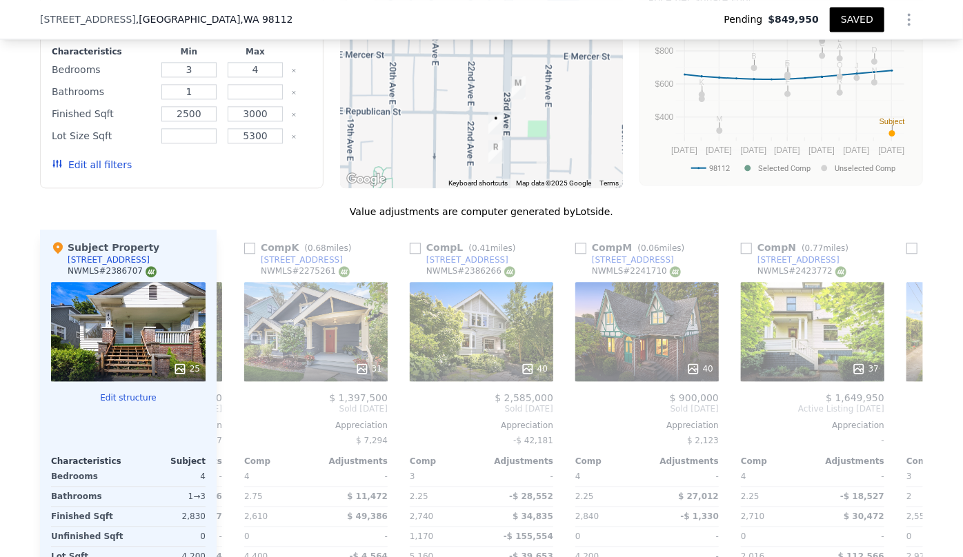
scroll to position [0, 1644]
click at [431, 105] on div at bounding box center [482, 78] width 284 height 221
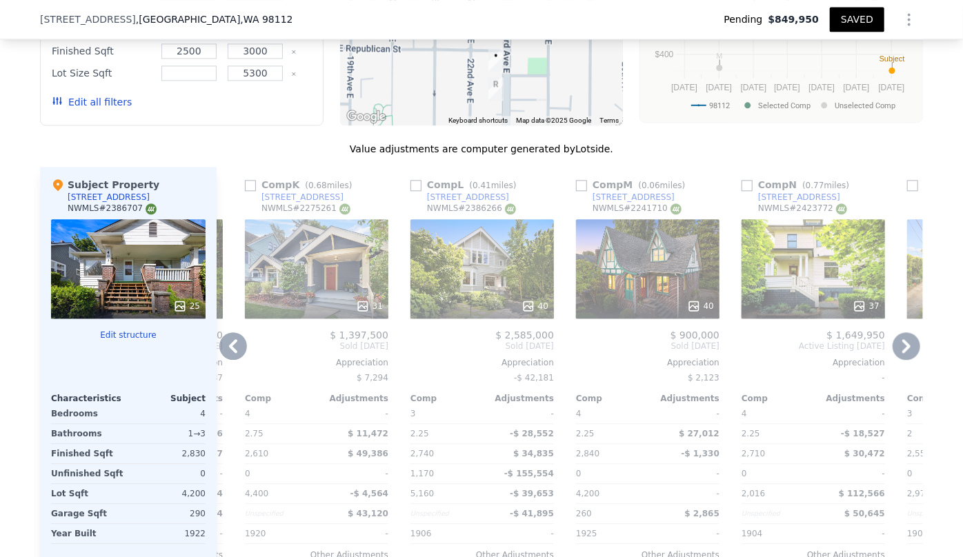
scroll to position [1374, 0]
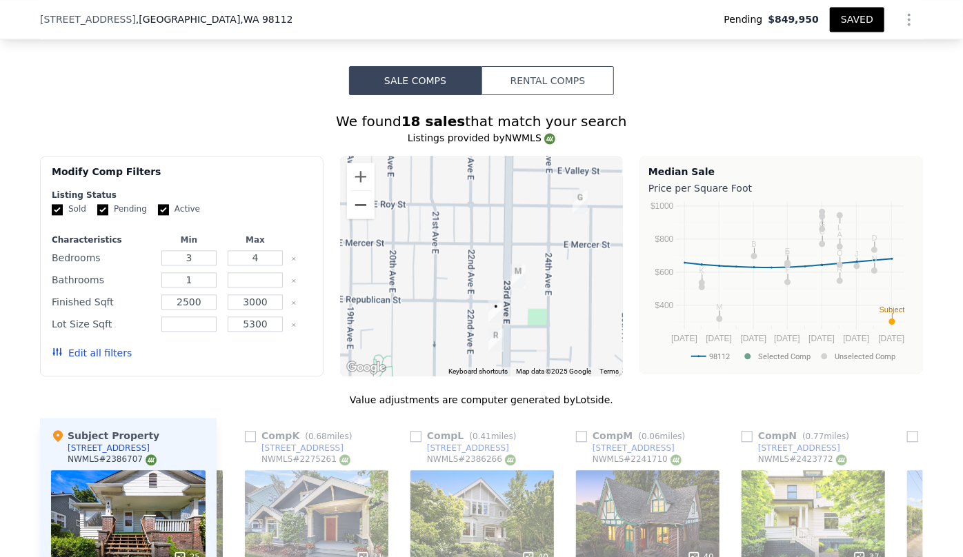
click at [361, 201] on button "Zoom out" at bounding box center [361, 205] width 28 height 28
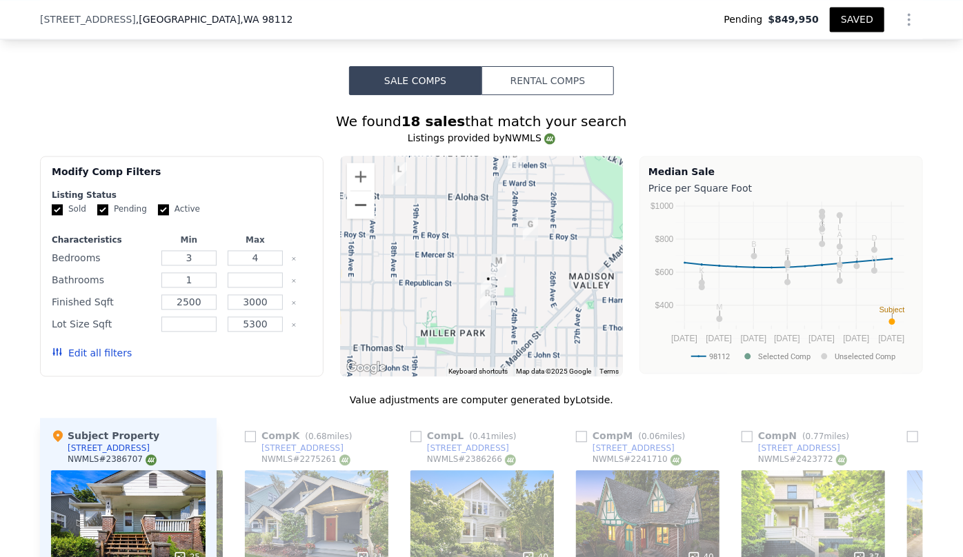
click at [361, 201] on button "Zoom out" at bounding box center [361, 205] width 28 height 28
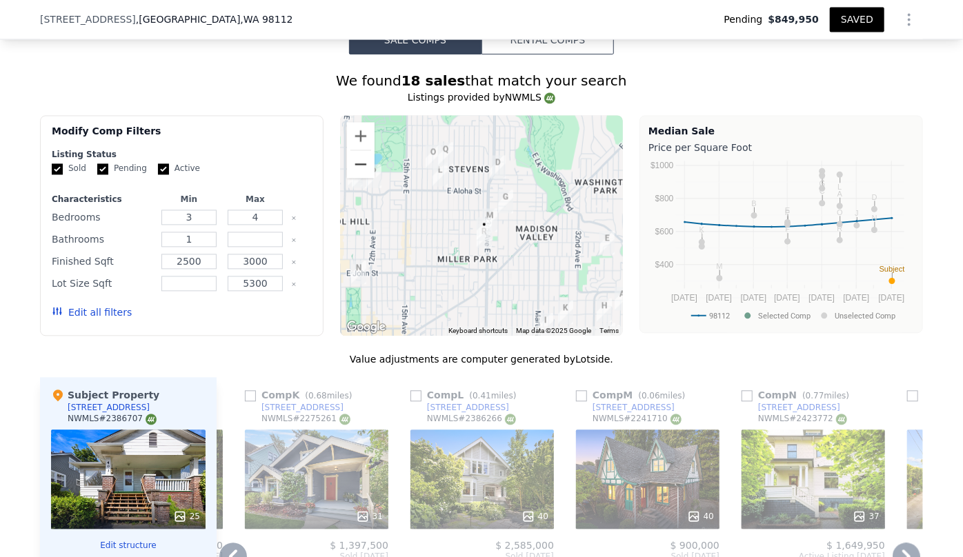
scroll to position [1437, 0]
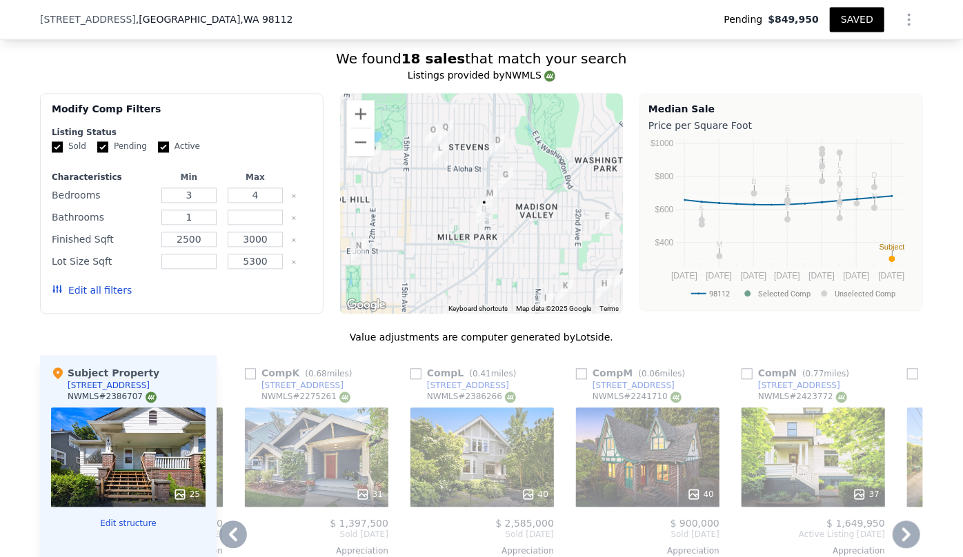
click at [237, 533] on icon at bounding box center [233, 535] width 28 height 28
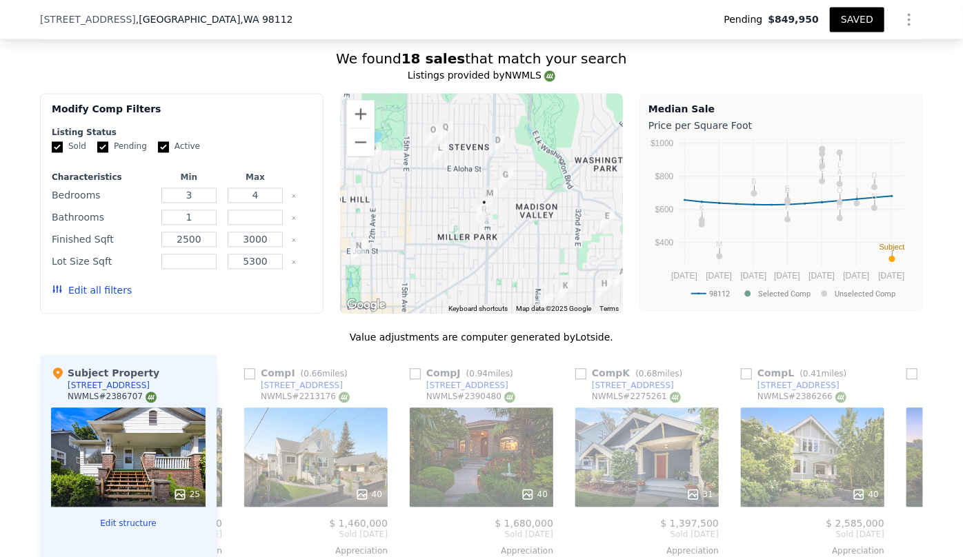
scroll to position [0, 1313]
click at [235, 533] on icon at bounding box center [233, 535] width 28 height 28
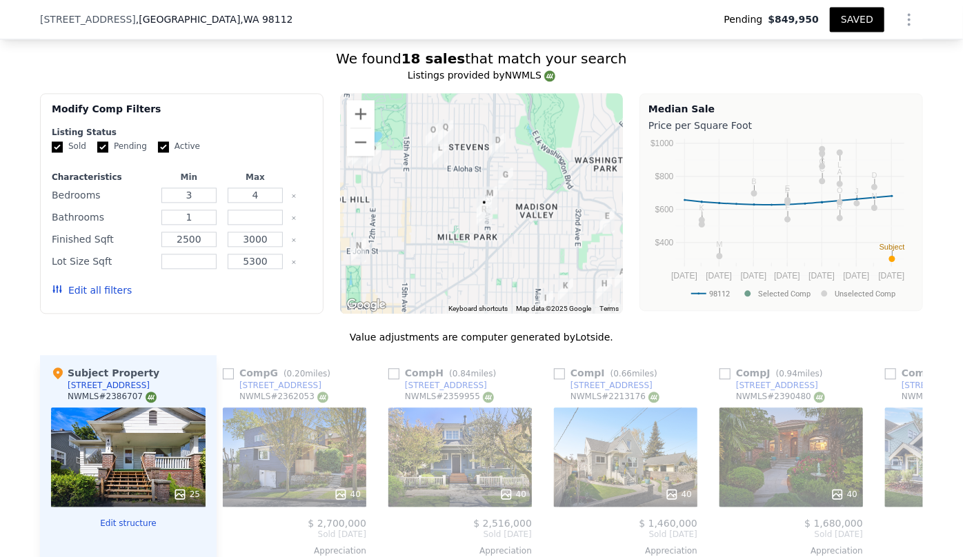
scroll to position [0, 982]
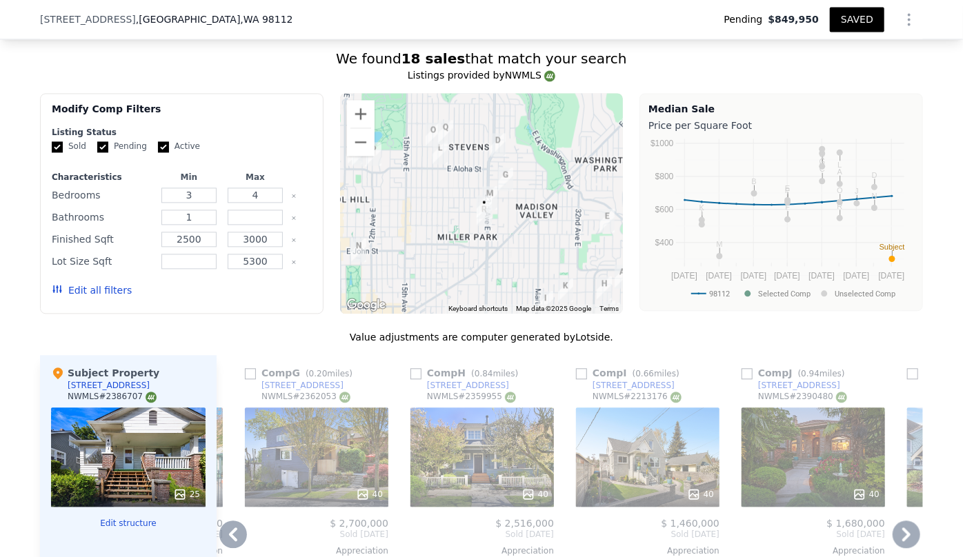
click at [235, 533] on icon at bounding box center [233, 535] width 28 height 28
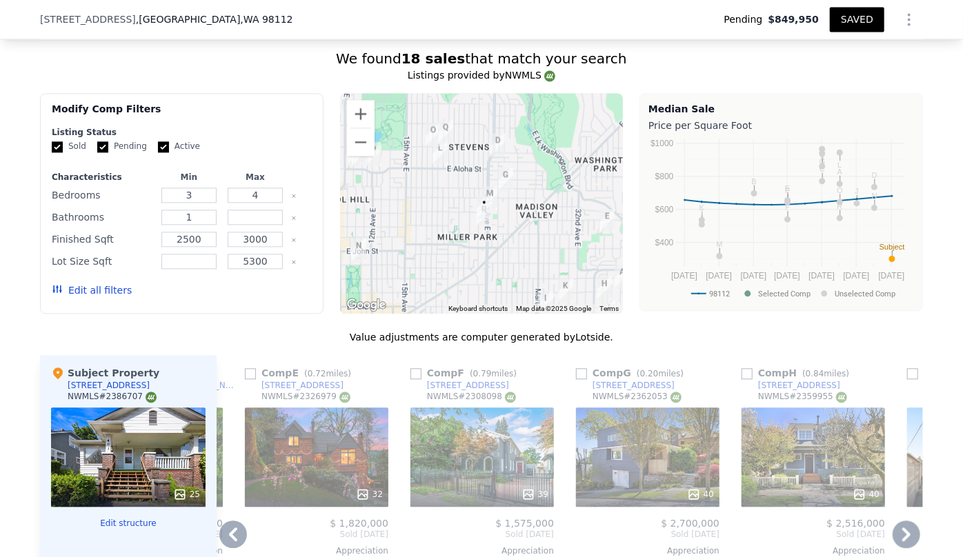
click at [235, 533] on icon at bounding box center [233, 535] width 28 height 28
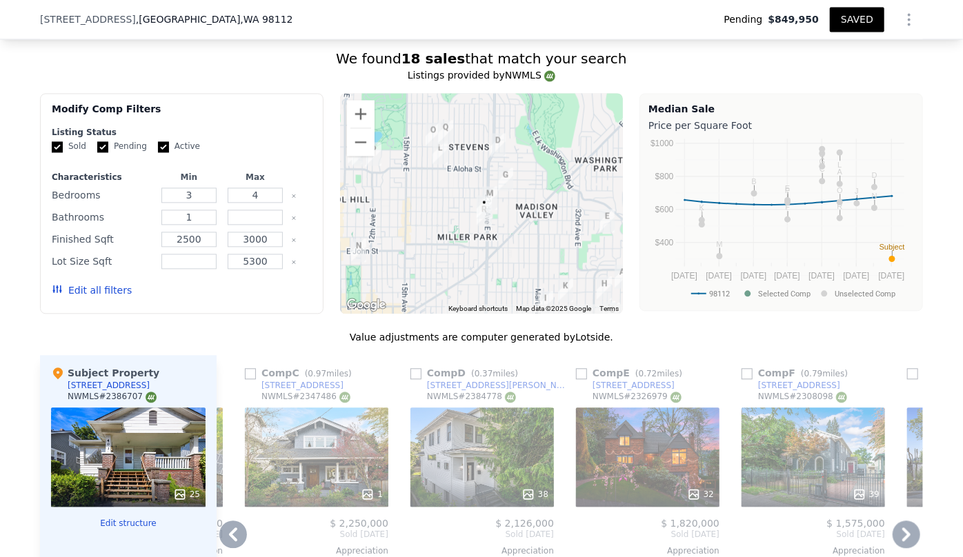
click at [235, 533] on icon at bounding box center [233, 535] width 28 height 28
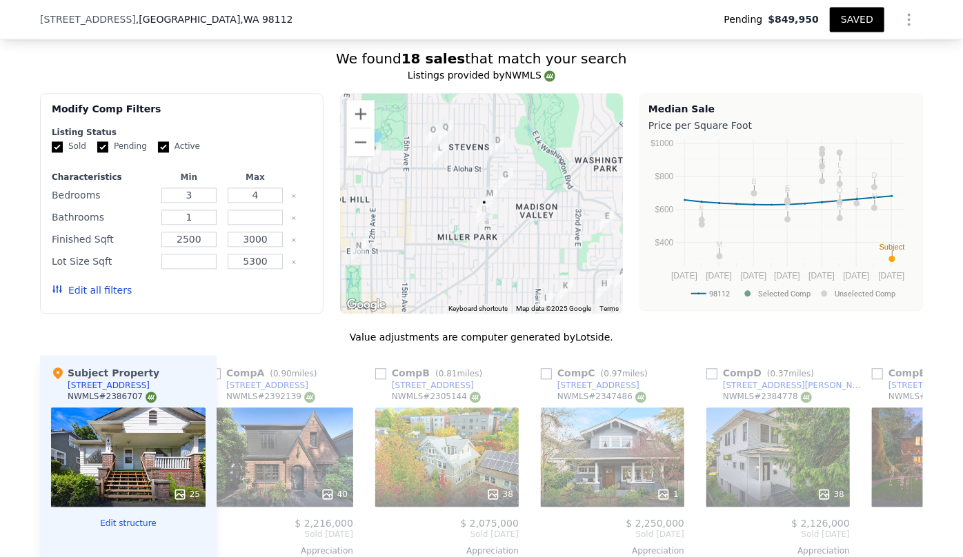
scroll to position [0, 0]
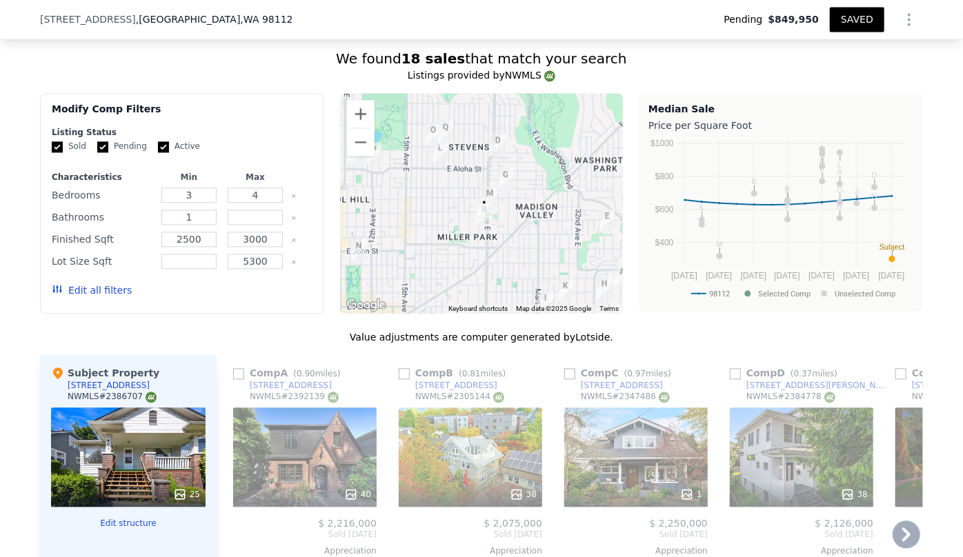
click at [496, 153] on img "2411 E Helen St" at bounding box center [498, 145] width 26 height 34
click at [366, 113] on button "Zoom in" at bounding box center [361, 114] width 28 height 28
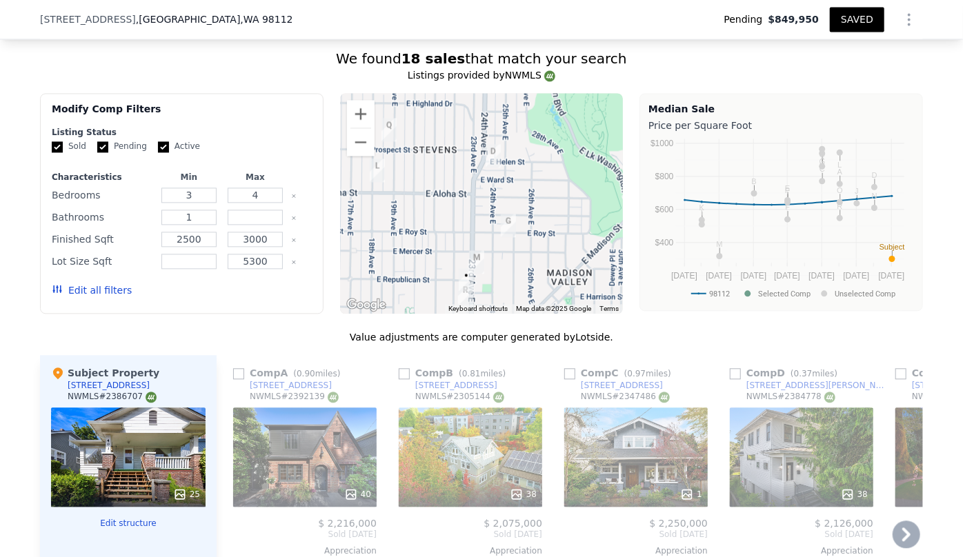
drag, startPoint x: 513, startPoint y: 123, endPoint x: 491, endPoint y: 184, distance: 64.6
click at [491, 184] on div at bounding box center [482, 203] width 284 height 221
click at [362, 108] on button "Zoom in" at bounding box center [361, 114] width 28 height 28
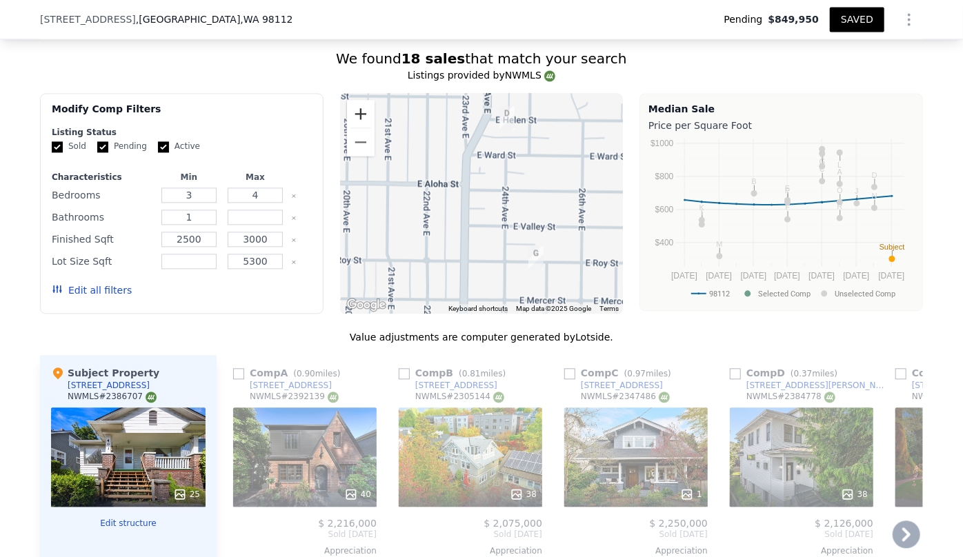
click at [357, 104] on button "Zoom in" at bounding box center [361, 114] width 28 height 28
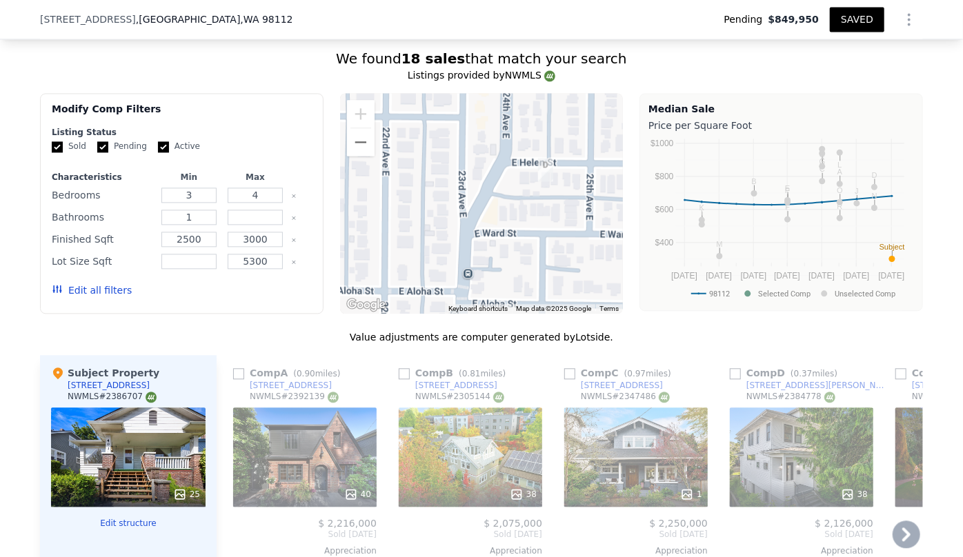
drag, startPoint x: 509, startPoint y: 119, endPoint x: 522, endPoint y: 248, distance: 129.6
click at [522, 248] on div at bounding box center [482, 203] width 284 height 221
click at [350, 135] on button "Zoom out" at bounding box center [361, 142] width 28 height 28
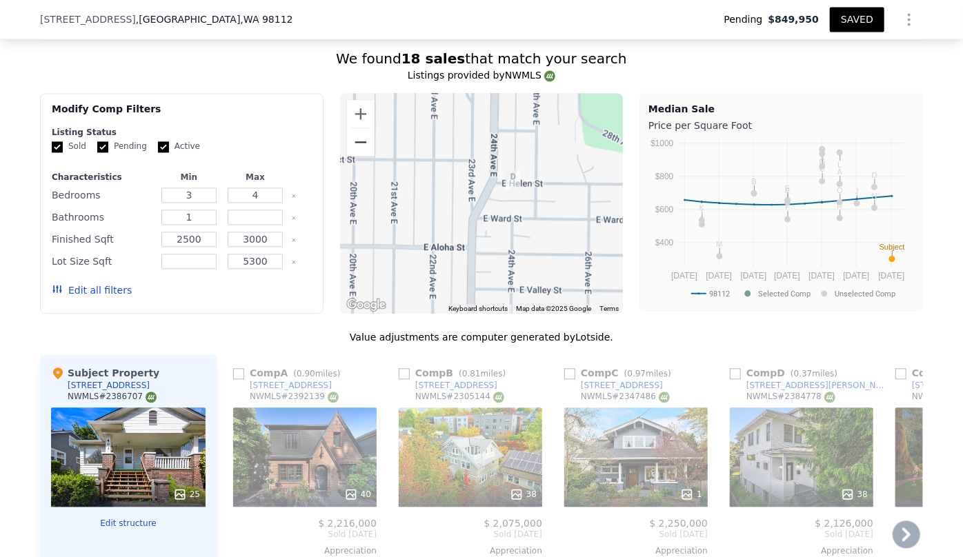
click at [350, 135] on button "Zoom out" at bounding box center [361, 142] width 28 height 28
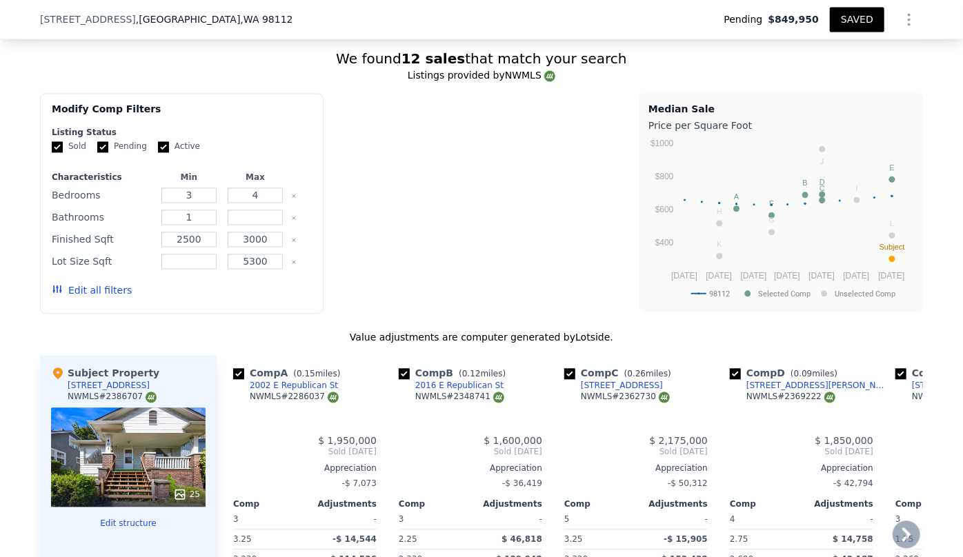
type input "6"
type input "1.75"
type input "3.75"
type input "2260"
type input "3740"
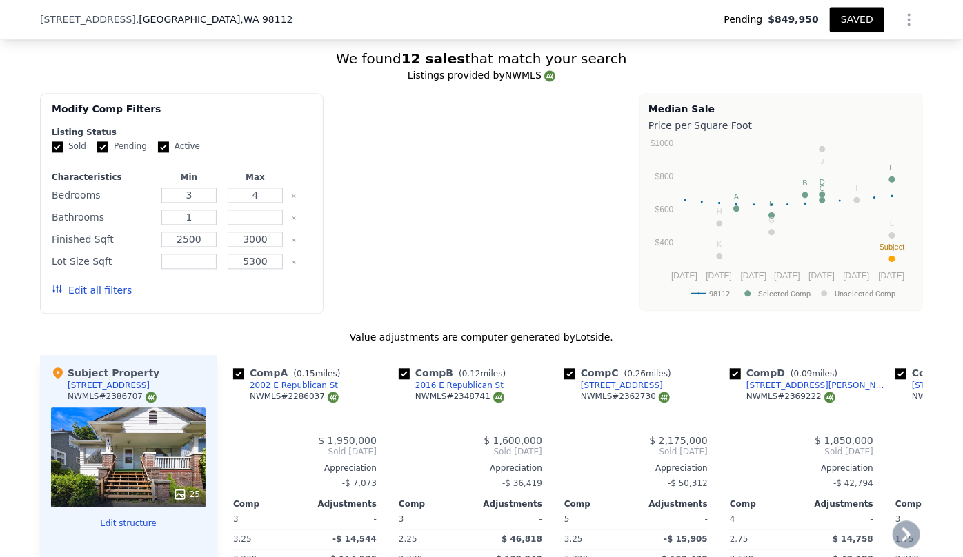
type input "3201"
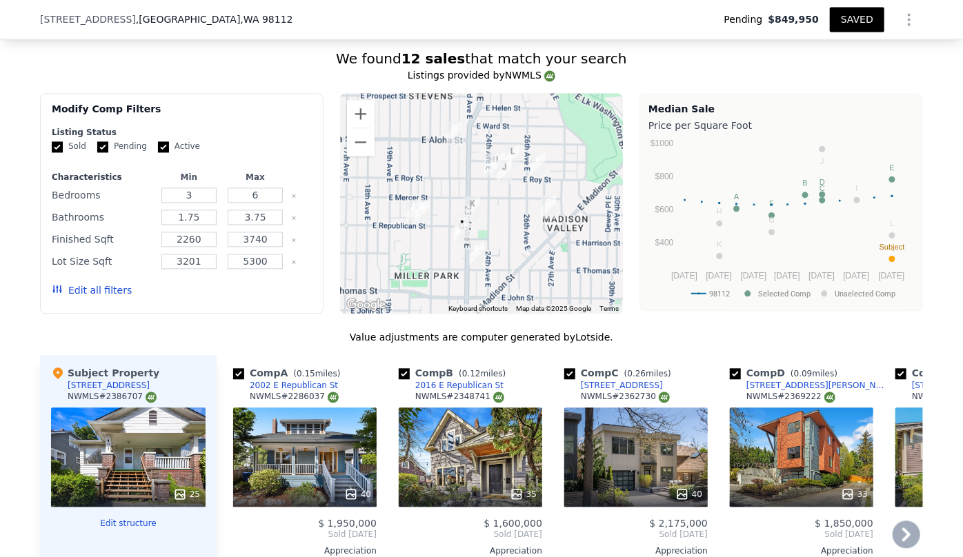
click at [82, 286] on button "Edit all filters" at bounding box center [92, 291] width 80 height 14
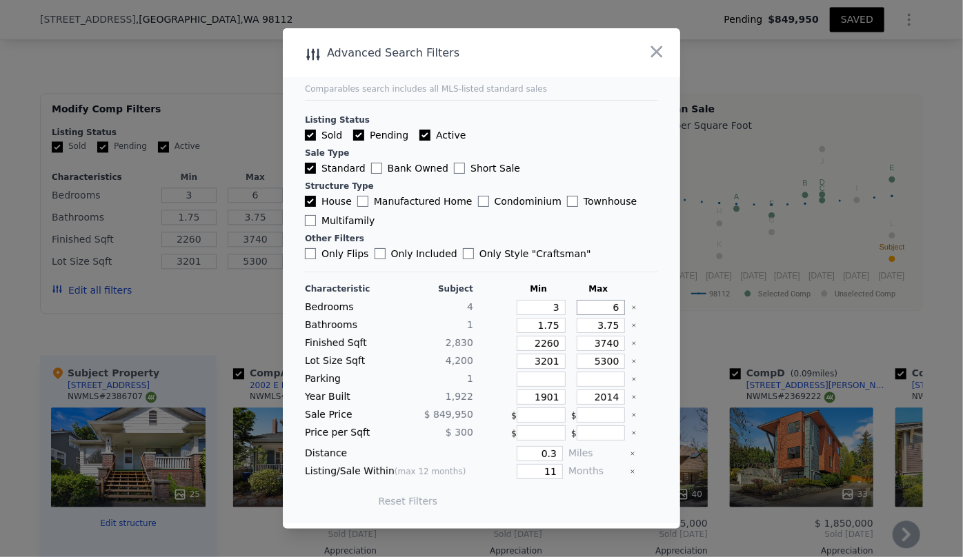
drag, startPoint x: 610, startPoint y: 310, endPoint x: 576, endPoint y: 310, distance: 33.8
click at [577, 310] on input "6" at bounding box center [601, 307] width 49 height 15
type input "4"
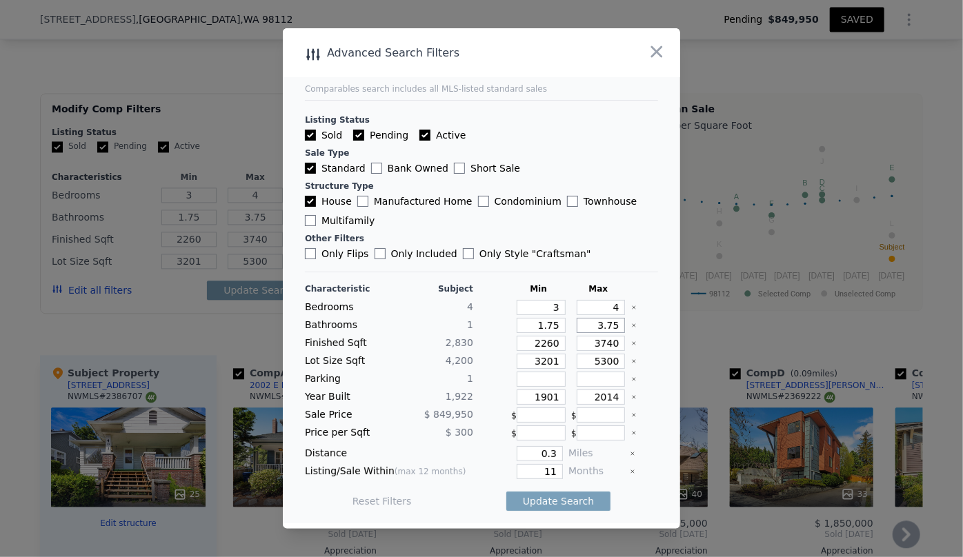
drag, startPoint x: 608, startPoint y: 325, endPoint x: 553, endPoint y: 330, distance: 55.5
click at [553, 330] on div "Bathrooms 1 1.75 3.75" at bounding box center [481, 325] width 353 height 15
click at [551, 324] on input "1.75" at bounding box center [541, 325] width 49 height 15
type input "1.7"
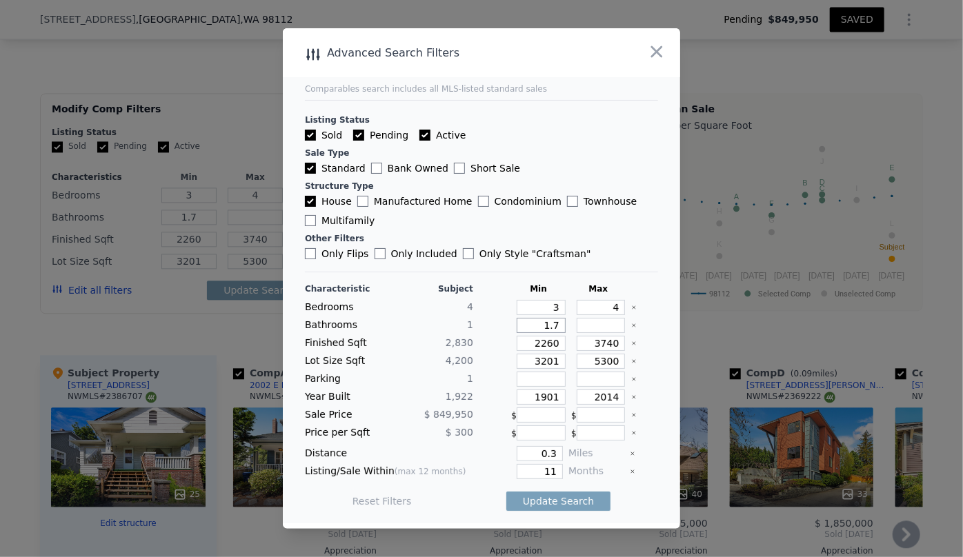
type input "1"
drag, startPoint x: 551, startPoint y: 341, endPoint x: 422, endPoint y: 348, distance: 128.5
click at [423, 348] on div "Finished Sqft 2,830 2260 3740" at bounding box center [481, 343] width 353 height 15
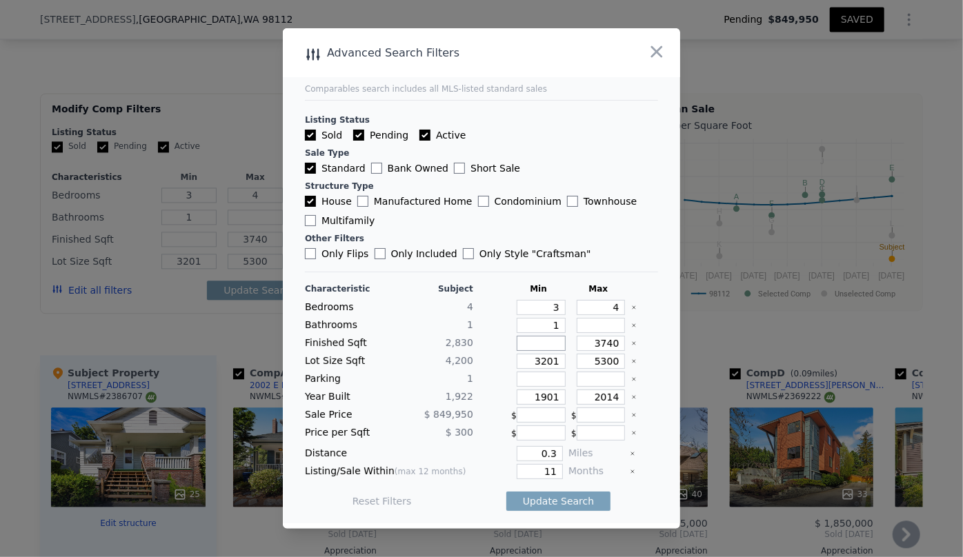
type input "2"
type input "25"
type input "250"
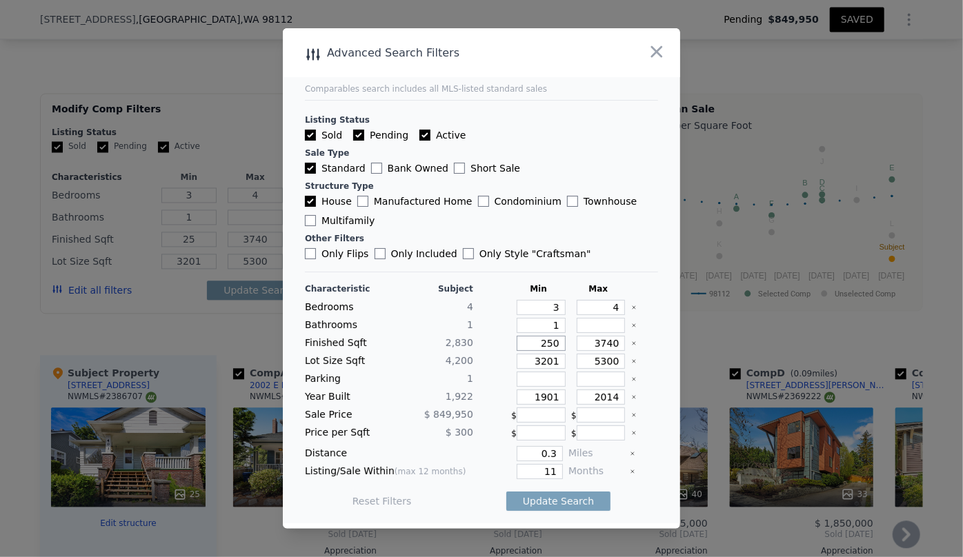
type input "250"
type input "2500"
click at [618, 344] on div "Finished Sqft 2,830 2500 3740" at bounding box center [481, 343] width 353 height 15
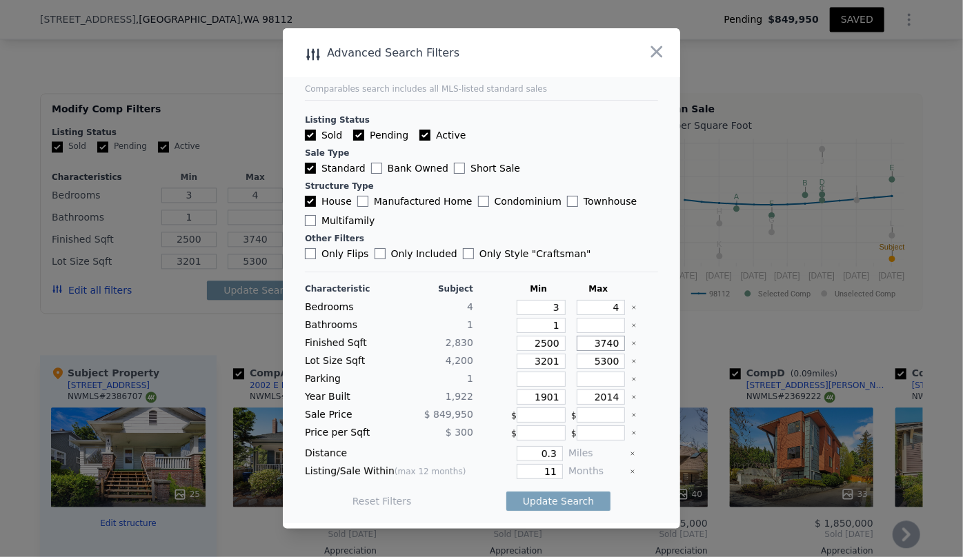
drag, startPoint x: 613, startPoint y: 339, endPoint x: 555, endPoint y: 342, distance: 58.7
click at [555, 342] on div "Finished Sqft 2,830 2500 3740" at bounding box center [481, 343] width 353 height 15
type input "3"
type input "30"
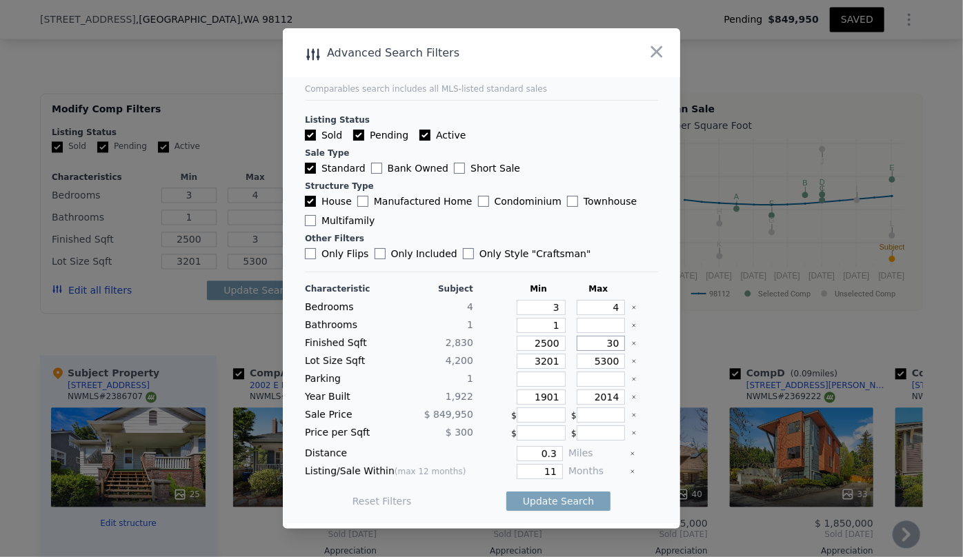
type input "30"
type input "300"
type input "3000"
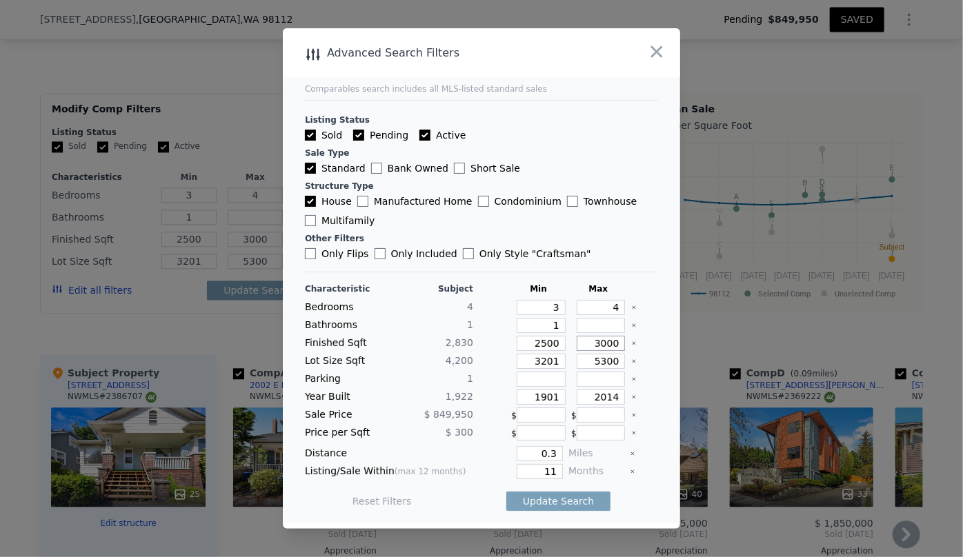
type input "3000"
drag, startPoint x: 554, startPoint y: 360, endPoint x: 504, endPoint y: 363, distance: 49.7
click at [504, 363] on div "Lot Size Sqft 4,200 3201 5300" at bounding box center [481, 361] width 353 height 15
drag, startPoint x: 553, startPoint y: 392, endPoint x: 517, endPoint y: 404, distance: 37.7
click at [517, 404] on input "1901" at bounding box center [541, 397] width 49 height 15
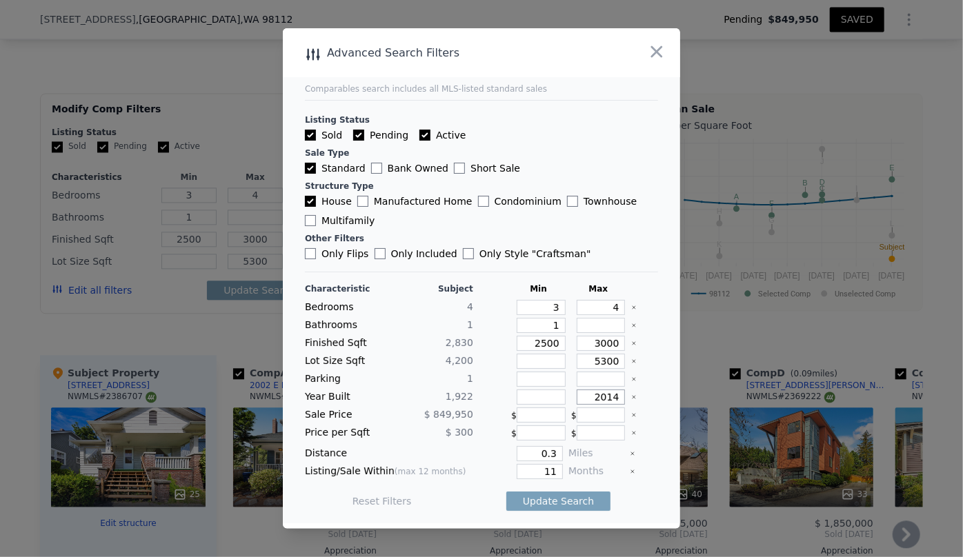
drag, startPoint x: 609, startPoint y: 402, endPoint x: 533, endPoint y: 399, distance: 76.6
click at [533, 399] on div "Year Built 1,922 2014" at bounding box center [481, 397] width 353 height 15
type input "1970"
drag, startPoint x: 557, startPoint y: 455, endPoint x: 497, endPoint y: 455, distance: 59.3
click at [497, 455] on div "Distance 0.3 Miles" at bounding box center [481, 453] width 353 height 15
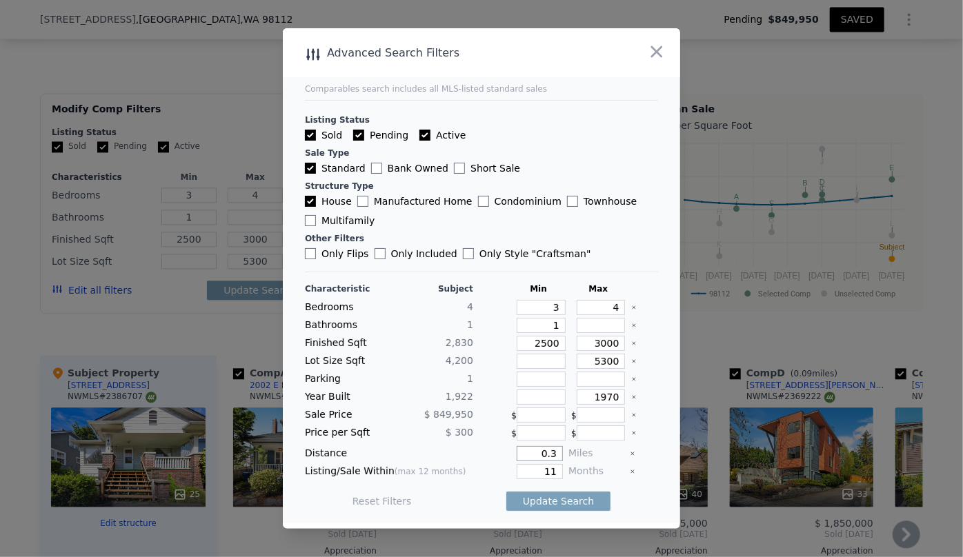
click at [551, 453] on input "0.3" at bounding box center [540, 453] width 46 height 15
type input "0"
type input "0.65"
drag, startPoint x: 548, startPoint y: 469, endPoint x: 499, endPoint y: 473, distance: 49.8
click at [499, 473] on div "11" at bounding box center [521, 471] width 84 height 15
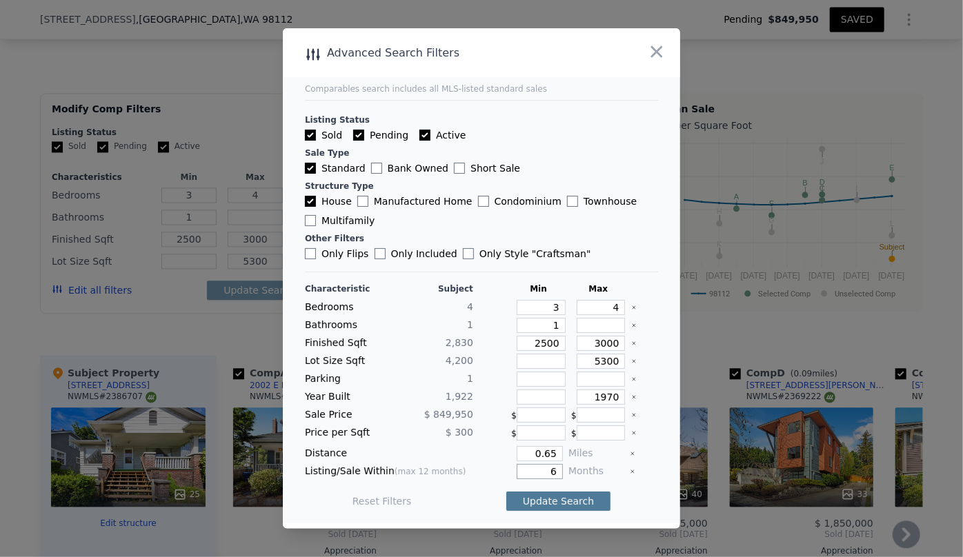
type input "6"
click at [516, 495] on button "Update Search" at bounding box center [558, 501] width 104 height 19
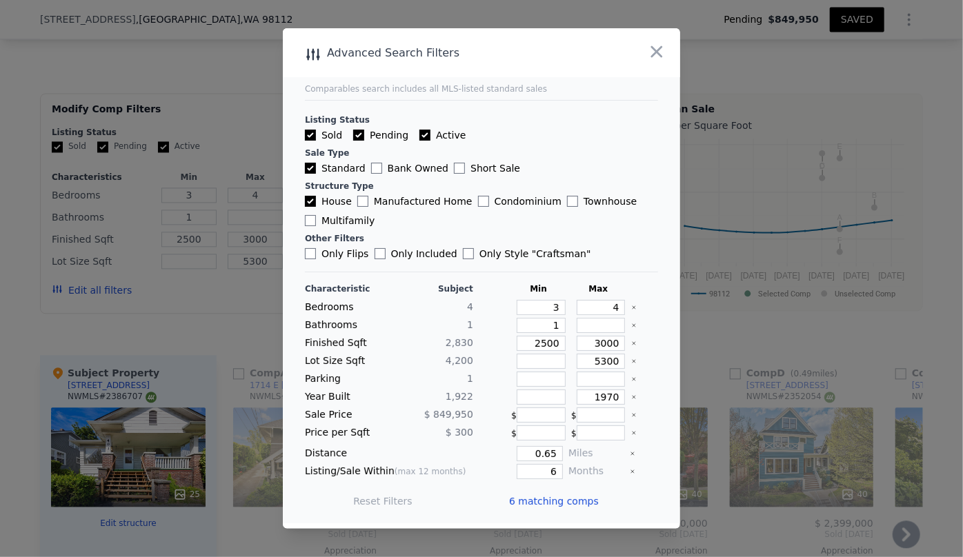
click at [568, 501] on span "6 matching comps" at bounding box center [554, 502] width 90 height 14
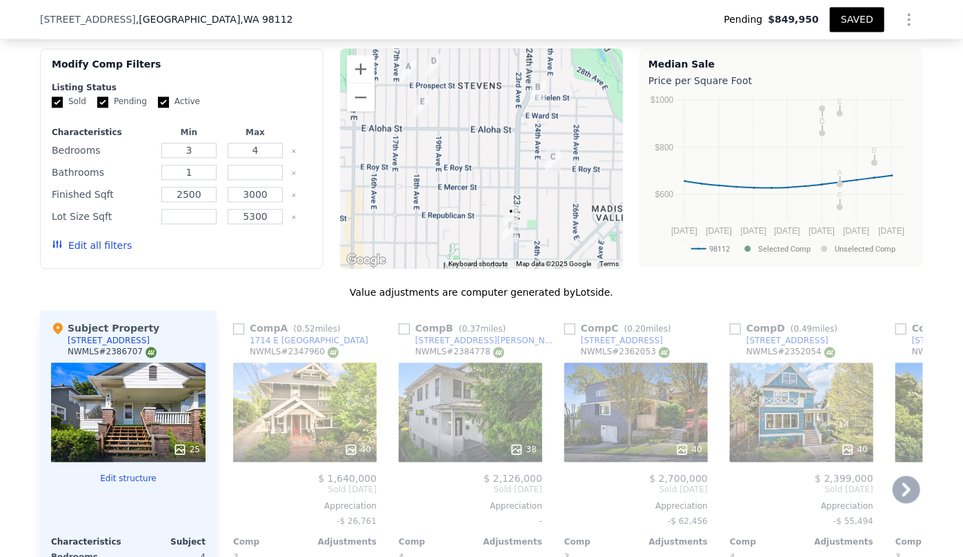
scroll to position [1500, 0]
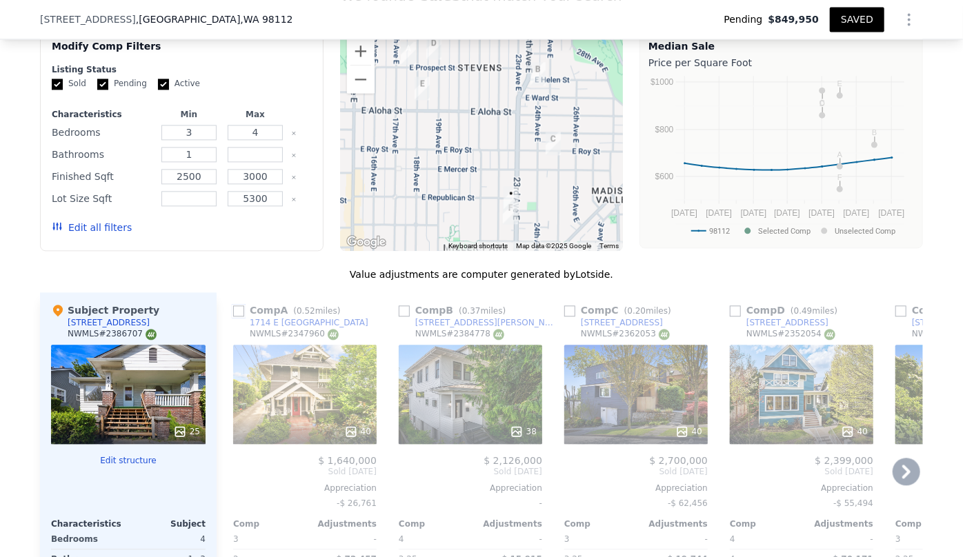
click at [238, 313] on input "checkbox" at bounding box center [238, 311] width 11 height 11
checkbox input "true"
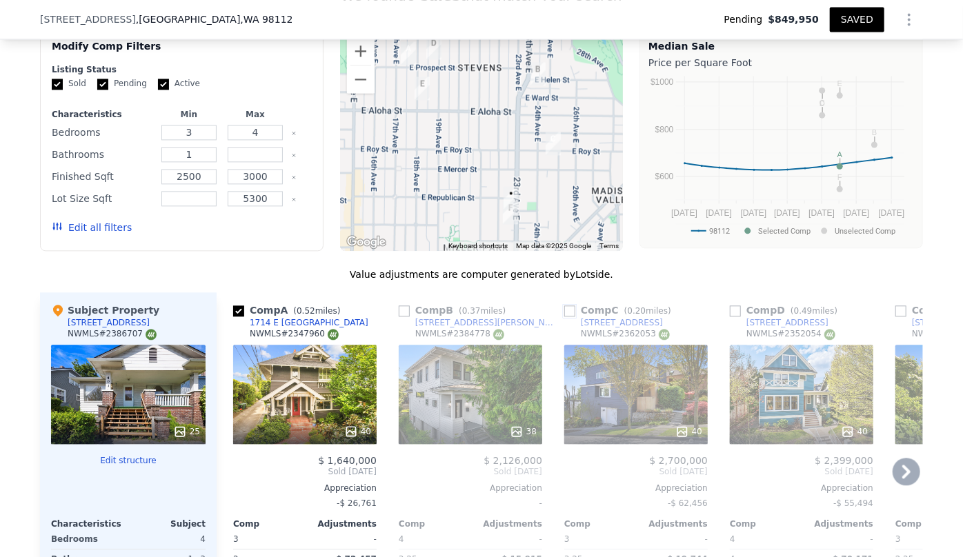
click at [566, 310] on input "checkbox" at bounding box center [569, 311] width 11 height 11
checkbox input "true"
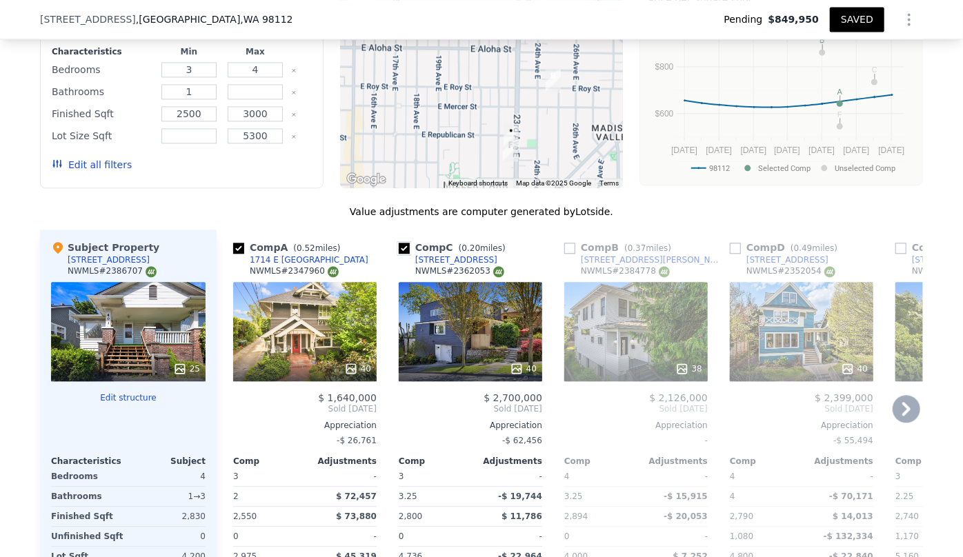
scroll to position [1625, 0]
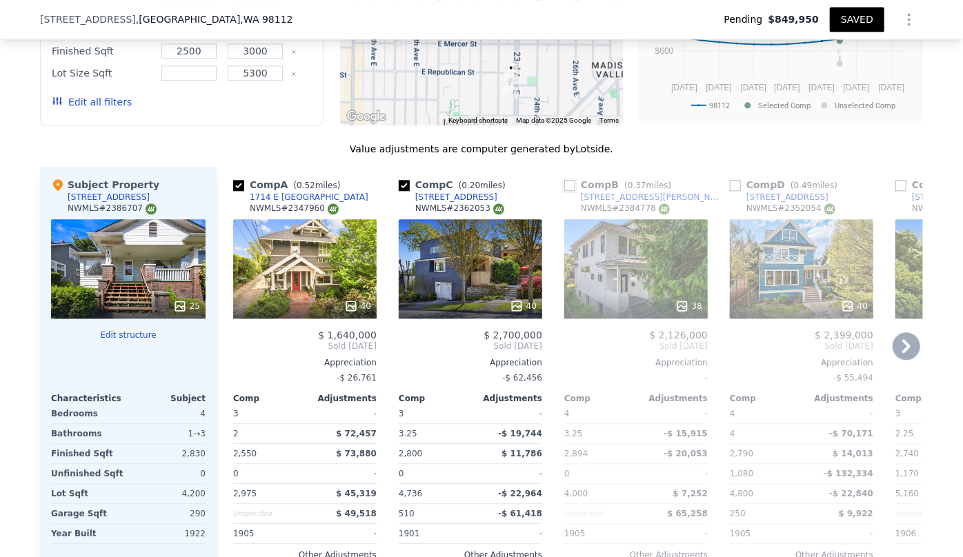
click at [569, 186] on input "checkbox" at bounding box center [569, 185] width 11 height 11
checkbox input "true"
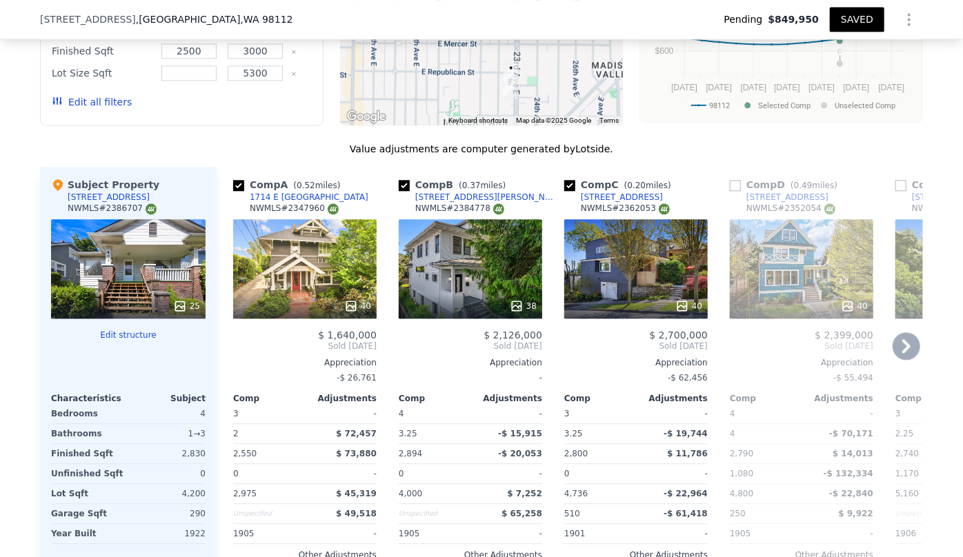
click at [906, 344] on icon at bounding box center [907, 347] width 28 height 28
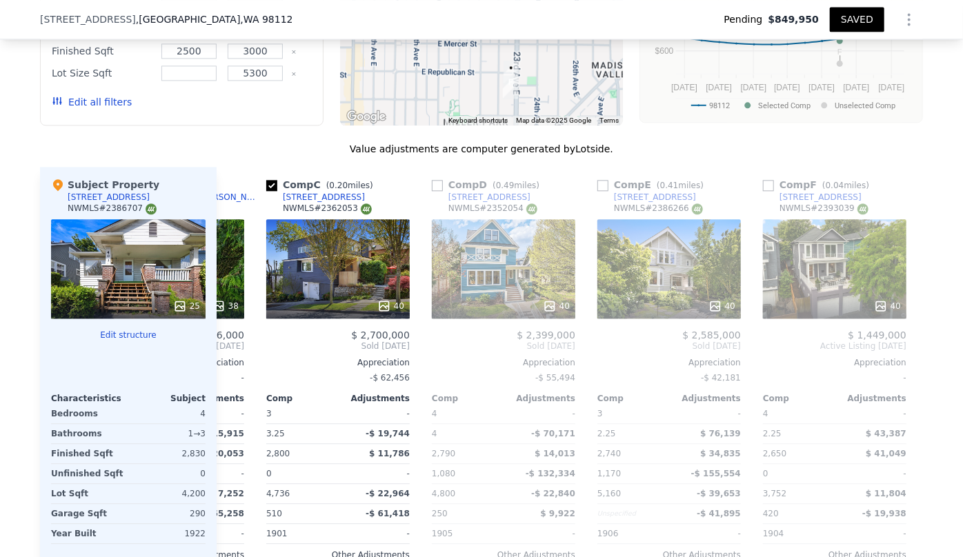
scroll to position [0, 319]
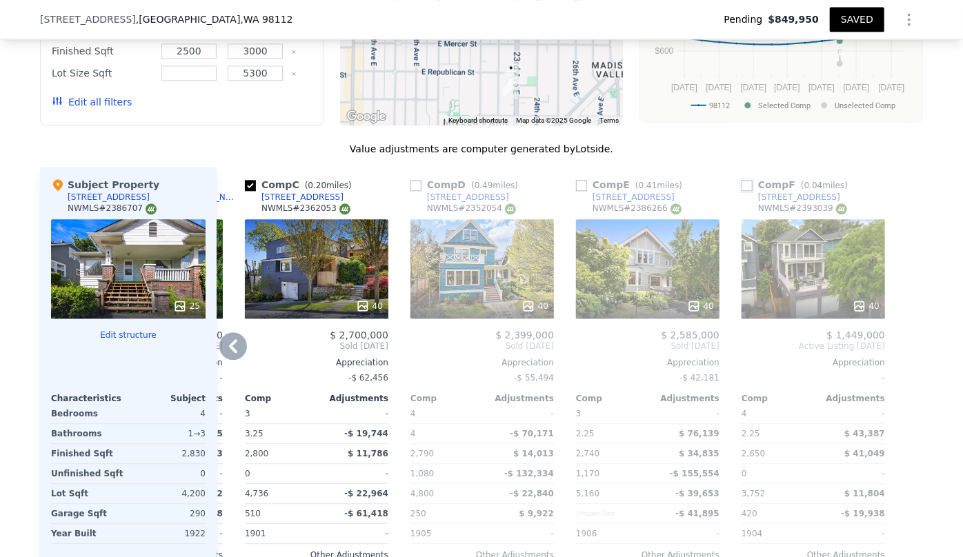
click at [743, 180] on input "checkbox" at bounding box center [747, 185] width 11 height 11
checkbox input "true"
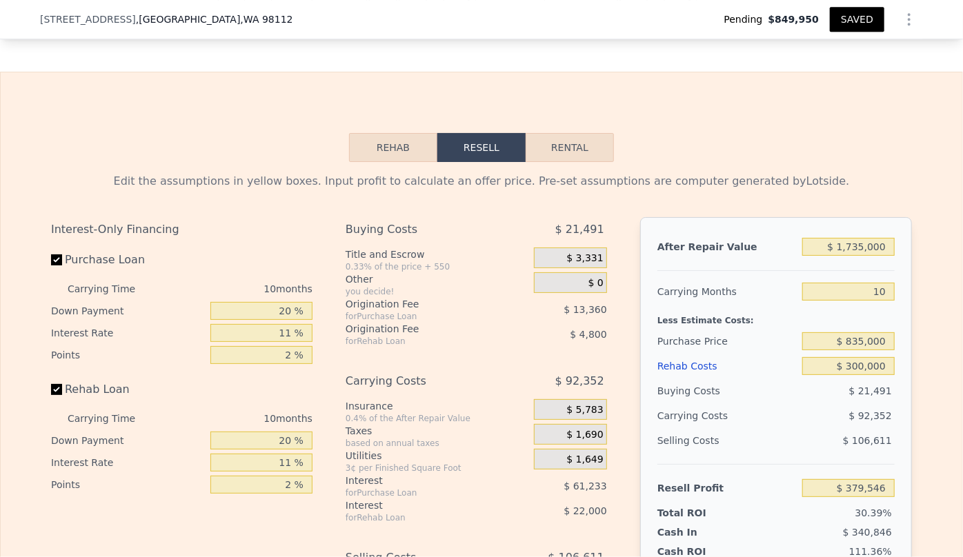
scroll to position [2378, 0]
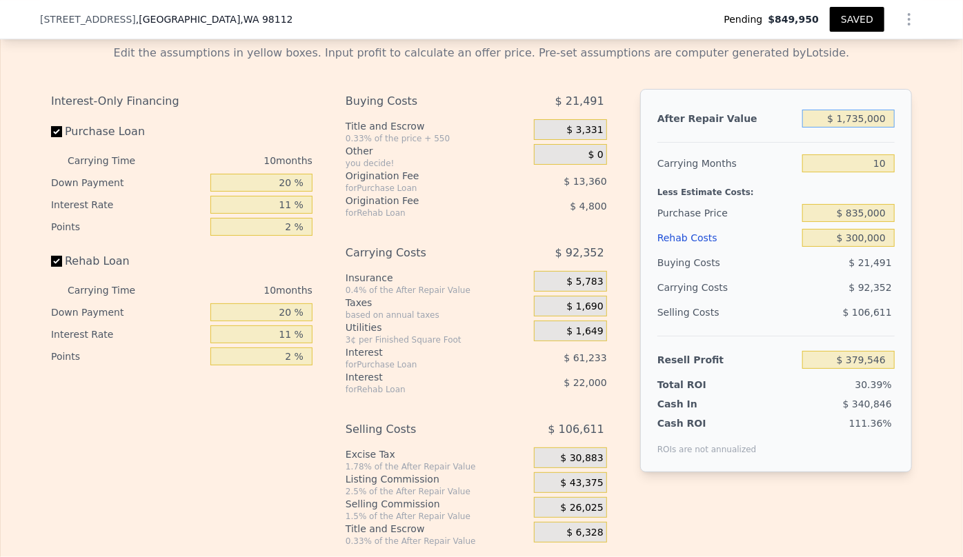
drag, startPoint x: 882, startPoint y: 126, endPoint x: 769, endPoint y: 139, distance: 113.8
click at [769, 139] on div "After Repair Value $ 1,735,000 Carrying Months 10 Less Estimate Costs: Purchase…" at bounding box center [776, 281] width 272 height 384
type input "$ 1"
type input "-$ 1,243,609"
type input "$ 15"
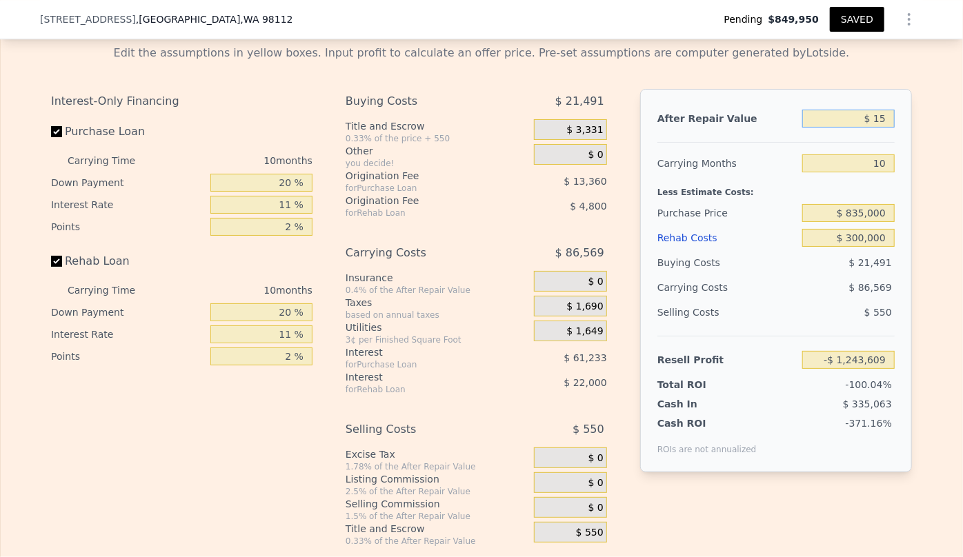
type input "-$ 1,243,595"
type input "$ 1,500,000"
type input "$ 159,695"
type input "$ 1,500,000"
click at [885, 168] on input "10" at bounding box center [848, 164] width 92 height 18
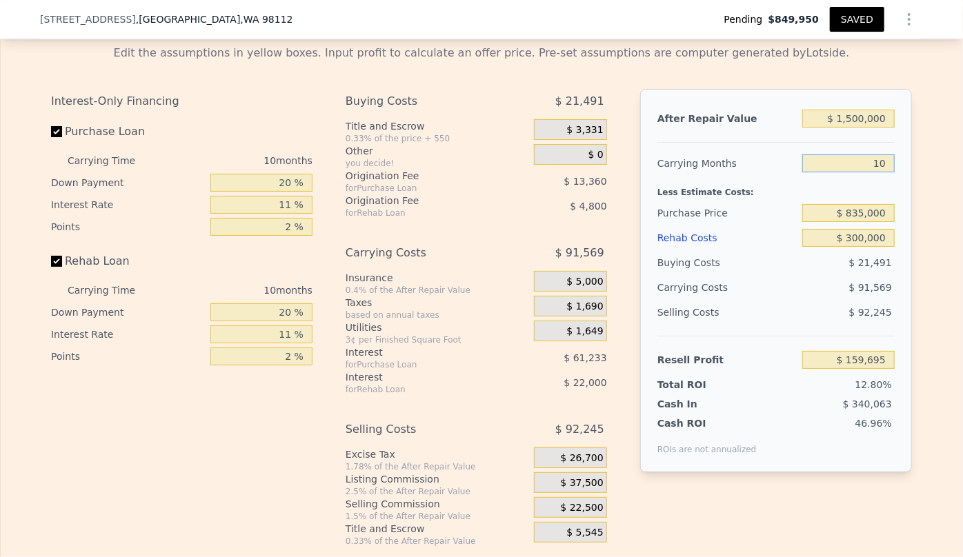
type input "1"
type input "$ 242,107"
type input "12"
type input "$ 141,381"
type input "12"
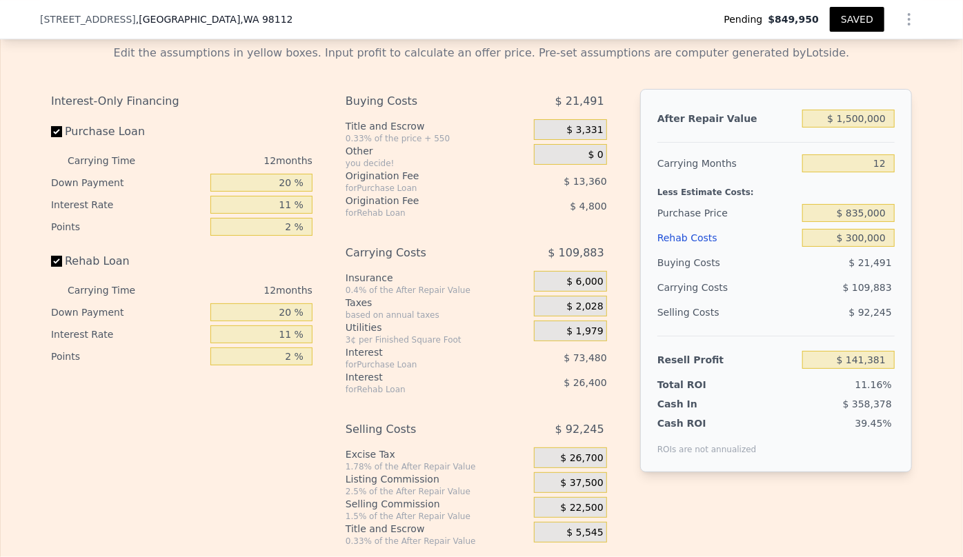
click at [891, 279] on div "After Repair Value $ 1,500,000 Carrying Months 12 Less Estimate Costs: Purchase…" at bounding box center [776, 281] width 272 height 384
drag, startPoint x: 882, startPoint y: 212, endPoint x: 800, endPoint y: 232, distance: 83.8
click at [802, 226] on div "$ 835,000" at bounding box center [848, 213] width 92 height 25
type input "$ 805,000"
click at [291, 344] on input "11 %" at bounding box center [261, 335] width 102 height 18
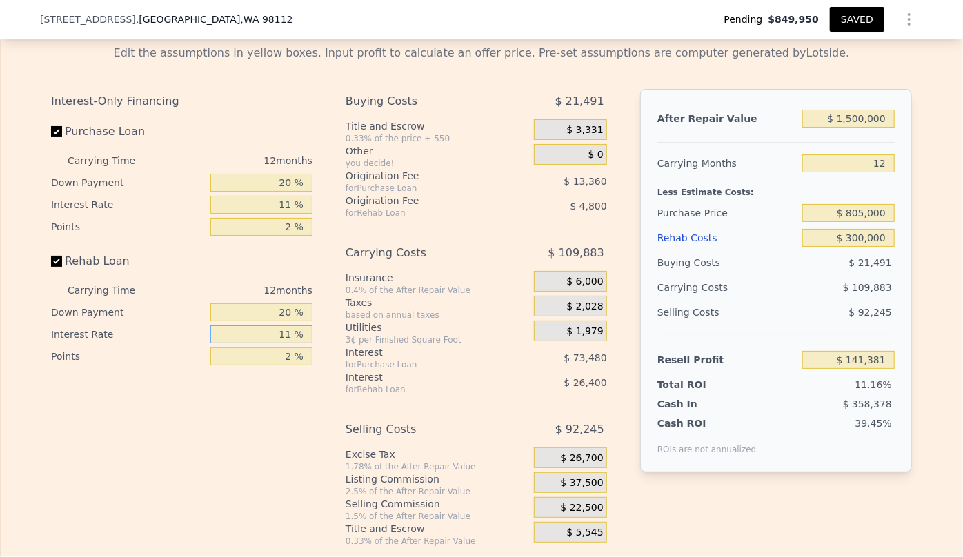
type input "$ 174,601"
type input "1 %"
type input "$ 198,601"
type input "10 %"
type input "$ 177,001"
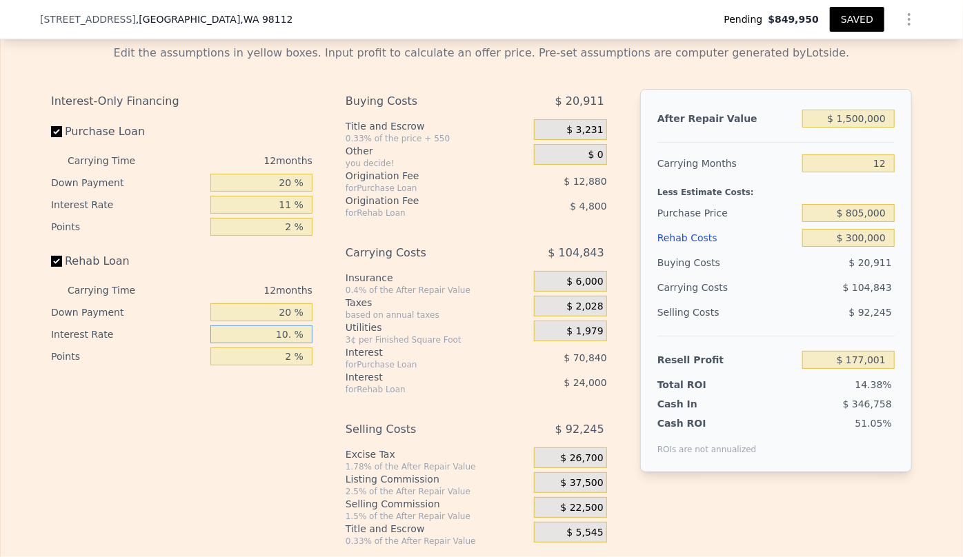
type input "10.5 %"
type input "$ 175,801"
type input "10.50 %"
click at [288, 207] on input "11 %" at bounding box center [261, 205] width 102 height 18
type input "1 %"
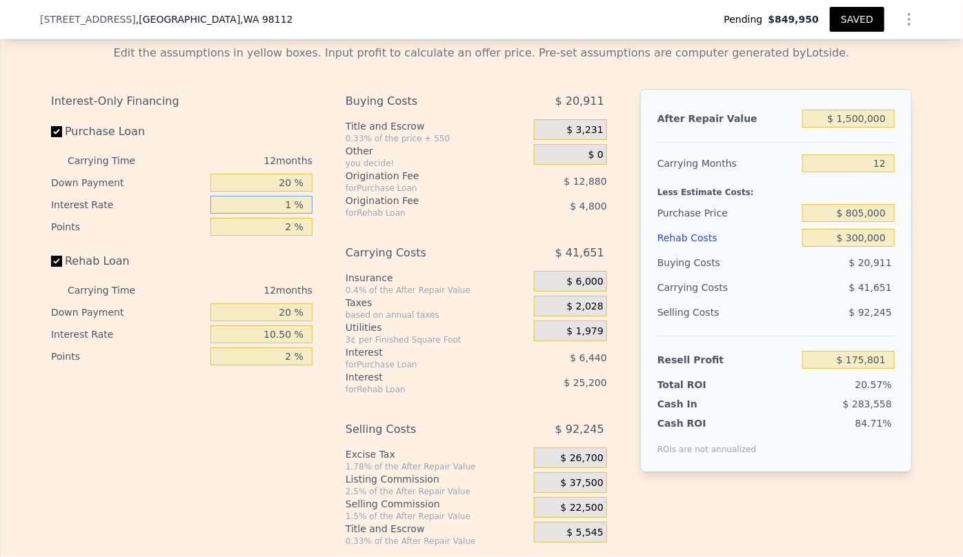
type input "$ 240,193"
type input "10 %"
type input "$ 182,233"
type input "10.5 %"
type input "$ 179,017"
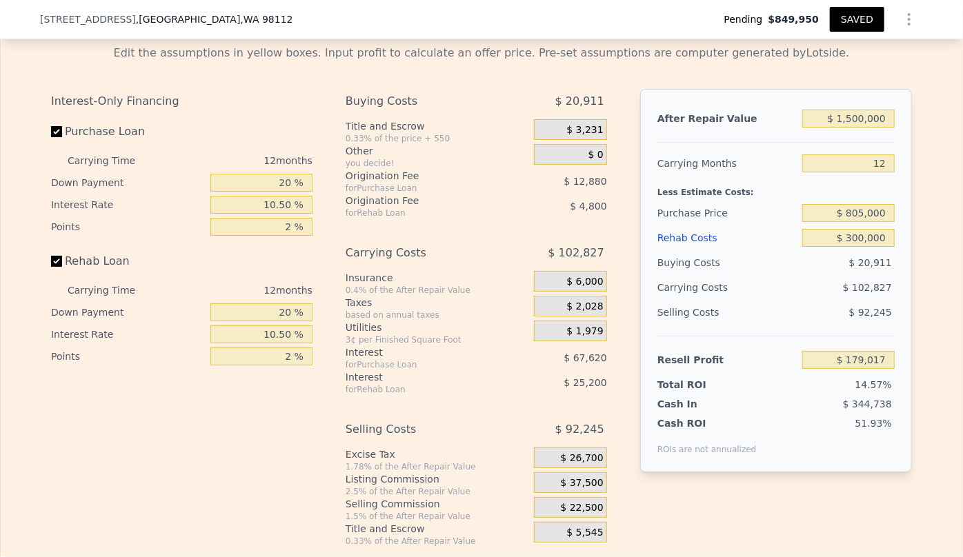
click at [374, 271] on div "Carrying Costs $ 102,827" at bounding box center [476, 256] width 261 height 30
click at [290, 211] on input "10.50 %" at bounding box center [261, 205] width 102 height 18
type input "10. %"
type input "$ 182,233"
type input "1 %"
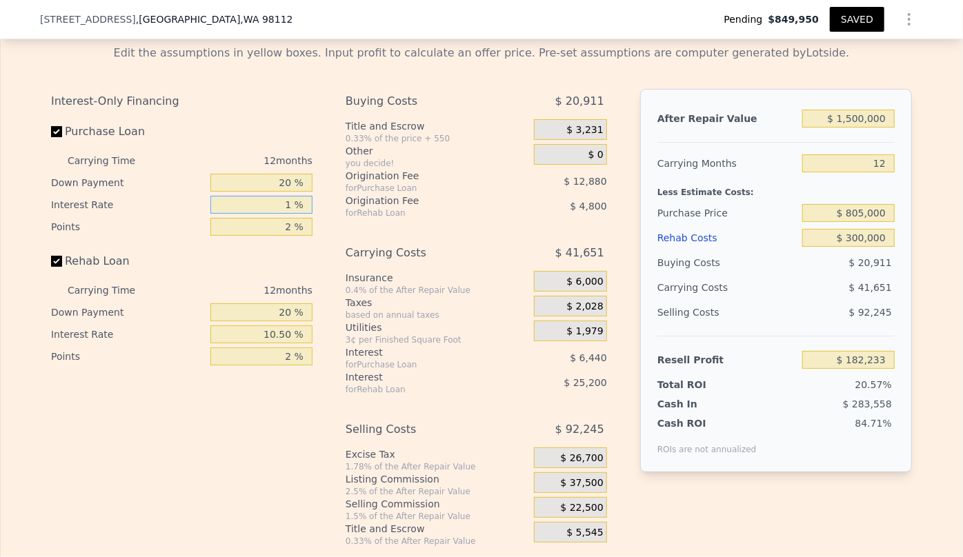
type input "$ 240,193"
type input "11 %"
type input "$ 175,801"
type input "11 %"
drag, startPoint x: 290, startPoint y: 344, endPoint x: 224, endPoint y: 344, distance: 66.2
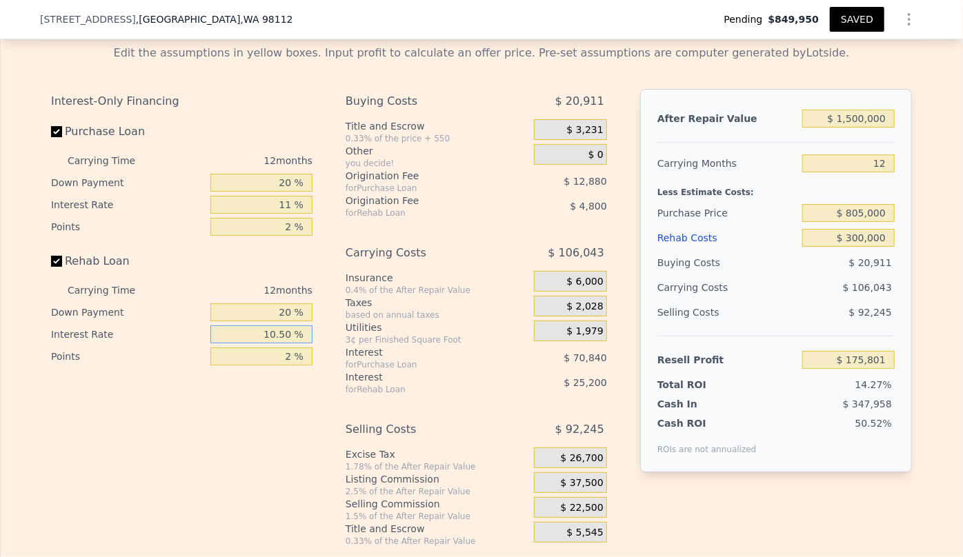
click at [224, 344] on input "10.50 %" at bounding box center [261, 335] width 102 height 18
click at [287, 342] on input "10.50 %" at bounding box center [261, 335] width 102 height 18
type input "10. %"
type input "$ 177,001"
type input "1 %"
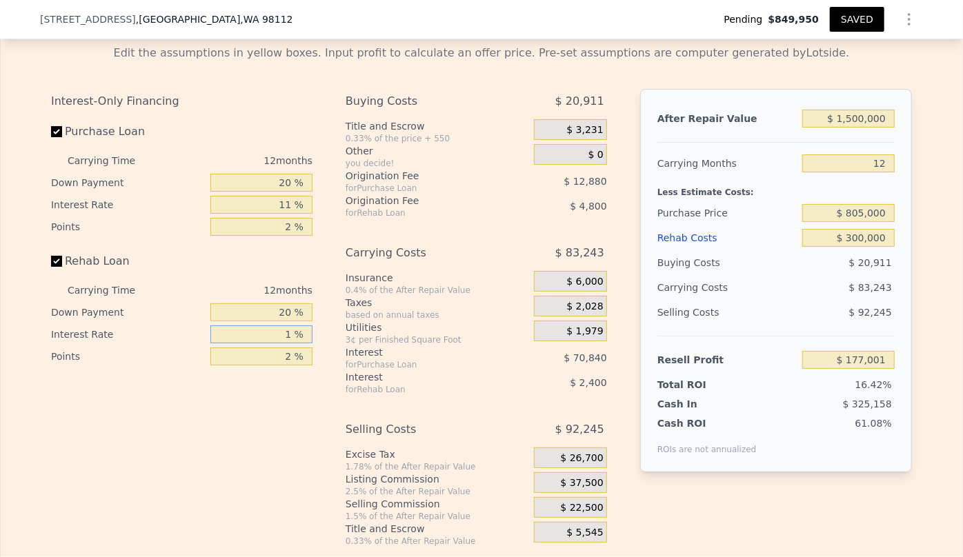
type input "$ 198,601"
type input "10 %"
type input "$ 177,001"
type input "10.5 %"
type input "$ 175,801"
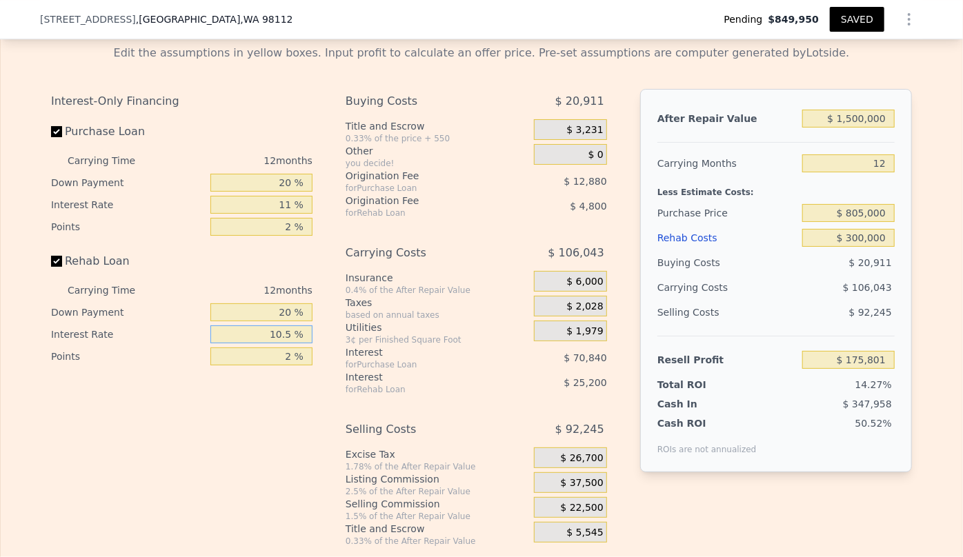
type input "10.50 %"
click at [290, 208] on input "11 %" at bounding box center [261, 205] width 102 height 18
type input "1 %"
type input "$ 240,193"
type input "10 %"
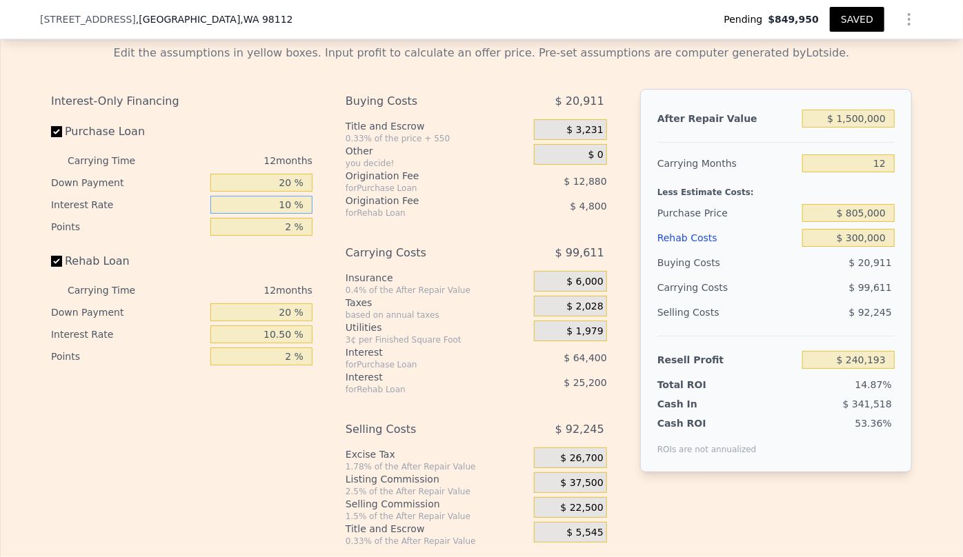
type input "$ 182,233"
type input "10.5 %"
type input "$ 179,017"
type input "10.50 %"
click at [346, 244] on div "Buying Costs $ 20,911 Title and Escrow 0.33% of the price + 550 $ 3,231 Other y…" at bounding box center [476, 318] width 261 height 458
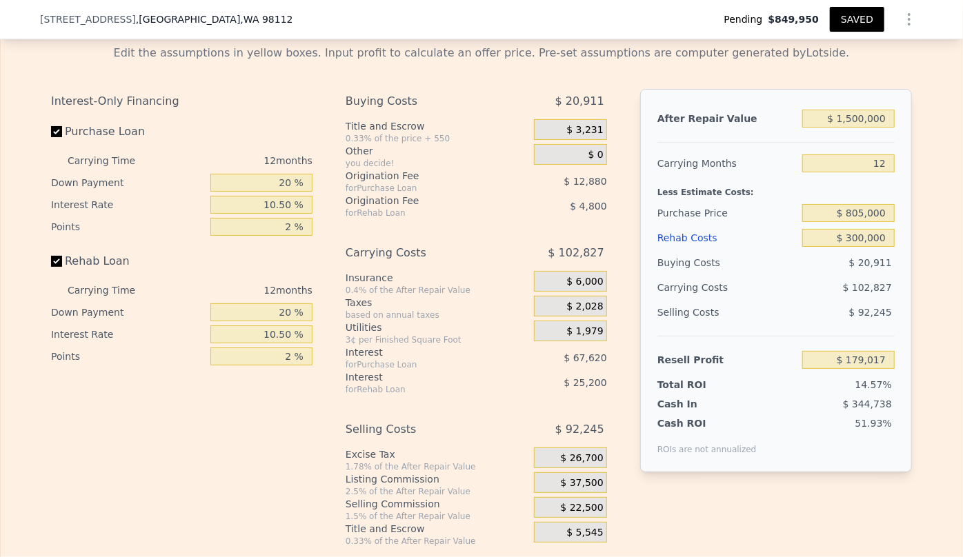
click at [844, 22] on button "SAVED" at bounding box center [857, 19] width 55 height 25
click at [907, 18] on icon "Show Options" at bounding box center [909, 19] width 17 height 17
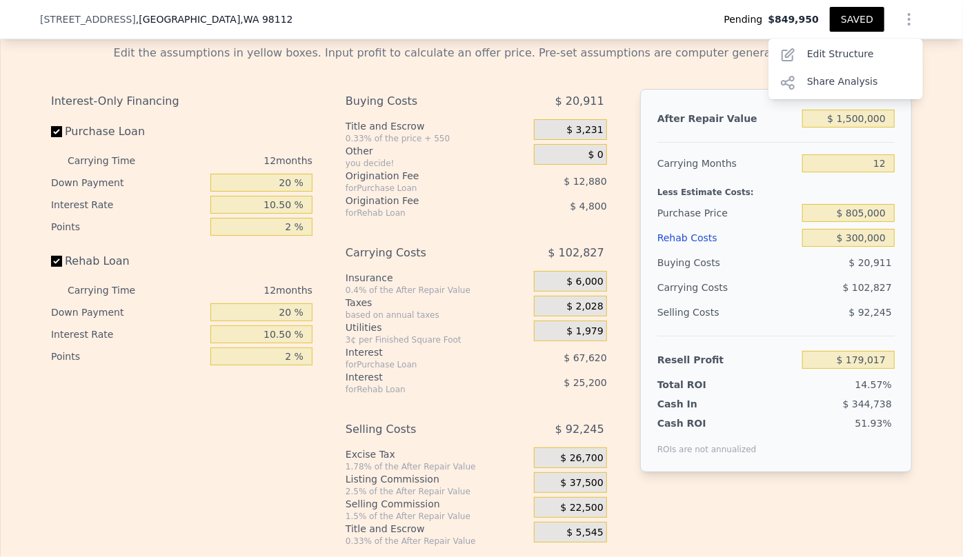
click at [869, 16] on button "SAVED" at bounding box center [857, 19] width 55 height 25
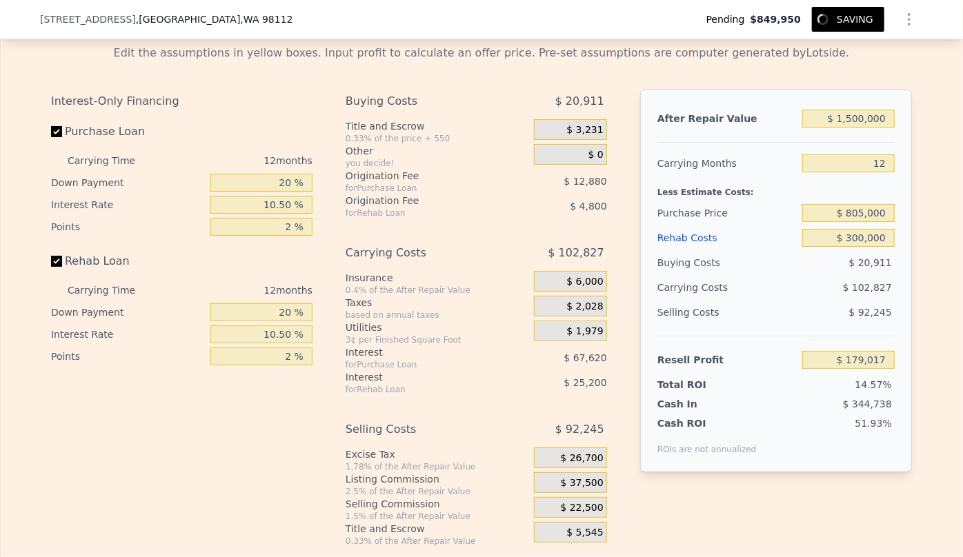
click at [904, 21] on icon "Show Options" at bounding box center [909, 19] width 17 height 17
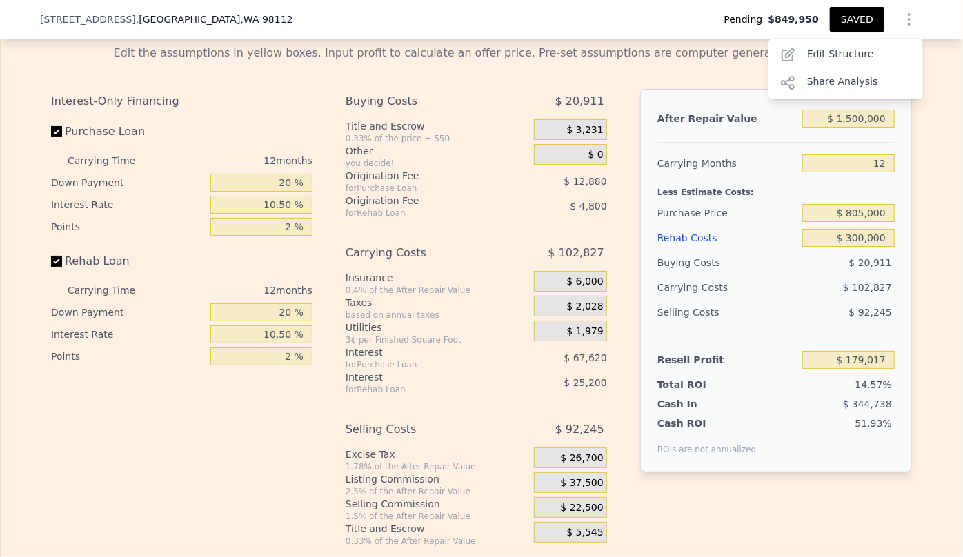
click at [860, 17] on button "SAVED" at bounding box center [857, 19] width 55 height 25
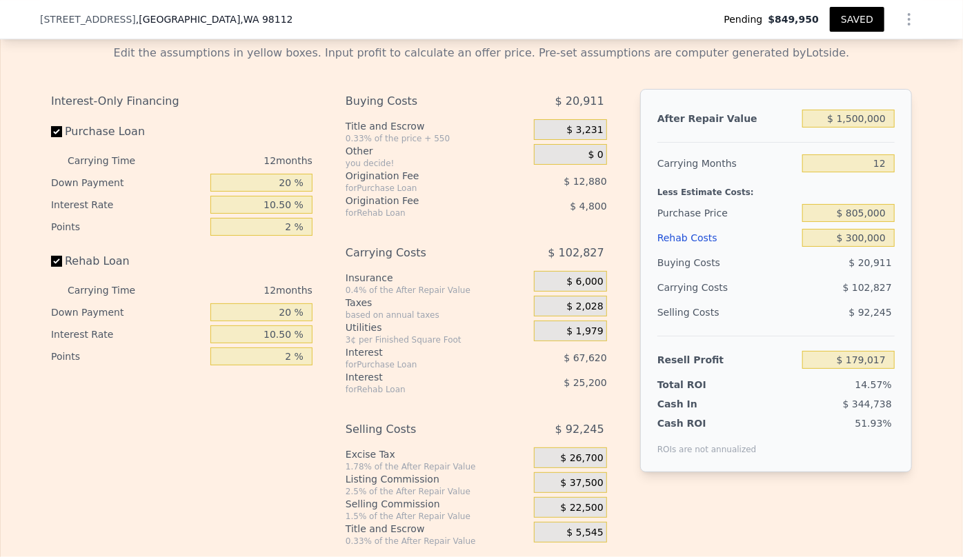
click at [901, 14] on icon "Show Options" at bounding box center [909, 19] width 17 height 17
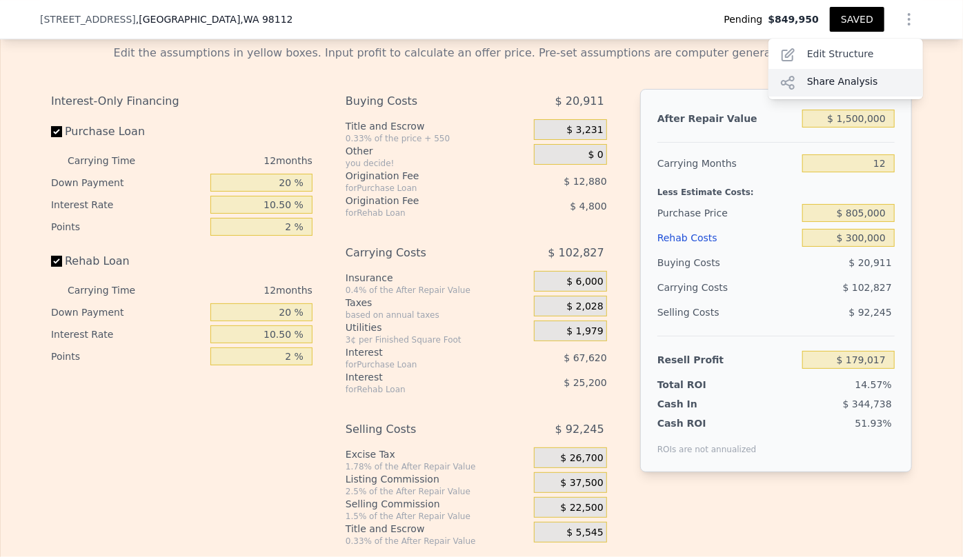
click at [875, 77] on div "Share Analysis" at bounding box center [846, 83] width 155 height 28
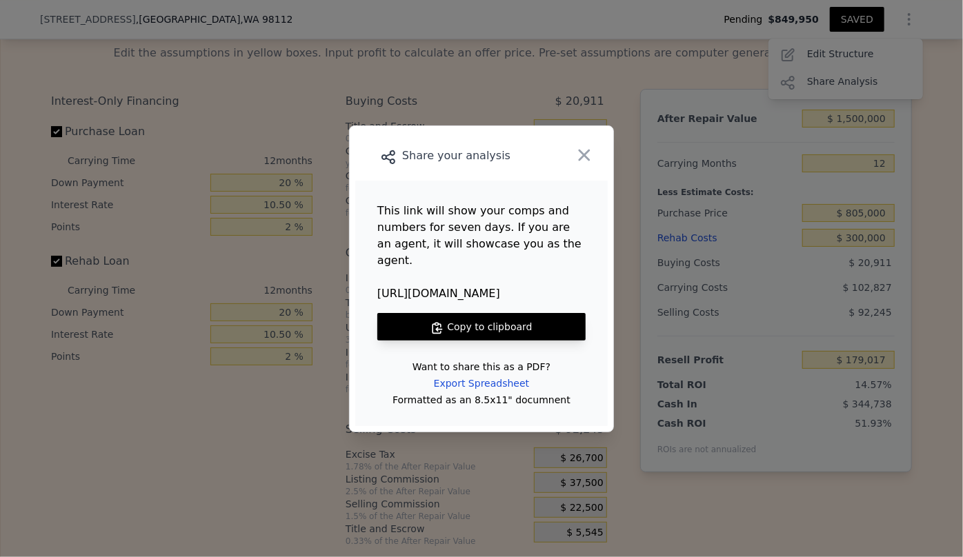
click at [524, 321] on button "Copy to clipboard" at bounding box center [481, 327] width 208 height 28
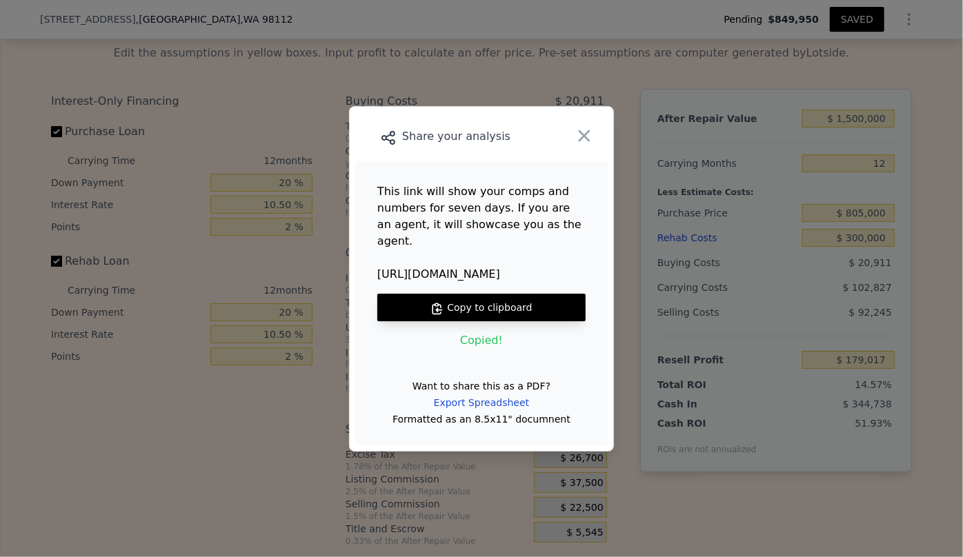
click at [500, 299] on button "Copy to clipboard" at bounding box center [481, 308] width 208 height 28
click at [471, 294] on button "Copy to clipboard" at bounding box center [481, 308] width 208 height 28
type input "2"
type input "4"
type input "2550"
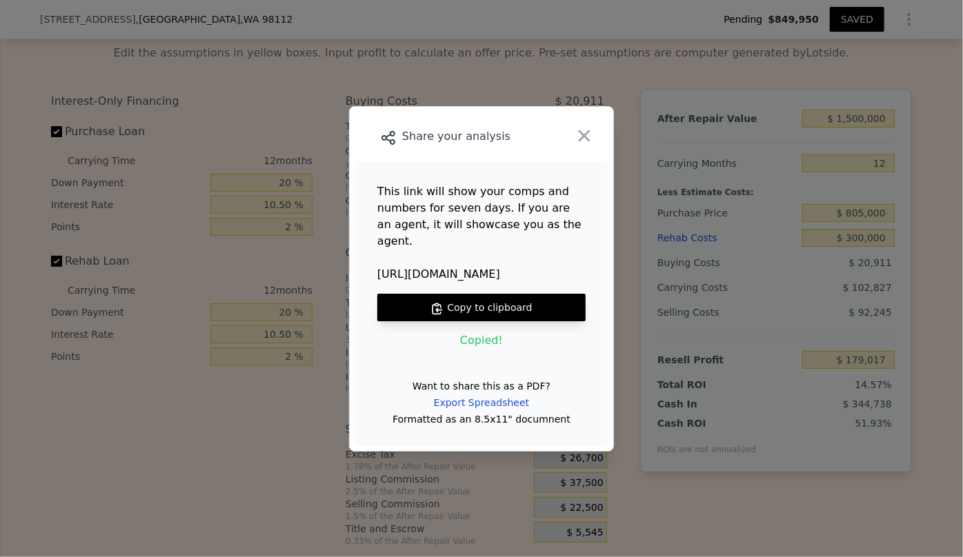
type input "2894"
type input "2975"
type input "5160"
click at [483, 305] on button "Copy to clipboard" at bounding box center [481, 308] width 208 height 28
click at [580, 146] on icon "button" at bounding box center [584, 135] width 19 height 19
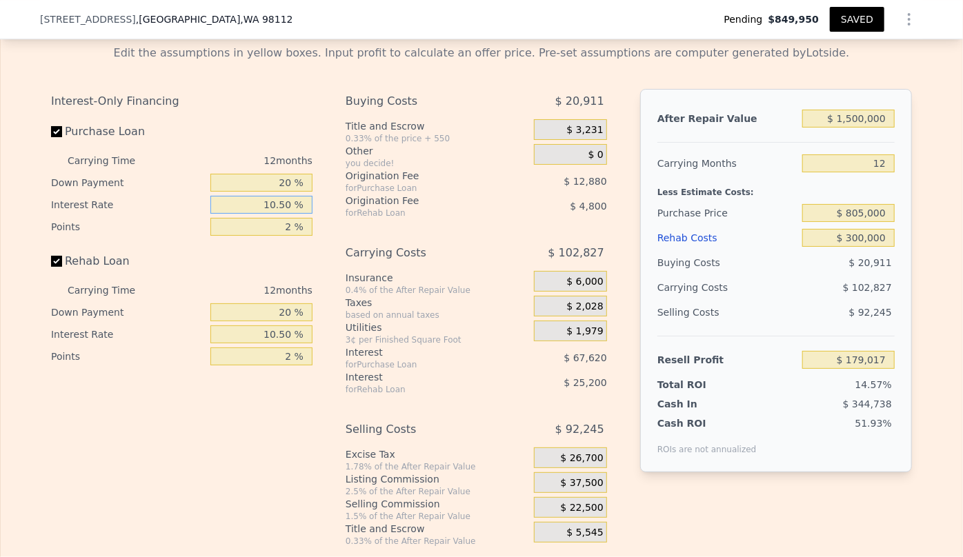
drag, startPoint x: 282, startPoint y: 212, endPoint x: 255, endPoint y: 211, distance: 27.6
click at [255, 211] on input "10.50 %" at bounding box center [261, 205] width 102 height 18
type input "1 %"
type input "$ 240,193"
type input "11 %"
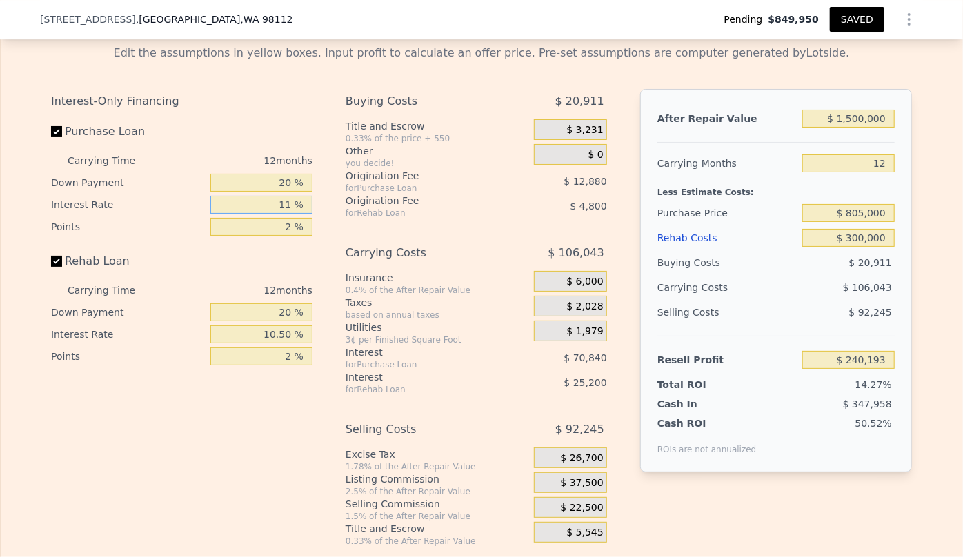
type input "$ 175,801"
type input "11 %"
drag, startPoint x: 290, startPoint y: 342, endPoint x: 201, endPoint y: 337, distance: 89.1
click at [201, 337] on div "Interest Rate 10.50 %" at bounding box center [181, 335] width 261 height 22
type input "1 %"
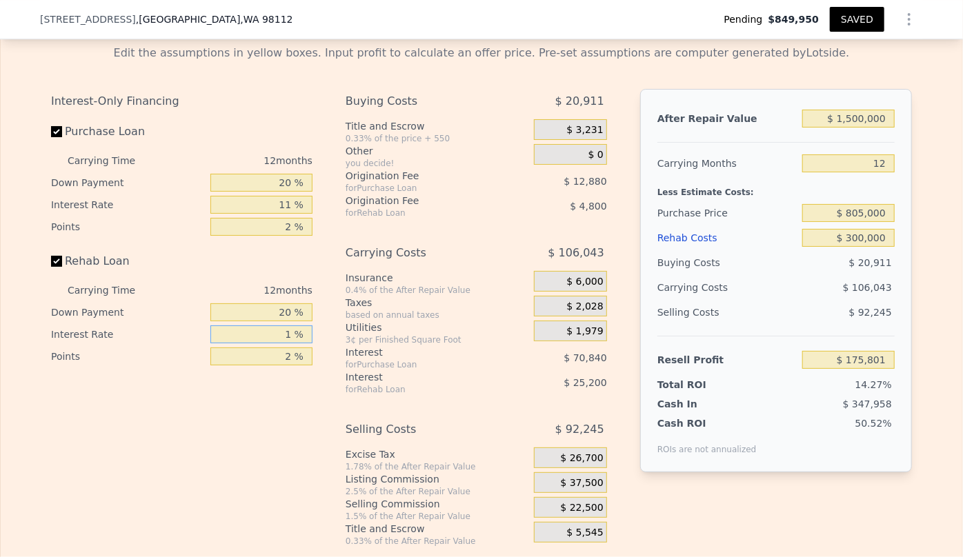
type input "$ 198,601"
type input "11 %"
type input "$ 174,601"
type input "11 %"
click at [489, 335] on div "Utilities" at bounding box center [437, 328] width 183 height 14
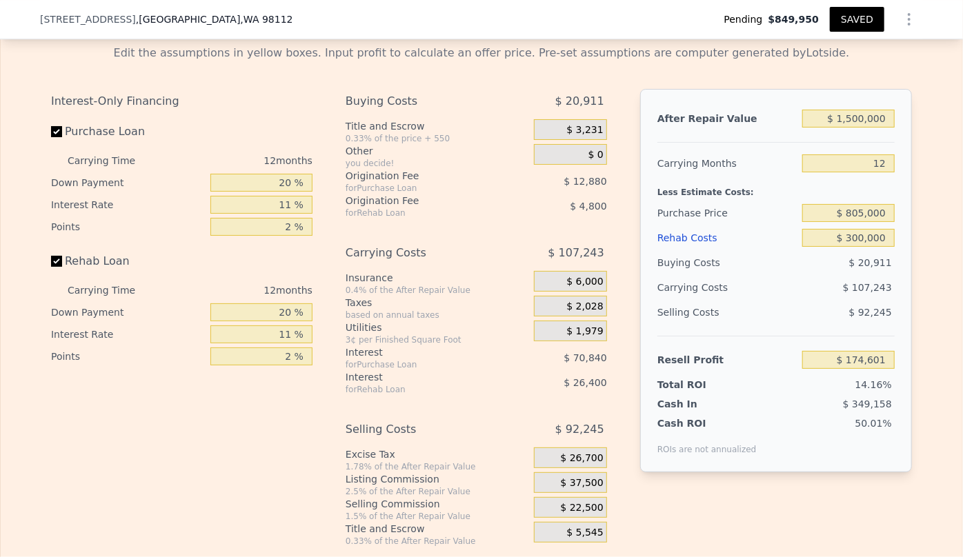
click at [235, 460] on div "Interest-Only Financing Purchase Loan Carrying Time 12 months Down Payment 20 %…" at bounding box center [187, 318] width 273 height 458
click at [823, 26] on div "Pending $849,950 SAVED" at bounding box center [818, 20] width 210 height 28
click at [861, 20] on button "SAVED" at bounding box center [857, 19] width 55 height 25
click at [835, 19] on button "SAVED" at bounding box center [857, 19] width 55 height 25
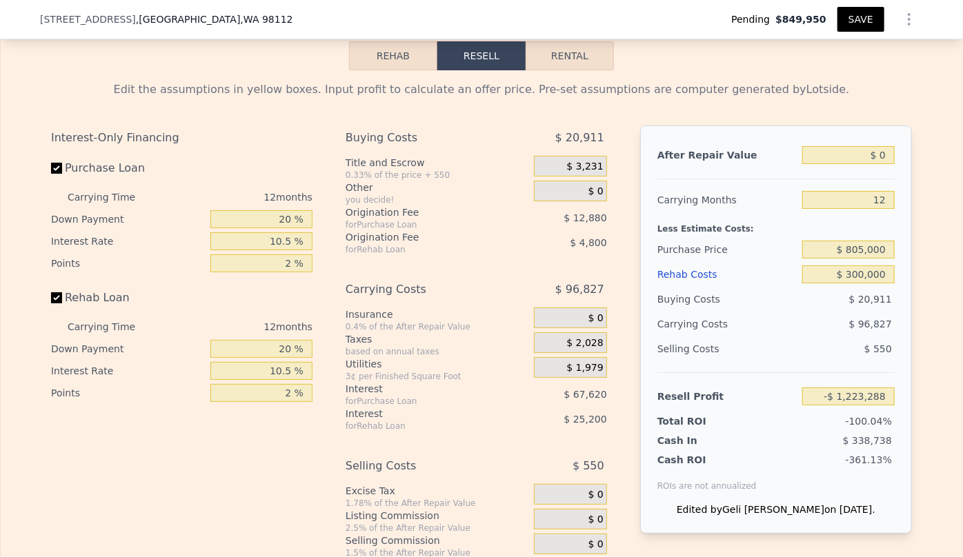
scroll to position [2378, 0]
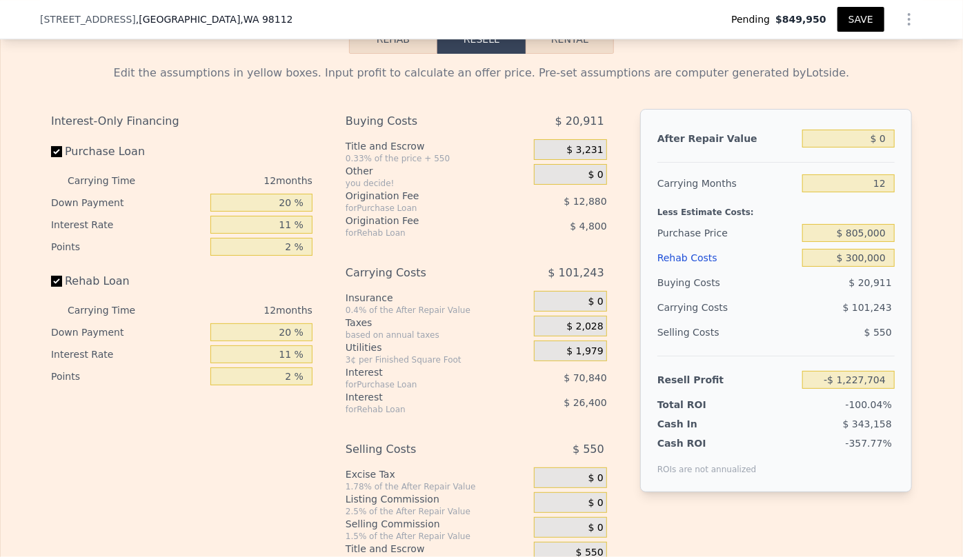
scroll to position [2378, 0]
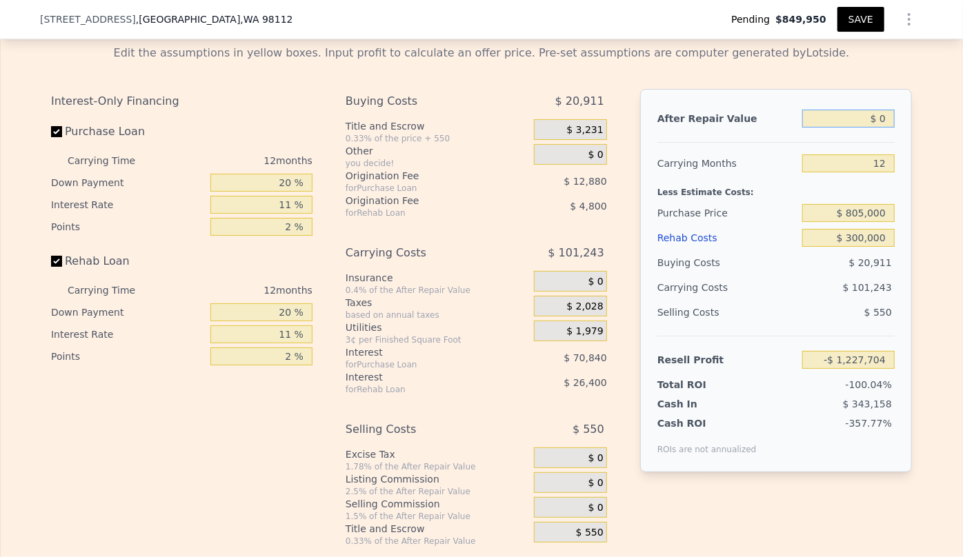
click at [873, 123] on input "$ 0" at bounding box center [848, 119] width 92 height 18
type input "$ 10"
type input "-$ 1,227,694"
type input "$ 150"
type input "-$ 1,227,564"
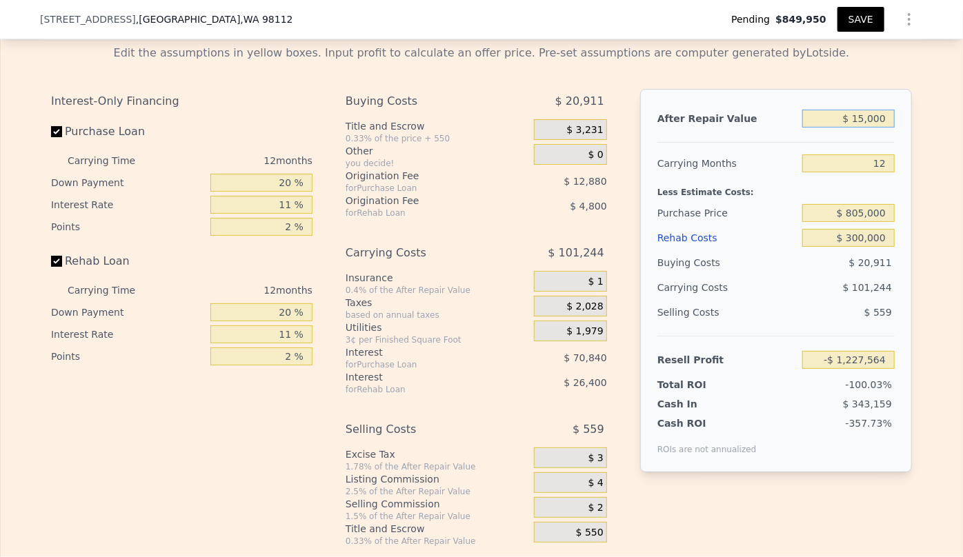
type input "$ 150,000"
type input "-$ 1,087,474"
type input "$ 1,500,000"
type input "$ 174,601"
type input "$ 1,500,000"
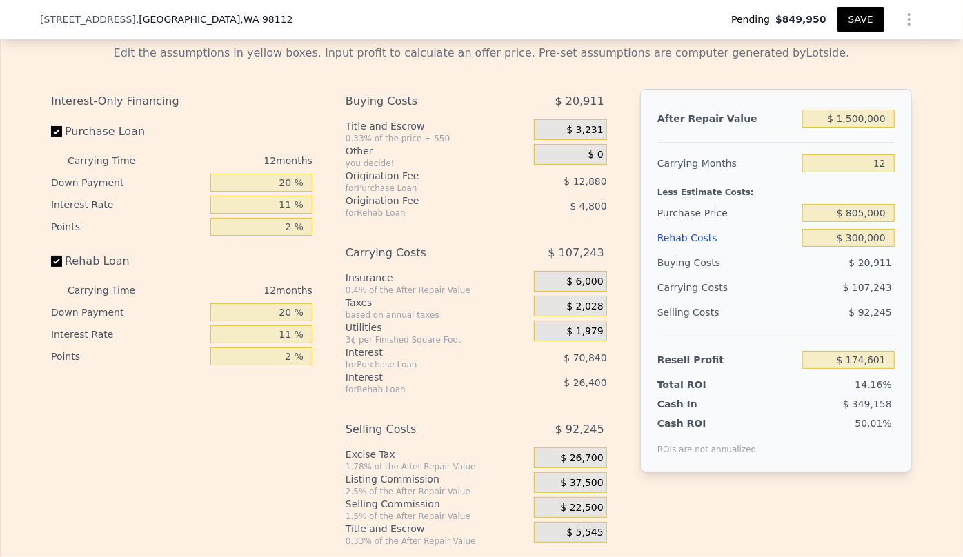
click at [862, 26] on button "SAVE" at bounding box center [861, 19] width 47 height 25
click at [907, 13] on icon "Show Options" at bounding box center [909, 19] width 17 height 17
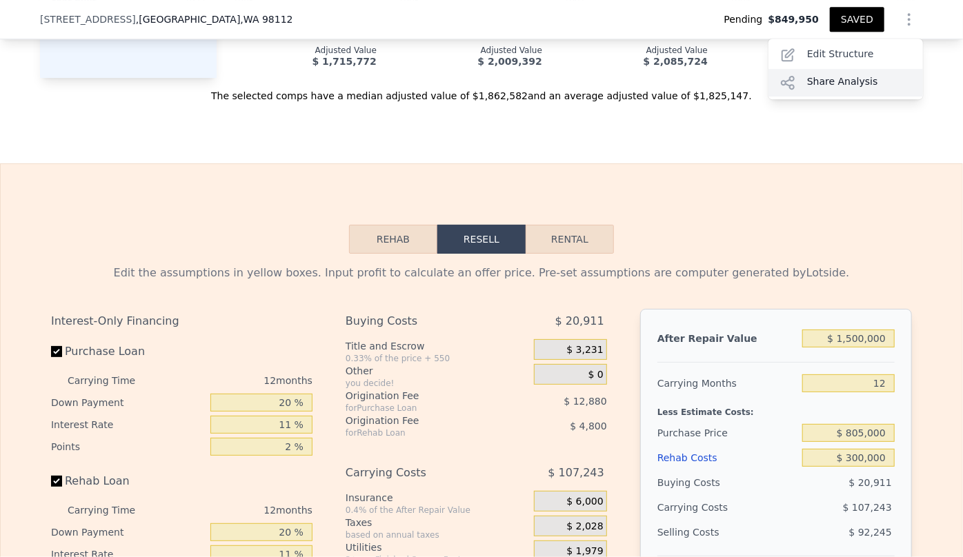
scroll to position [2127, 0]
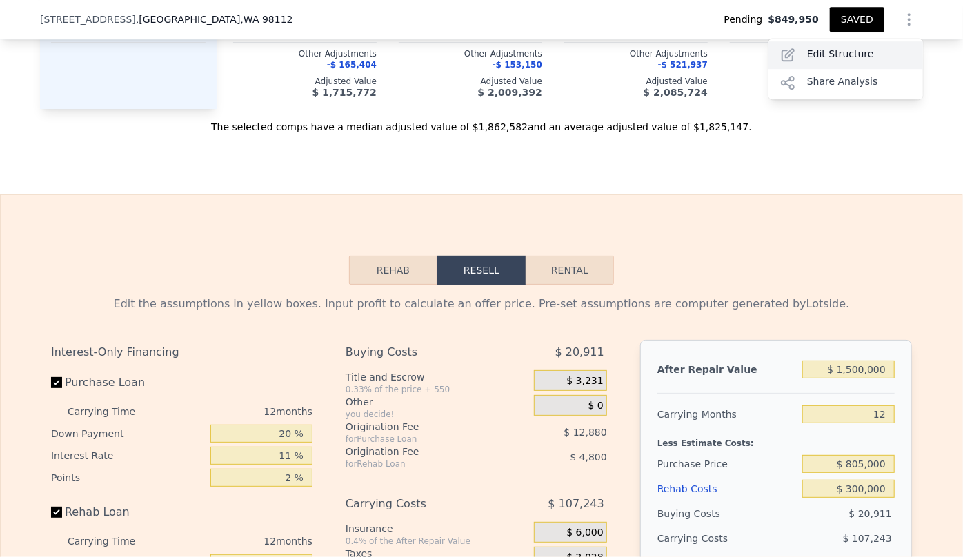
click at [855, 59] on div "Edit Structure" at bounding box center [846, 55] width 155 height 28
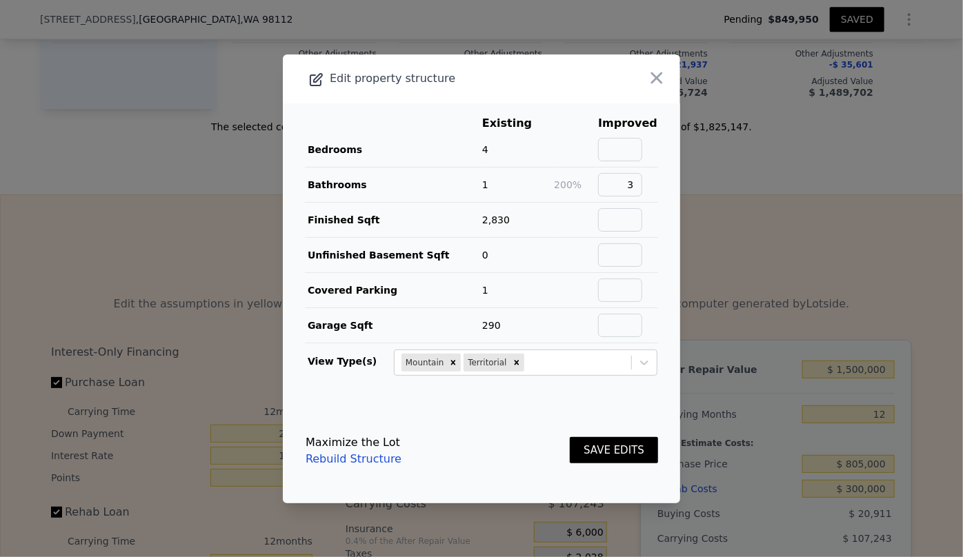
click at [613, 444] on button "SAVE EDITS" at bounding box center [614, 450] width 88 height 27
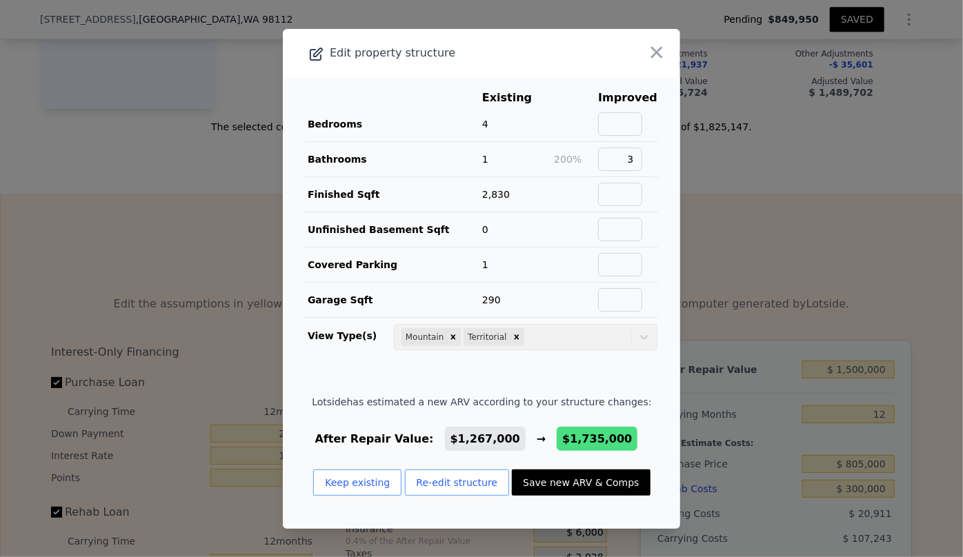
click at [582, 485] on button "Save new ARV & Comps" at bounding box center [581, 483] width 138 height 26
type input "6"
type input "1.75"
type input "3.75"
type input "2260"
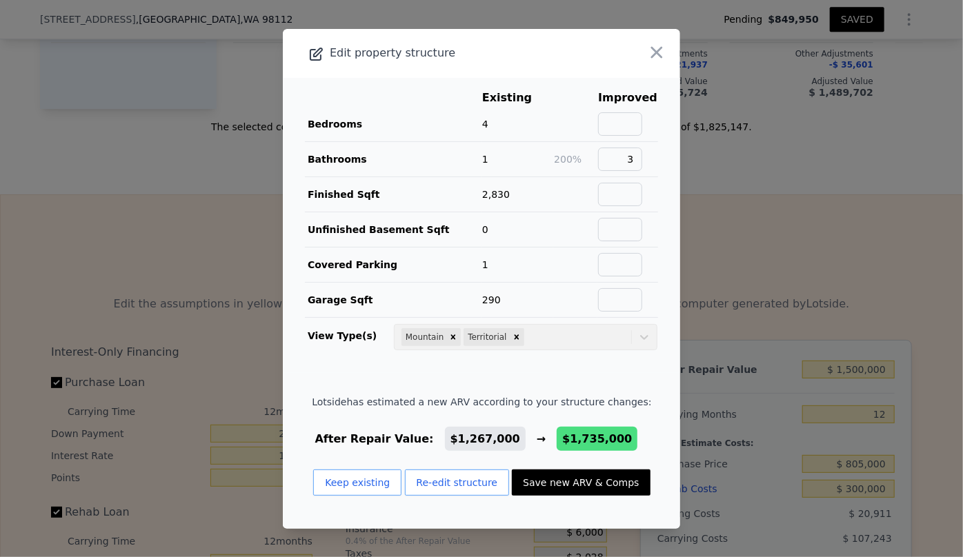
type input "3740"
type input "3201"
type input "5300"
checkbox input "false"
type input "$ 1,735,000"
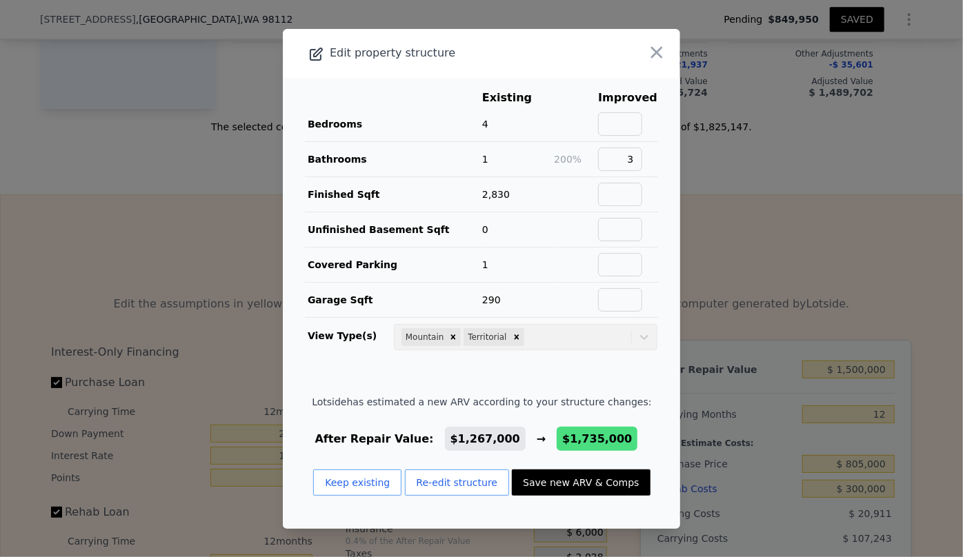
type input "$ 394,295"
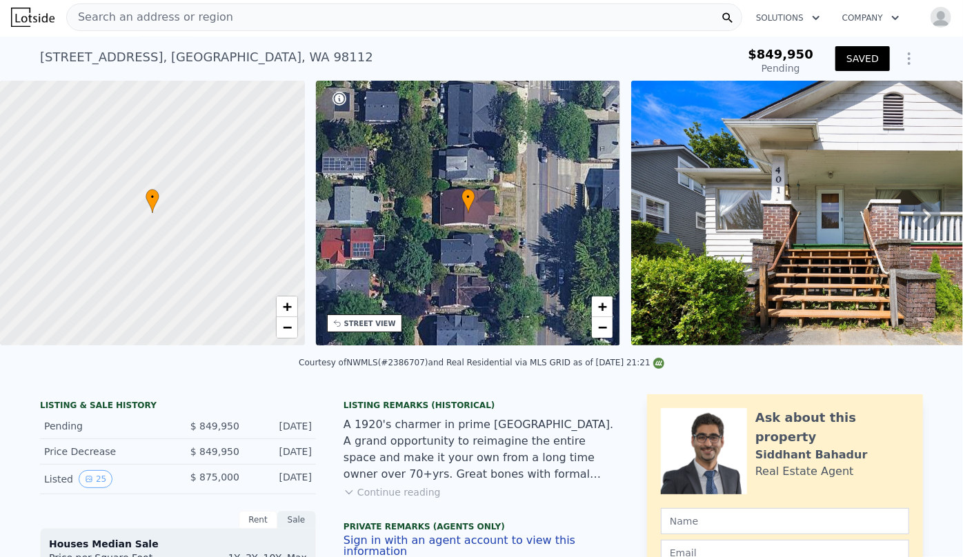
scroll to position [0, 0]
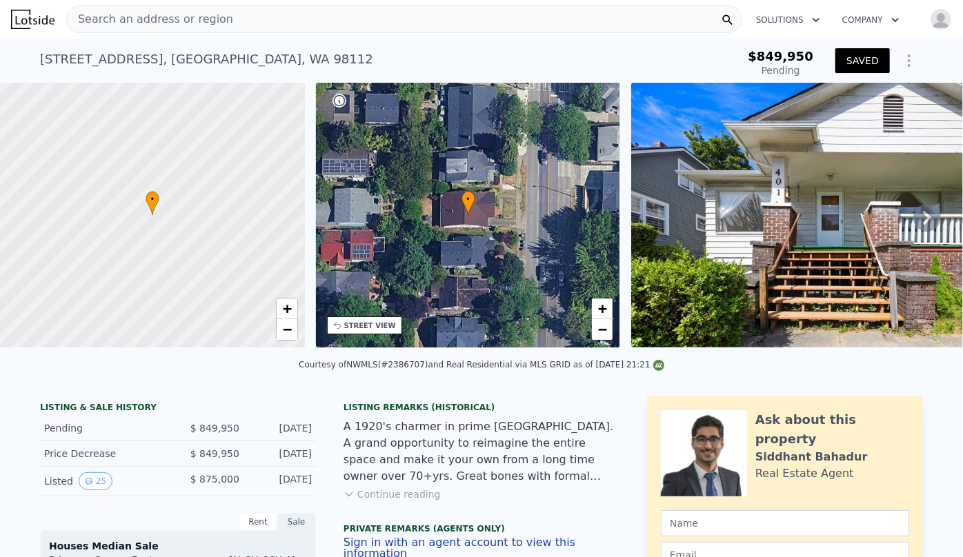
click at [911, 63] on icon "Show Options" at bounding box center [909, 60] width 17 height 17
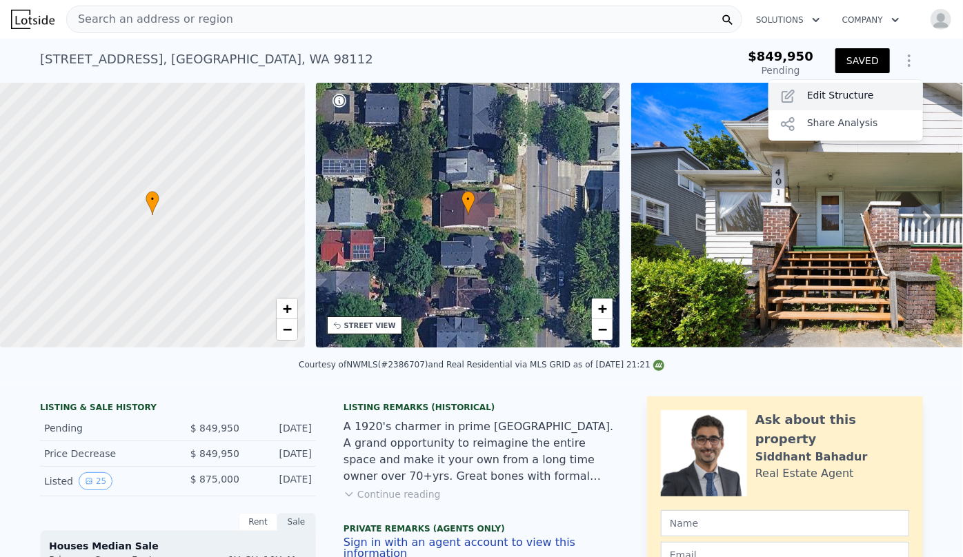
click at [871, 96] on div "Edit Structure" at bounding box center [846, 97] width 155 height 28
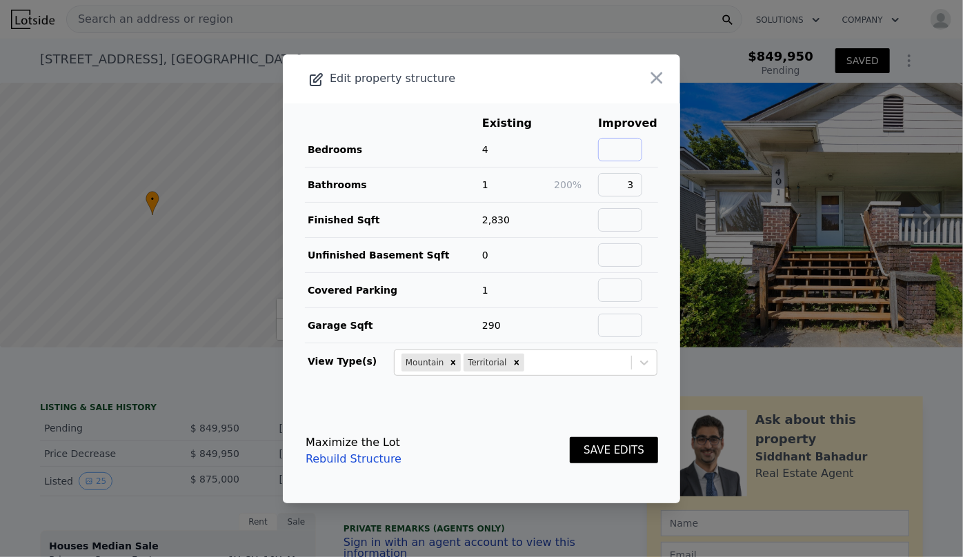
click at [610, 150] on input "text" at bounding box center [620, 149] width 44 height 23
type input "4"
click at [611, 448] on button "SAVE EDITS" at bounding box center [614, 450] width 88 height 27
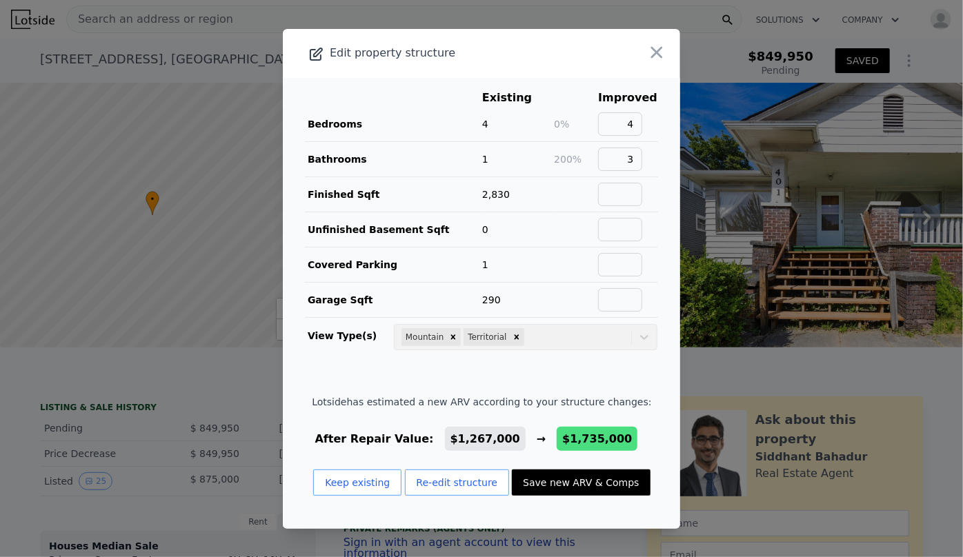
click at [568, 479] on button "Save new ARV & Comps" at bounding box center [581, 483] width 138 height 26
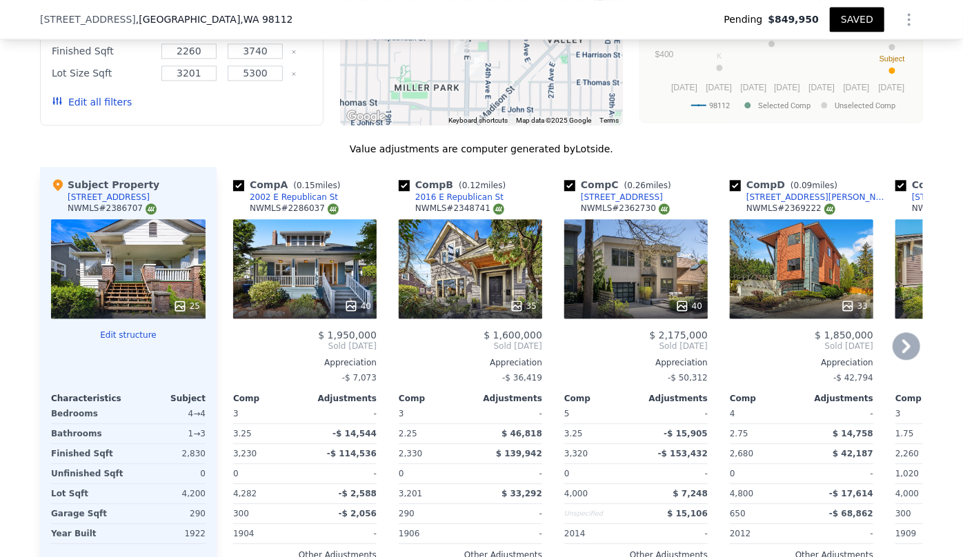
scroll to position [1563, 0]
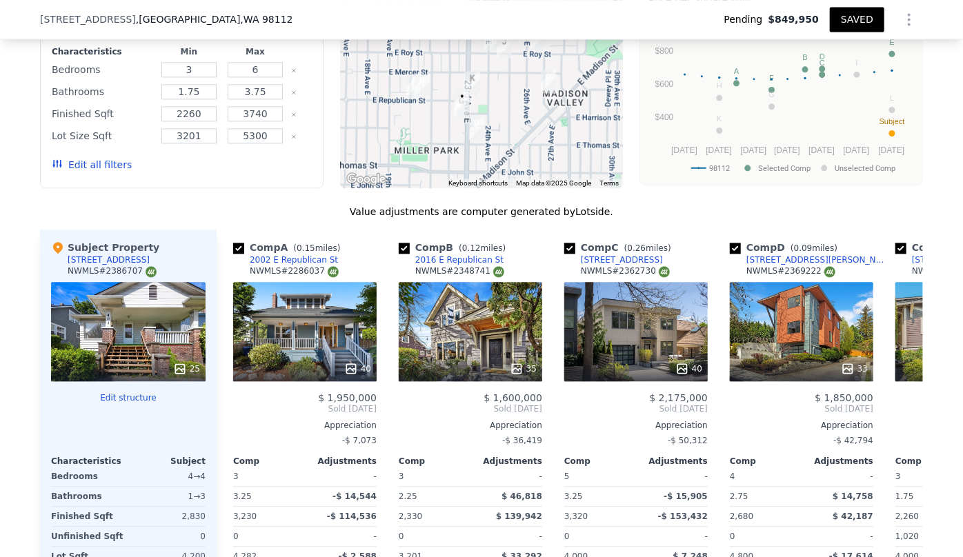
click at [105, 160] on button "Edit all filters" at bounding box center [92, 165] width 80 height 14
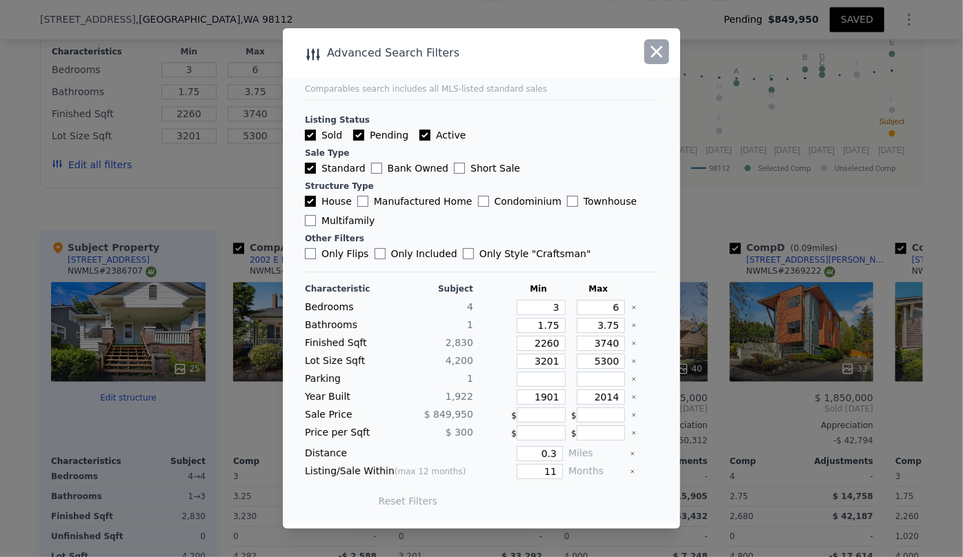
click at [653, 53] on icon "button" at bounding box center [656, 51] width 19 height 19
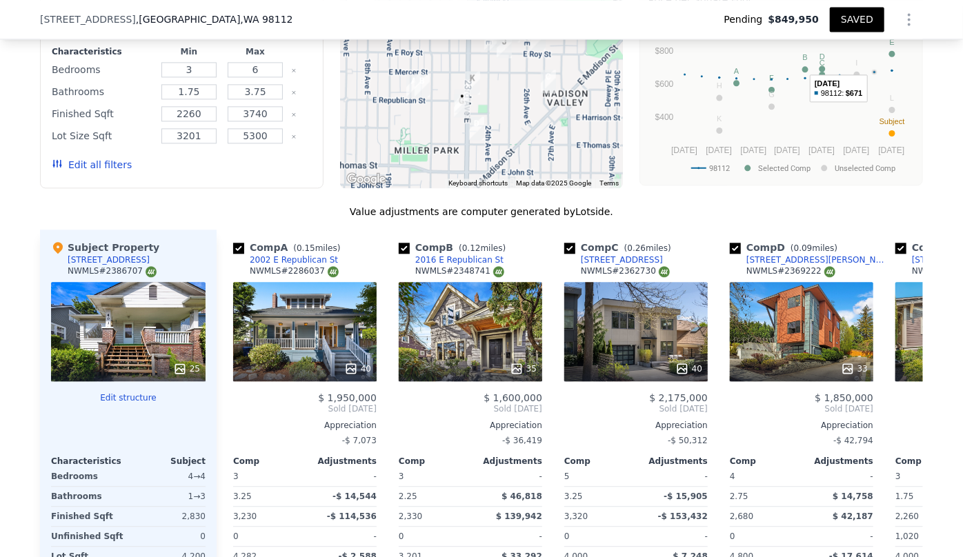
click at [902, 14] on icon "Show Options" at bounding box center [909, 19] width 17 height 17
click at [833, 48] on div "Edit Structure" at bounding box center [846, 55] width 155 height 28
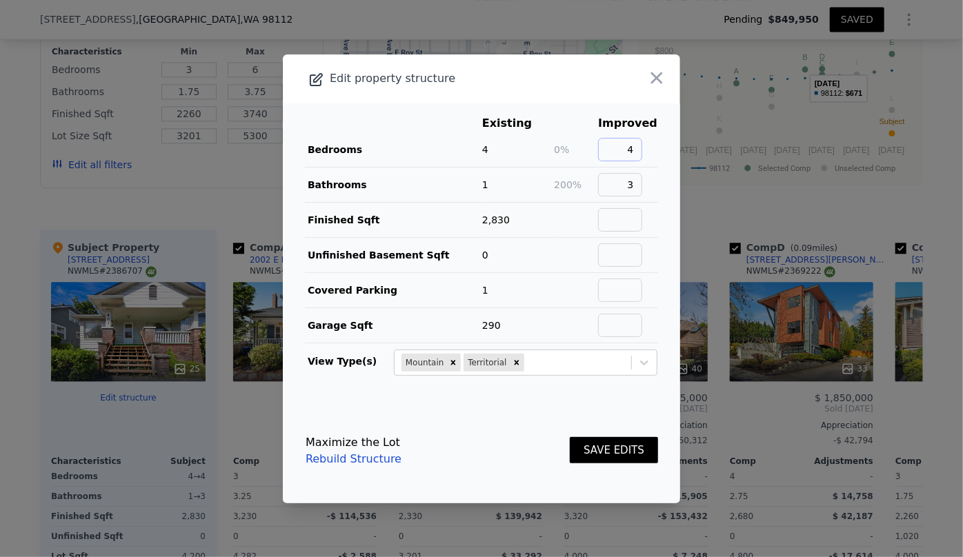
drag, startPoint x: 637, startPoint y: 145, endPoint x: 613, endPoint y: 146, distance: 23.5
click at [613, 146] on input "4" at bounding box center [620, 149] width 44 height 23
type input "0"
click at [621, 442] on button "SAVE EDITS" at bounding box center [614, 450] width 88 height 27
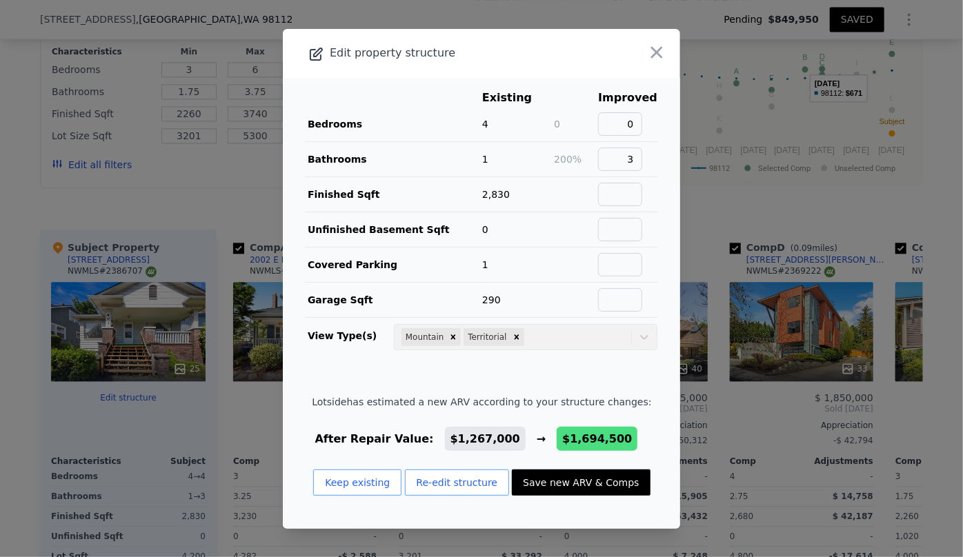
click at [535, 472] on button "Save new ARV & Comps" at bounding box center [581, 483] width 138 height 26
type input "$ 1,694,500"
type input "$ 356,432"
checkbox input "false"
checkbox input "true"
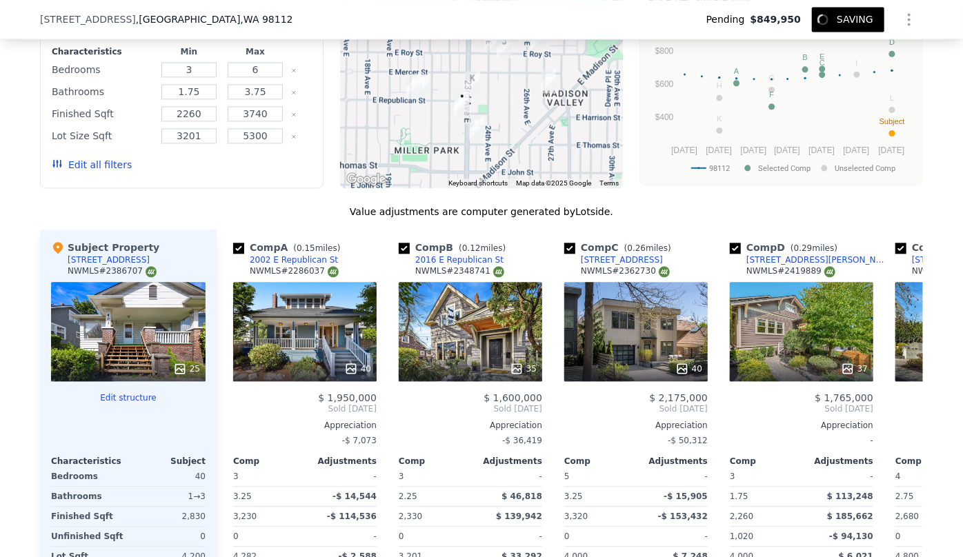
click at [110, 160] on button "Edit all filters" at bounding box center [92, 165] width 80 height 14
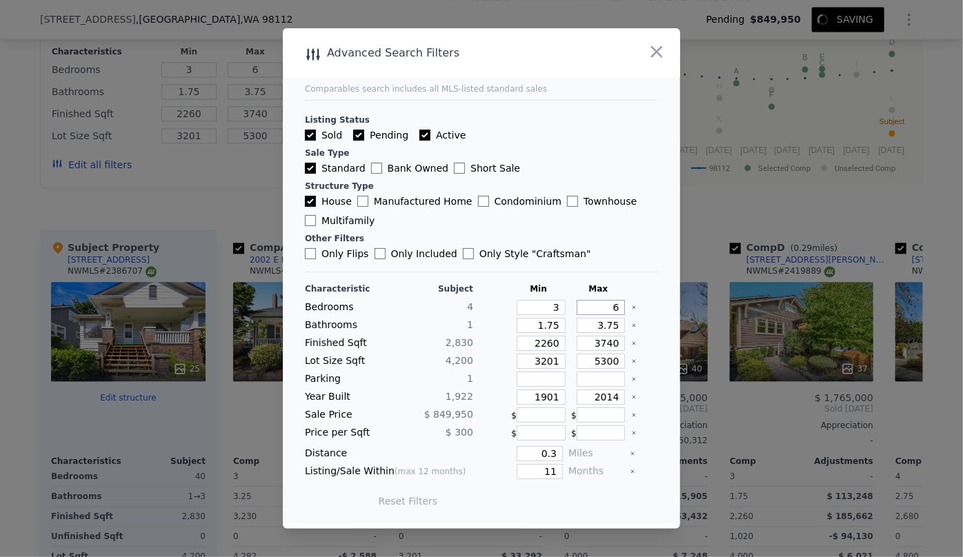
drag, startPoint x: 595, startPoint y: 301, endPoint x: 578, endPoint y: 298, distance: 16.9
click at [578, 298] on div "Characteristic Subject Min Max Bedrooms 4 3 6 Bathrooms 1 1.75 3.75 Finished Sq…" at bounding box center [481, 402] width 353 height 237
type input "3"
type input "4"
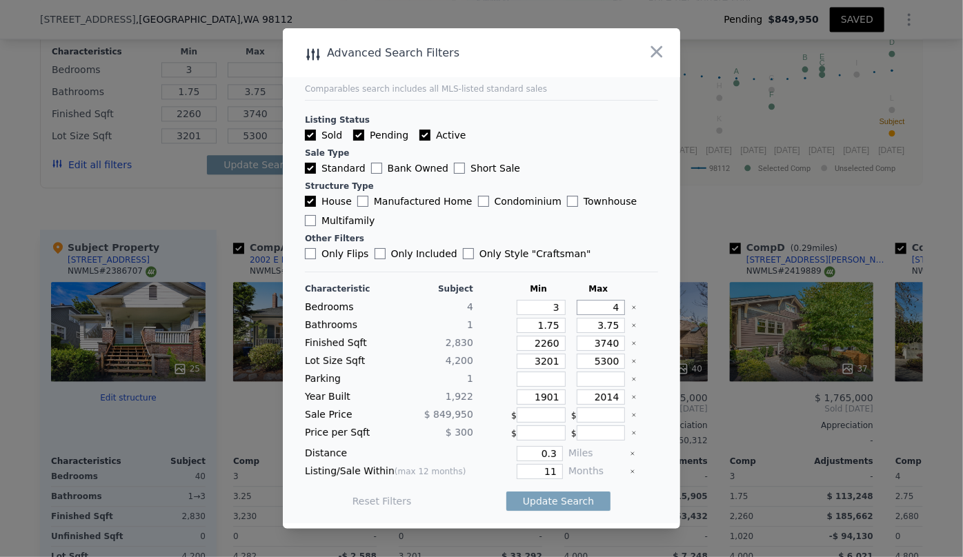
type input "4"
drag, startPoint x: 555, startPoint y: 329, endPoint x: 480, endPoint y: 328, distance: 74.5
click at [480, 328] on div "Bathrooms 1 1.75 3.75" at bounding box center [481, 325] width 353 height 15
type input "1"
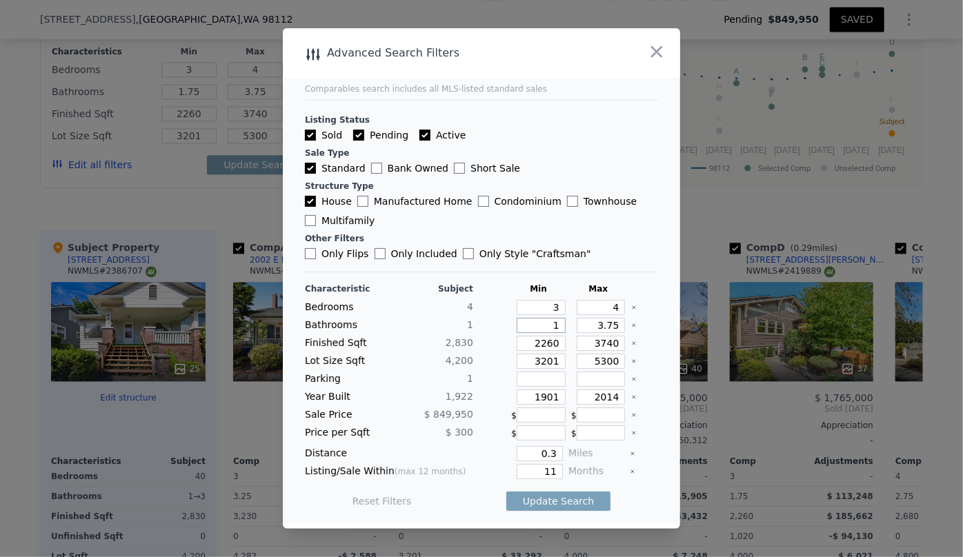
type input "1"
drag, startPoint x: 597, startPoint y: 327, endPoint x: 536, endPoint y: 330, distance: 60.8
click at [536, 330] on div "Bathrooms 1 1 3.75" at bounding box center [481, 325] width 353 height 15
drag, startPoint x: 552, startPoint y: 344, endPoint x: 505, endPoint y: 343, distance: 46.9
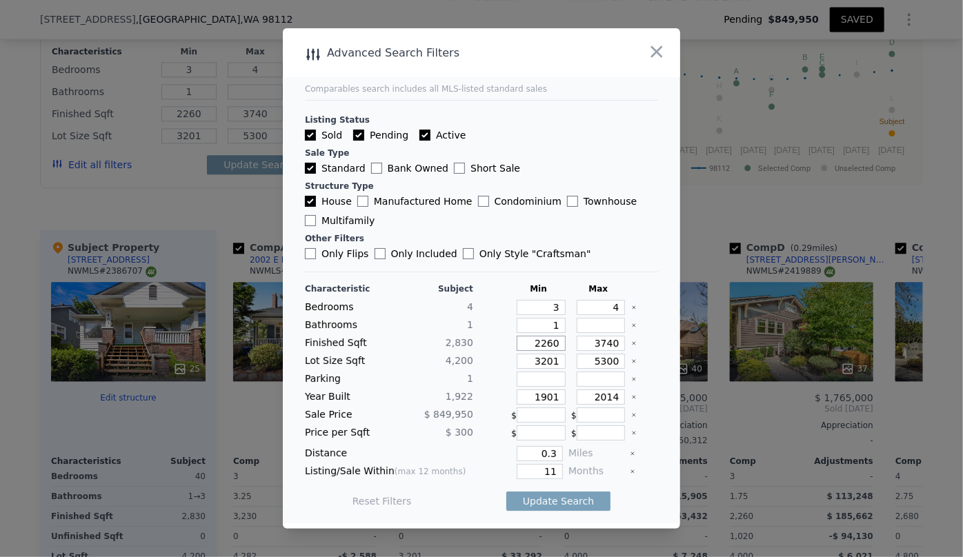
click at [511, 343] on div "2260" at bounding box center [538, 343] width 55 height 15
type input "2"
type input "20"
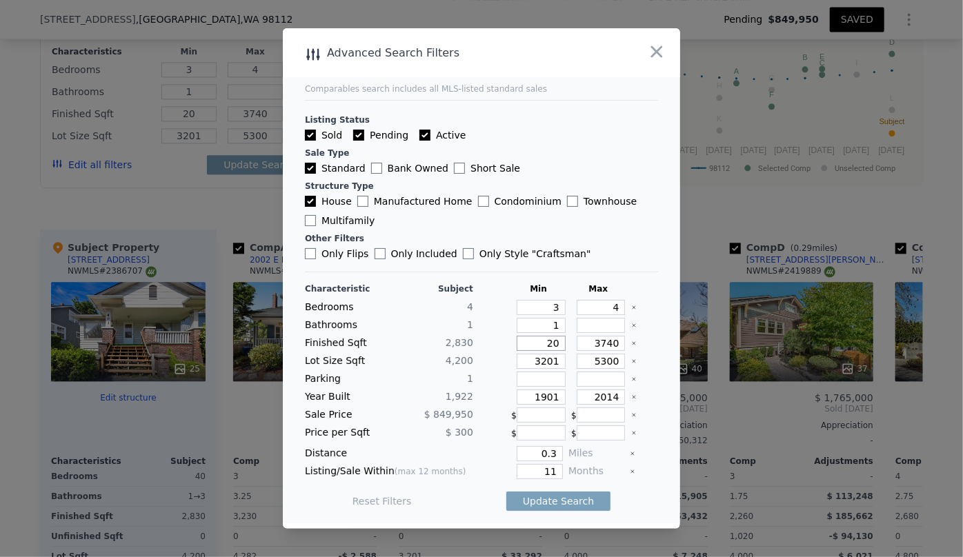
type input "200"
type input "2000"
type input "200"
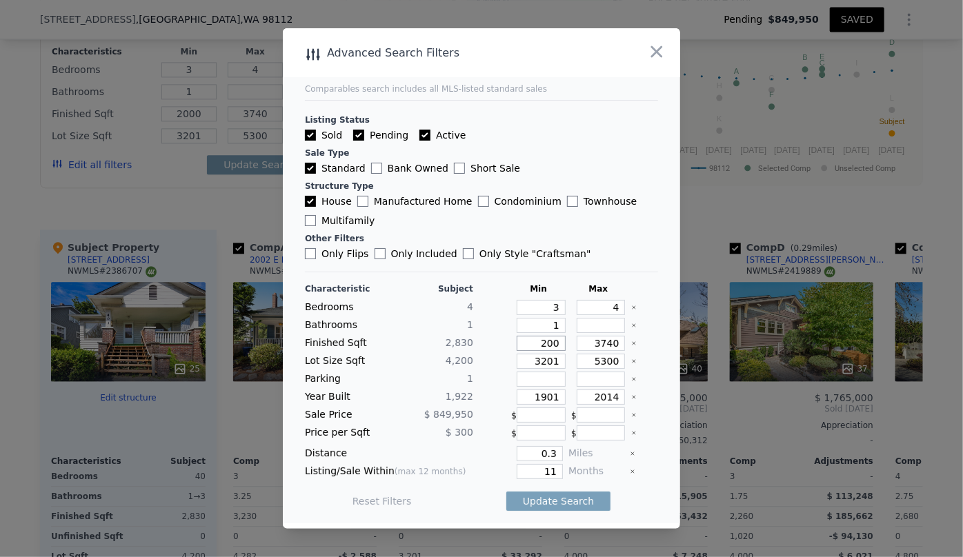
type input "200"
type input "20"
type input "2"
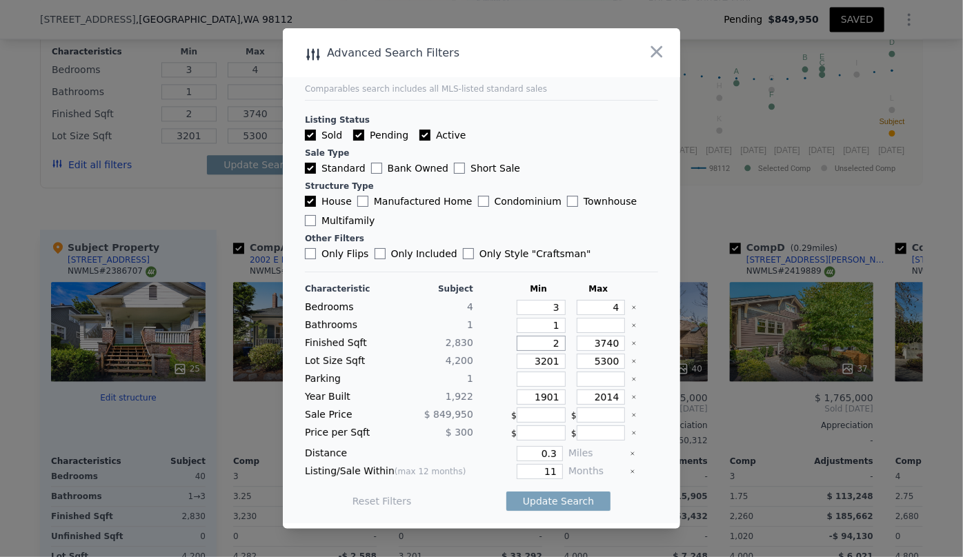
type input "25"
type input "250"
type input "2500"
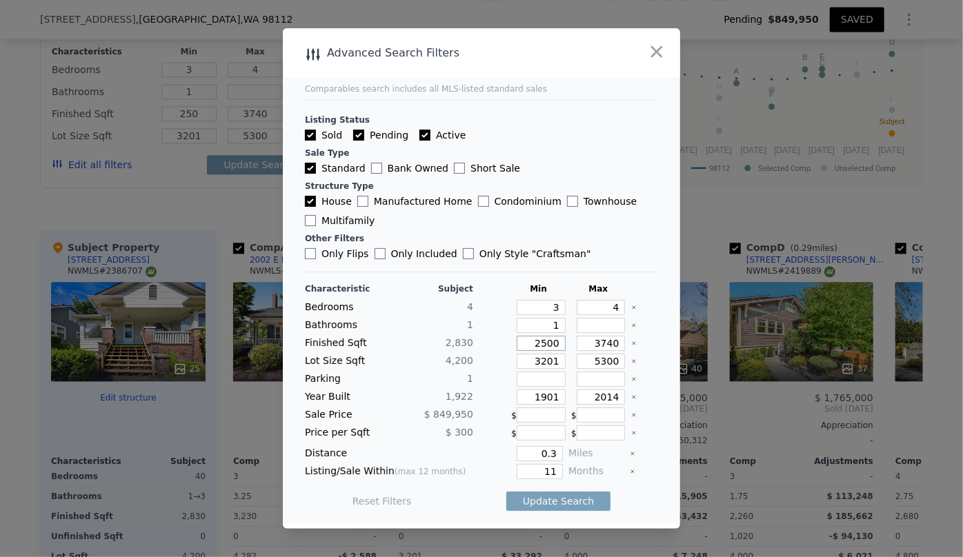
type input "2500"
drag, startPoint x: 612, startPoint y: 342, endPoint x: 522, endPoint y: 339, distance: 90.4
click at [517, 338] on div "Finished Sqft 2,830 2500 3740" at bounding box center [481, 343] width 353 height 15
type input "3"
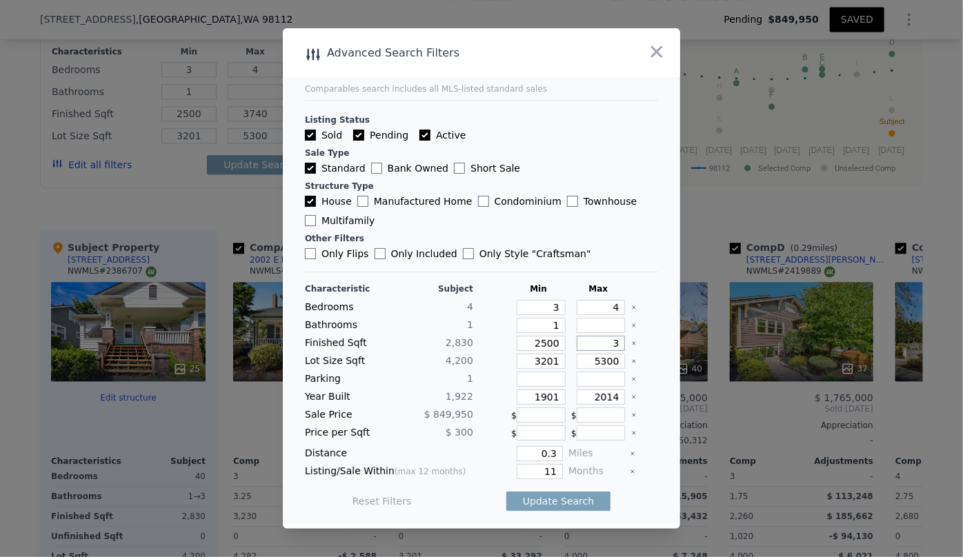
type input "3"
type input "30"
type input "300"
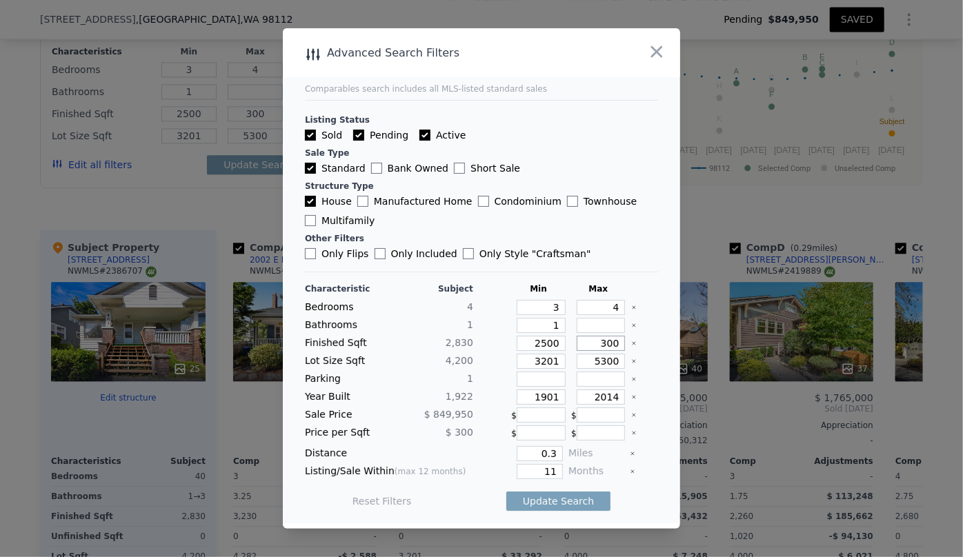
type input "3000"
drag, startPoint x: 552, startPoint y: 364, endPoint x: 502, endPoint y: 356, distance: 50.2
click at [511, 358] on div "3201" at bounding box center [538, 361] width 55 height 15
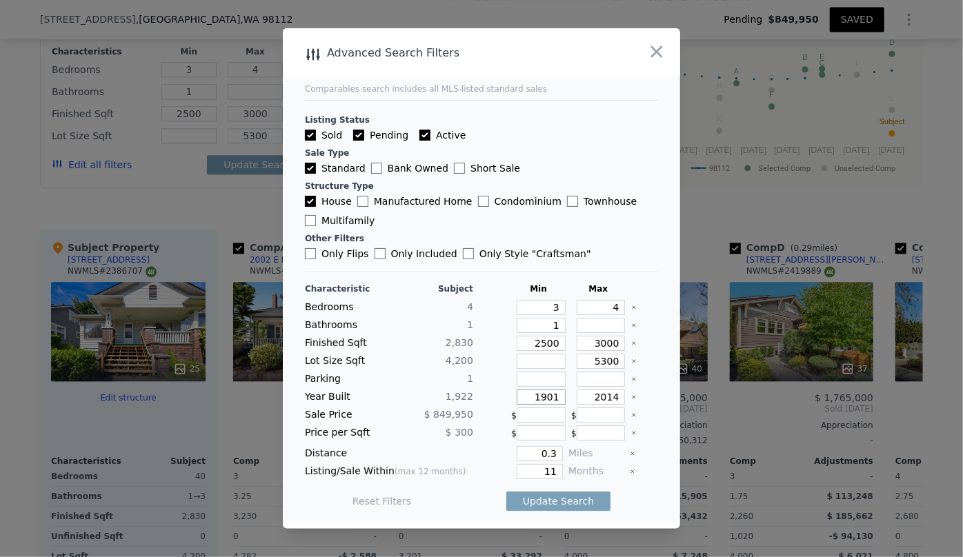
drag, startPoint x: 540, startPoint y: 393, endPoint x: 479, endPoint y: 388, distance: 61.0
click at [479, 388] on div "Characteristic Subject Min Max Bedrooms 4 3 4 Bathrooms 1 1 Finished Sqft 2,830…" at bounding box center [481, 402] width 353 height 237
drag, startPoint x: 613, startPoint y: 400, endPoint x: 548, endPoint y: 395, distance: 65.7
click at [549, 393] on div "Year Built 1,922 2014" at bounding box center [481, 397] width 353 height 15
type input "1970"
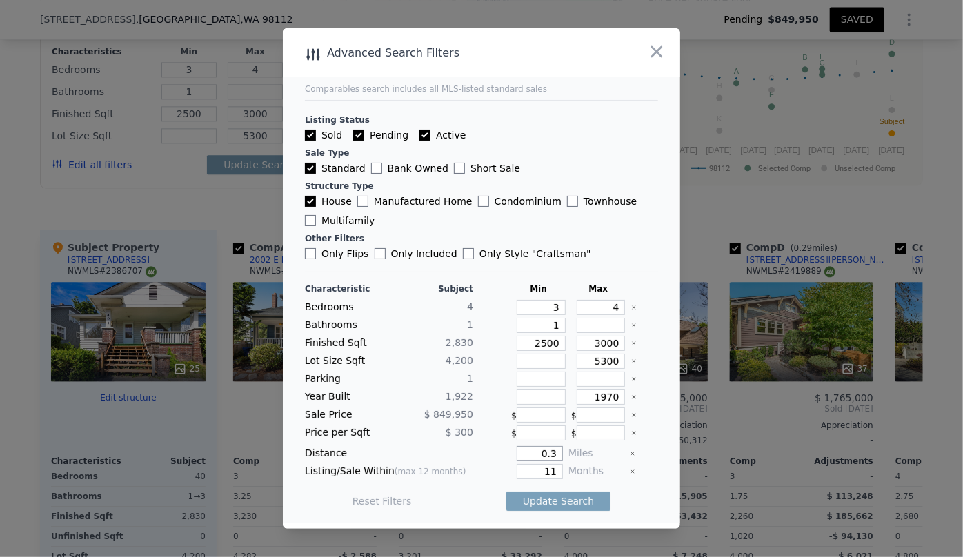
drag, startPoint x: 551, startPoint y: 453, endPoint x: 469, endPoint y: 448, distance: 82.3
click at [469, 448] on div "Distance 0.3 Miles" at bounding box center [481, 453] width 353 height 15
type input "0.65"
drag, startPoint x: 548, startPoint y: 466, endPoint x: 525, endPoint y: 465, distance: 23.5
click at [525, 465] on input "11" at bounding box center [540, 471] width 46 height 15
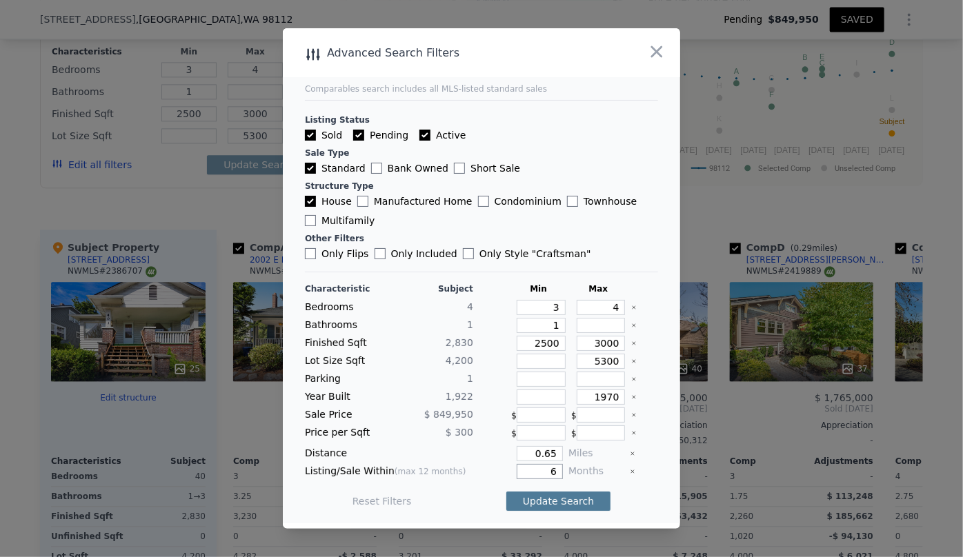
type input "6"
click at [560, 500] on button "Update Search" at bounding box center [558, 501] width 104 height 19
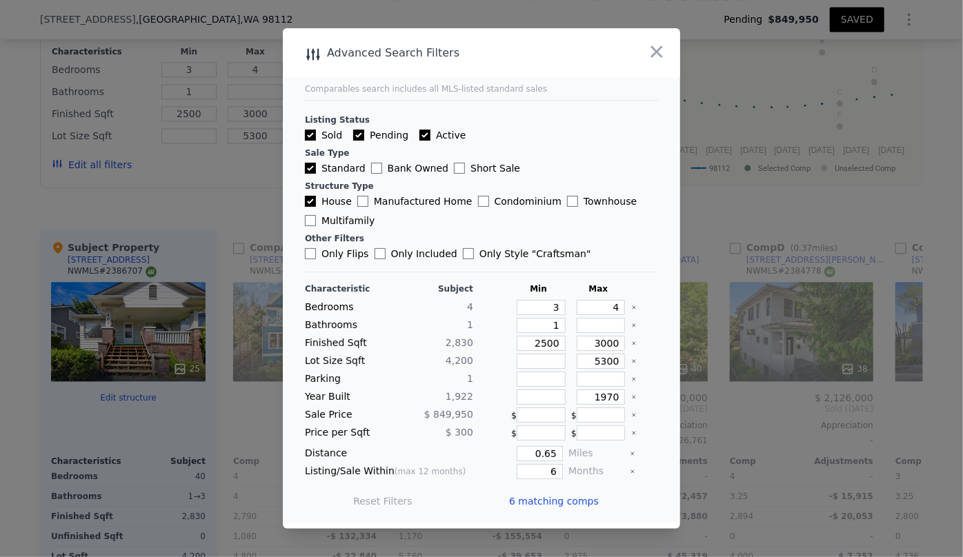
click at [553, 502] on span "6 matching comps" at bounding box center [554, 502] width 90 height 14
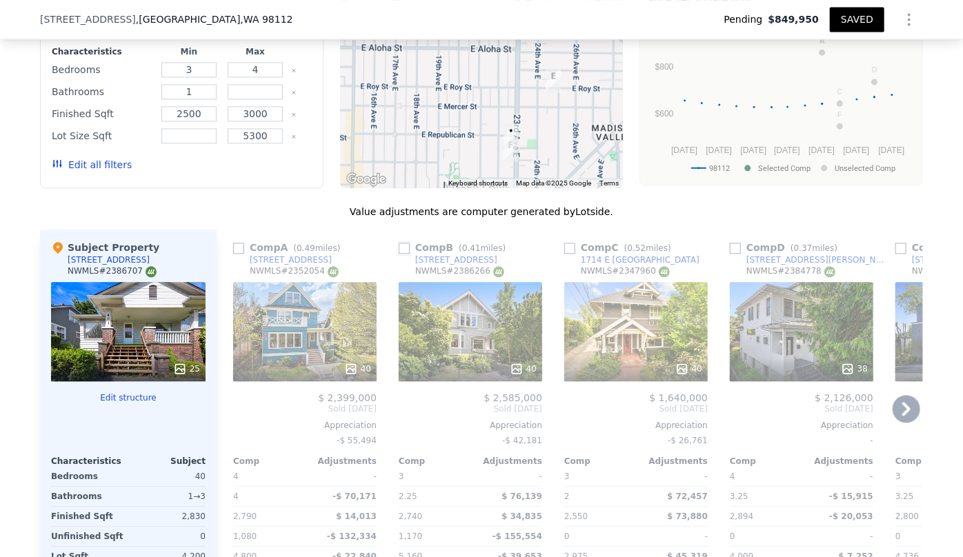
click at [402, 247] on input "checkbox" at bounding box center [404, 248] width 11 height 11
checkbox input "true"
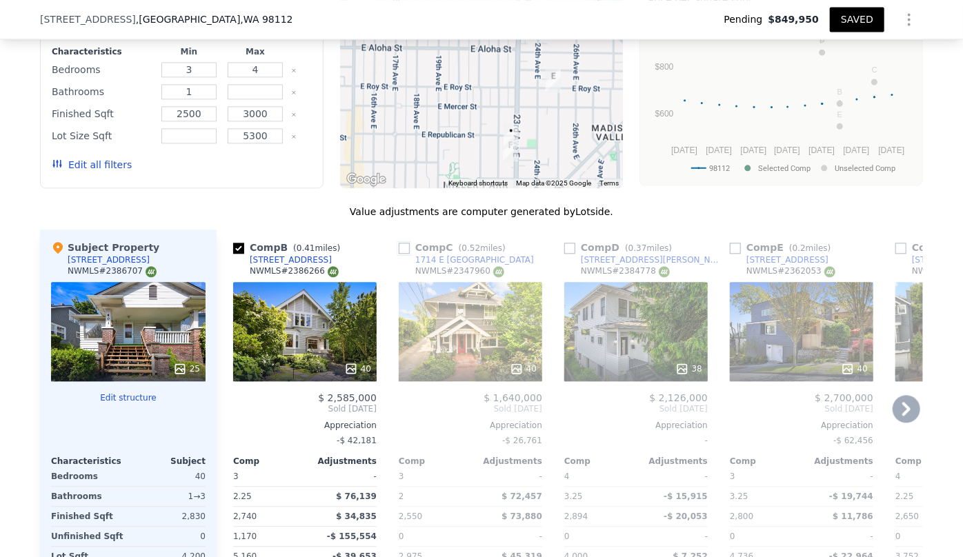
click at [402, 247] on input "checkbox" at bounding box center [404, 248] width 11 height 11
checkbox input "true"
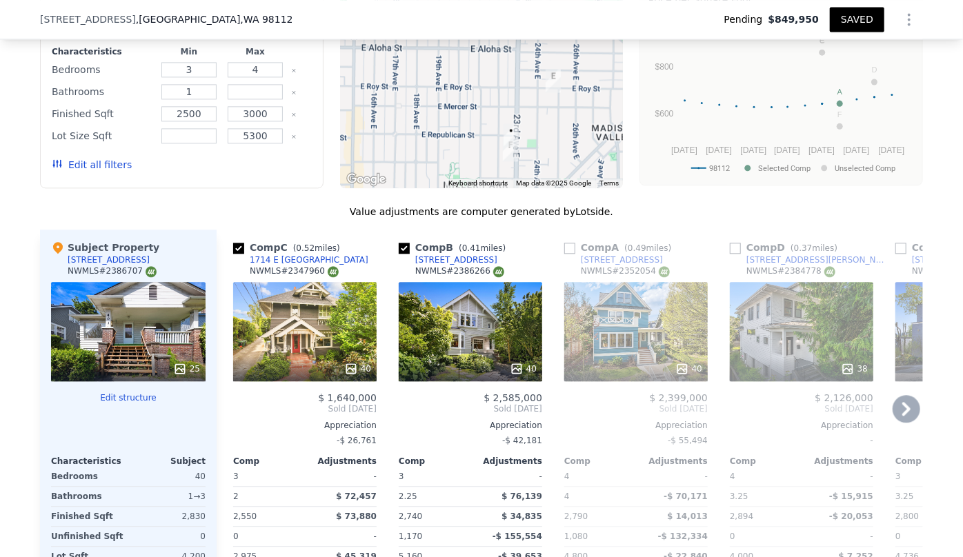
click at [908, 403] on icon at bounding box center [907, 409] width 28 height 28
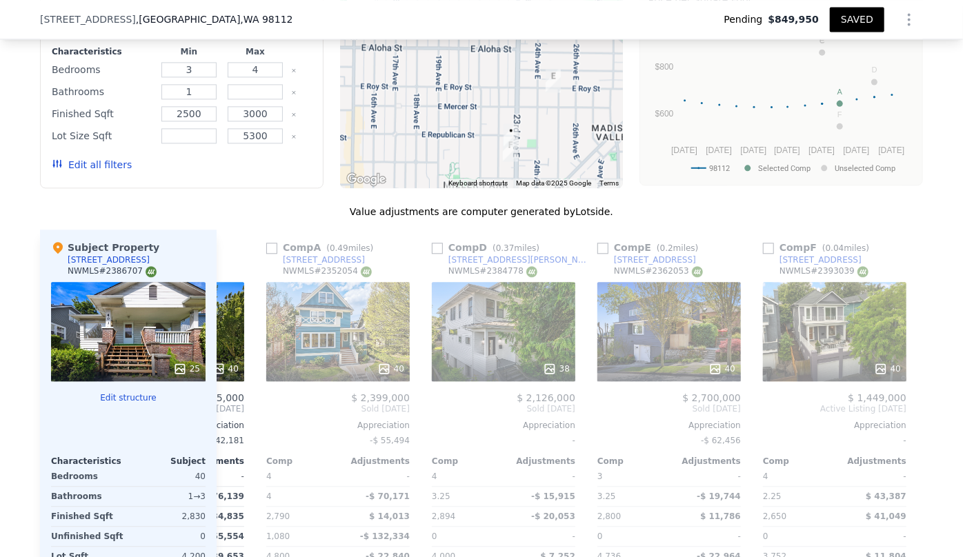
scroll to position [0, 319]
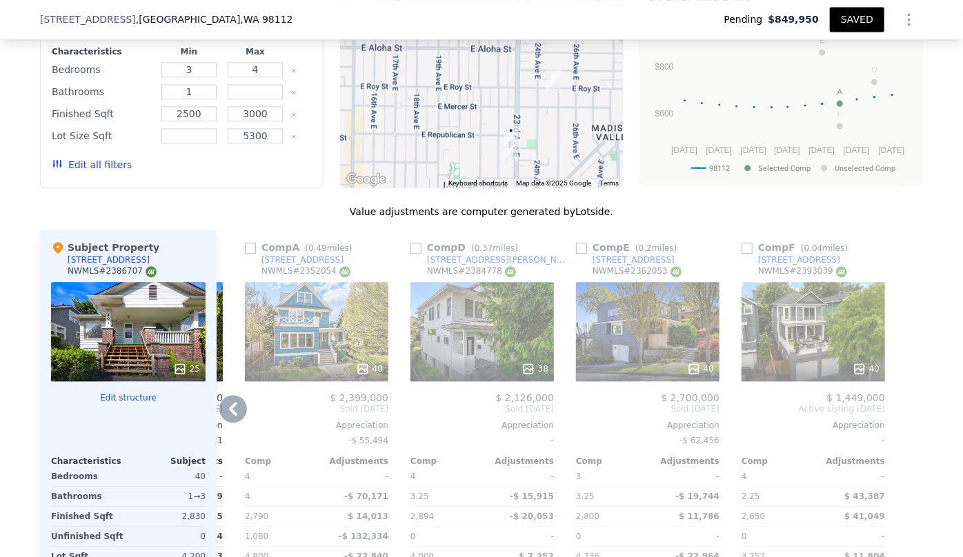
click at [571, 237] on div "Comp E ( 0.2 miles) [STREET_ADDRESS] # 2362053 40 $ 2,700,000 Sold [DATE] Appre…" at bounding box center [648, 452] width 155 height 444
click at [576, 248] on input "checkbox" at bounding box center [581, 248] width 11 height 11
checkbox input "true"
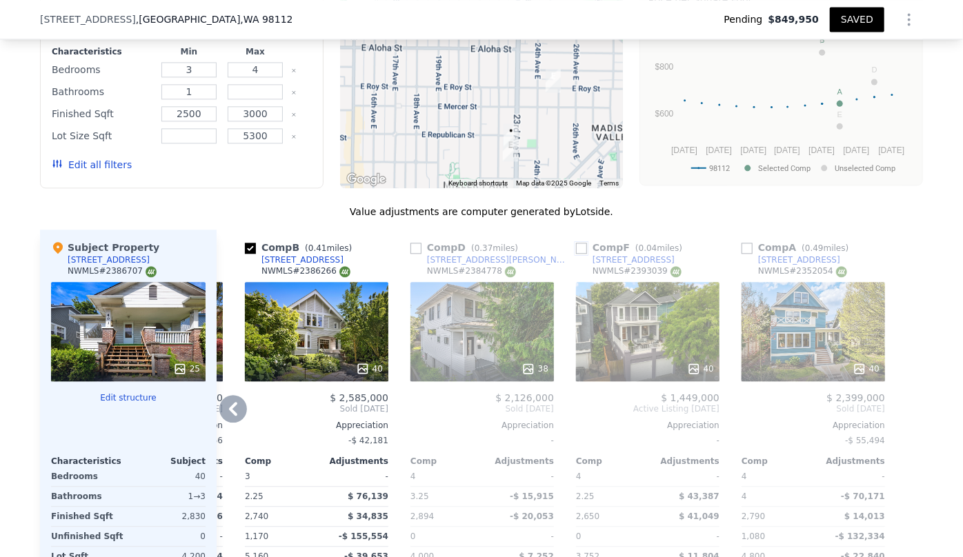
click at [577, 247] on input "checkbox" at bounding box center [581, 248] width 11 height 11
checkbox input "true"
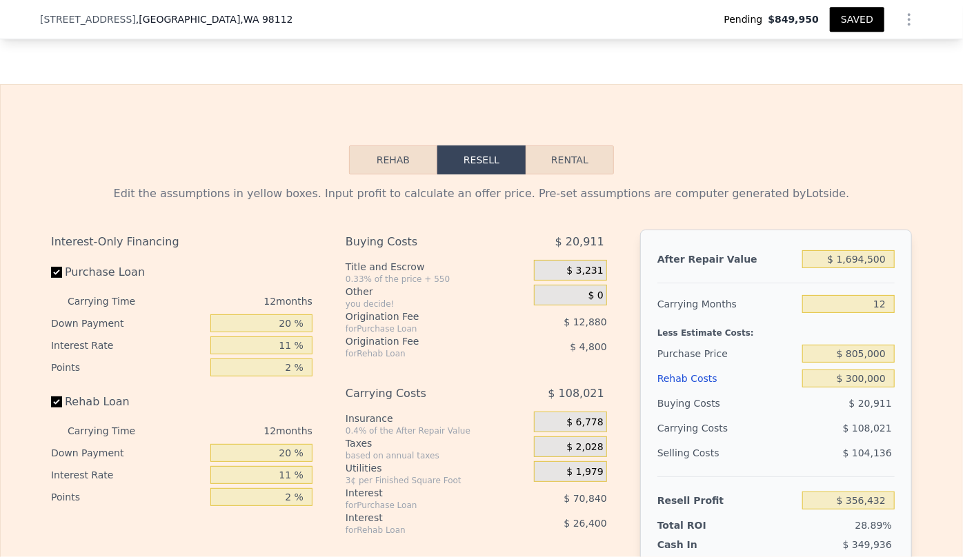
scroll to position [2315, 0]
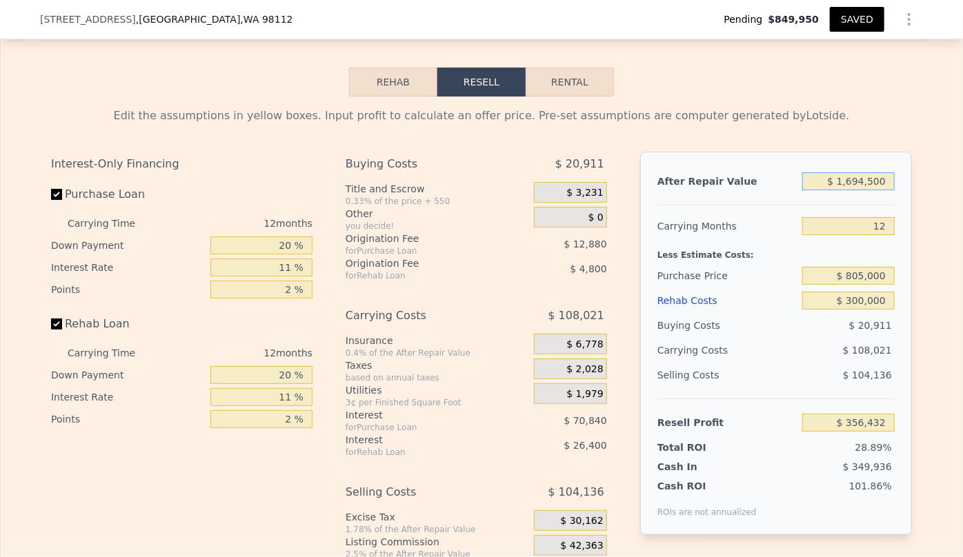
drag, startPoint x: 882, startPoint y: 189, endPoint x: 779, endPoint y: 186, distance: 103.5
click at [779, 186] on div "After Repair Value $ 1,694,500" at bounding box center [775, 181] width 237 height 25
type input "$ 1"
type input "-$ 1,227,703"
type input "$ 15"
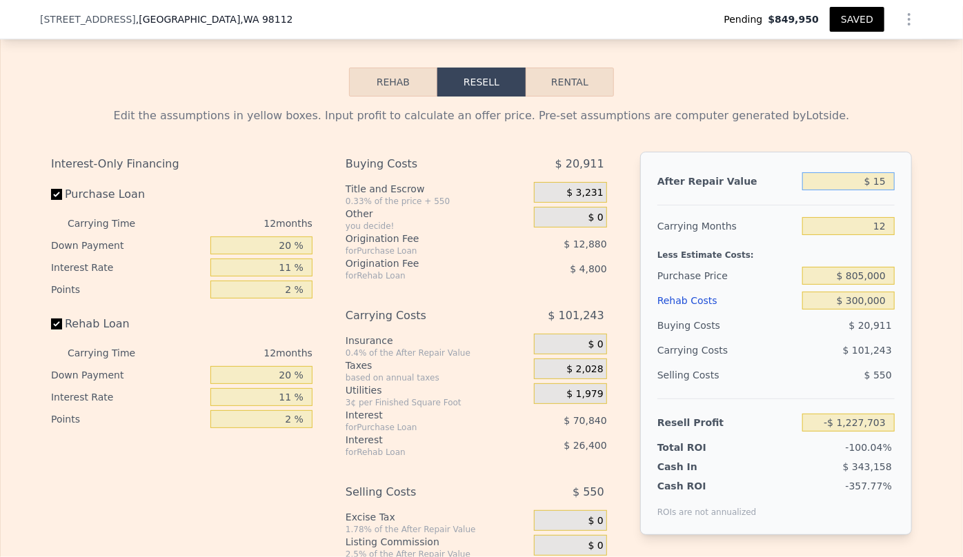
type input "-$ 1,227,689"
type input "$ 150"
type input "-$ 1,227,564"
type input "$ 1,500,000"
type input "$ 174,601"
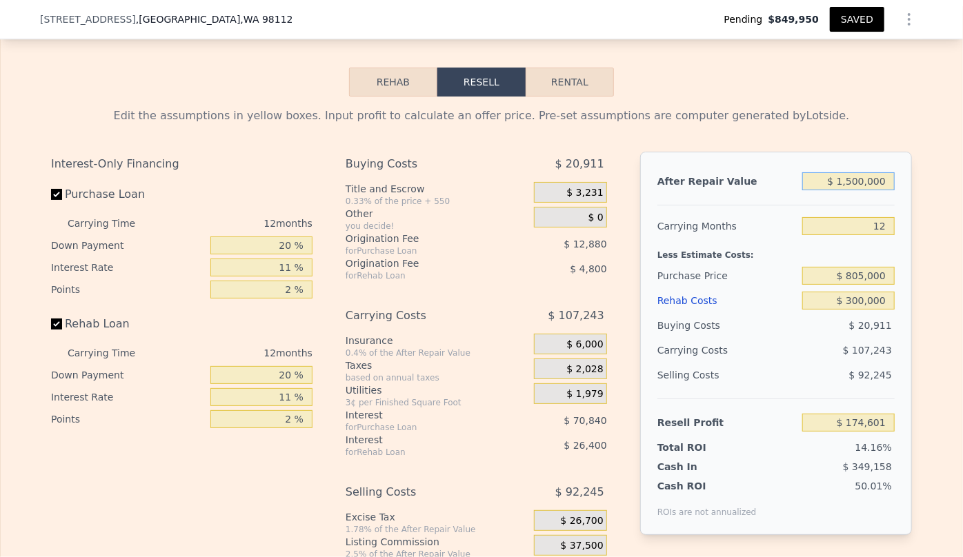
type input "$ 1,500,000"
click at [857, 14] on button "SAVED" at bounding box center [857, 19] width 55 height 25
click at [856, 20] on button "SAVED" at bounding box center [857, 19] width 55 height 25
click at [901, 18] on icon "Show Options" at bounding box center [909, 19] width 17 height 17
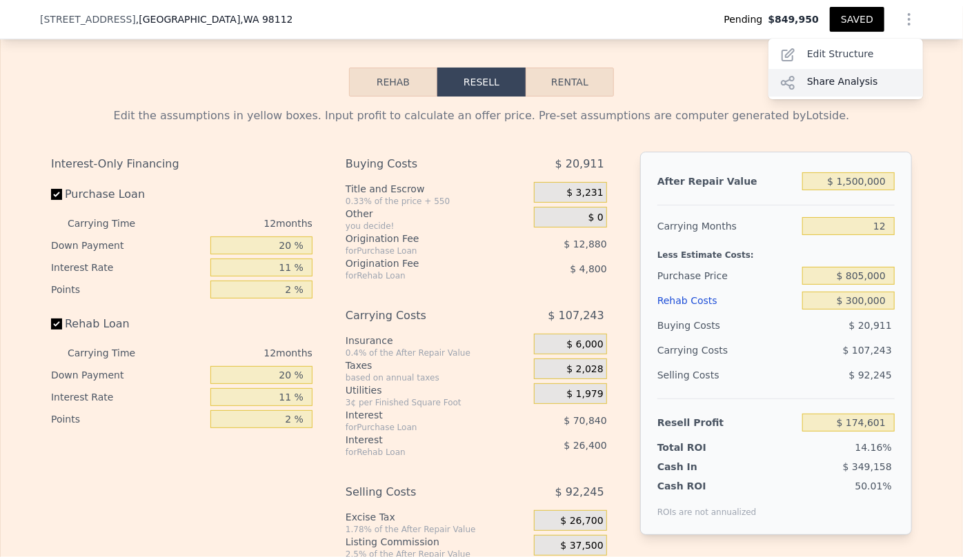
click at [866, 82] on div "Share Analysis" at bounding box center [846, 83] width 155 height 28
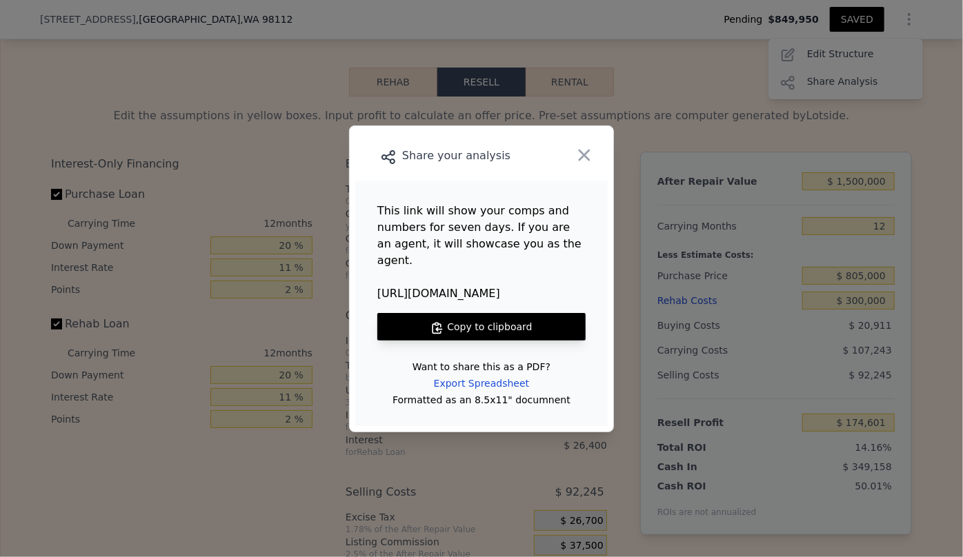
click at [461, 317] on button "Copy to clipboard" at bounding box center [481, 327] width 208 height 28
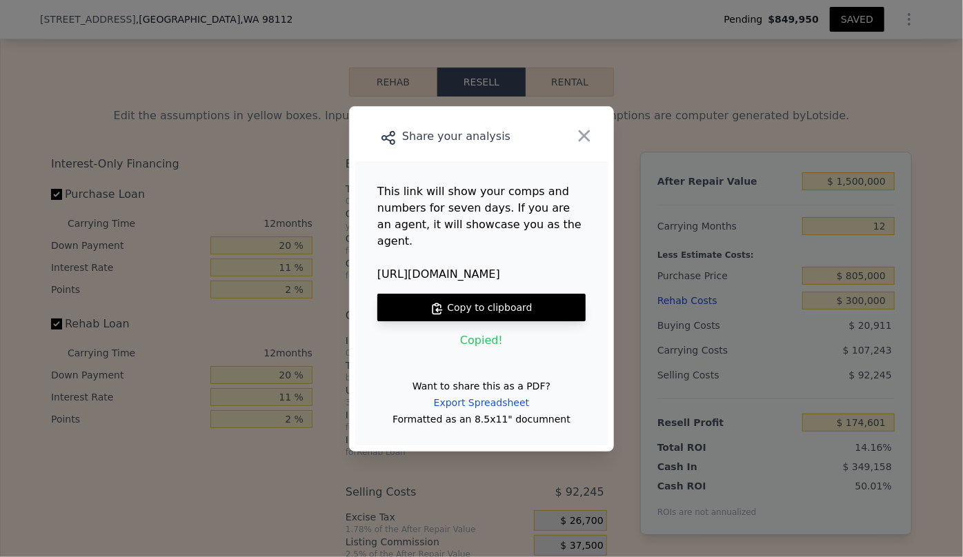
type input "2"
type input "4"
type input "2550"
type input "2894"
type input "2975"
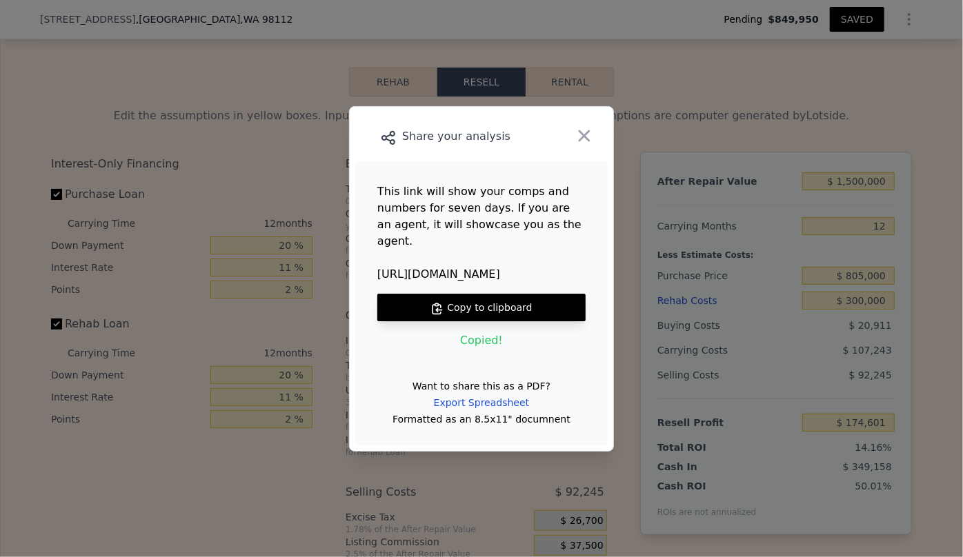
type input "5160"
